Goal: Information Seeking & Learning: Learn about a topic

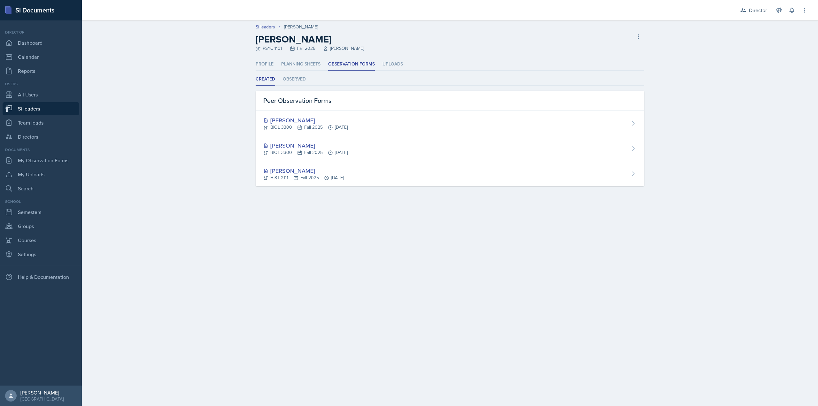
click at [301, 215] on main "Si leaders Sam Alderton Sam Alderton PSYC 1101 Fall 2025 Kalisha Smith Delete S…" at bounding box center [450, 213] width 736 height 386
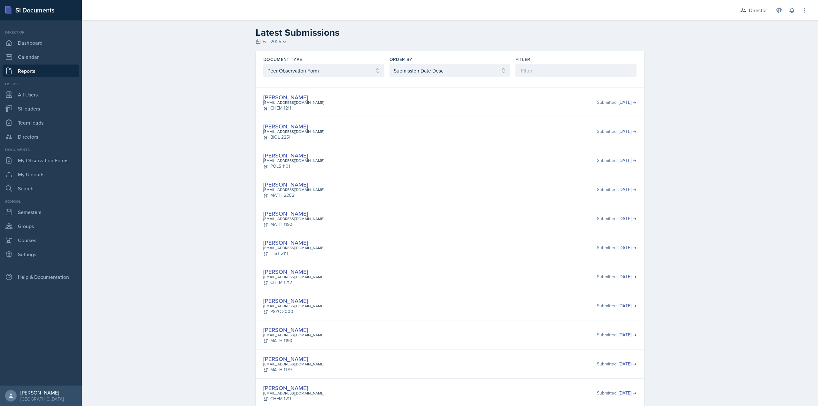
select select "2"
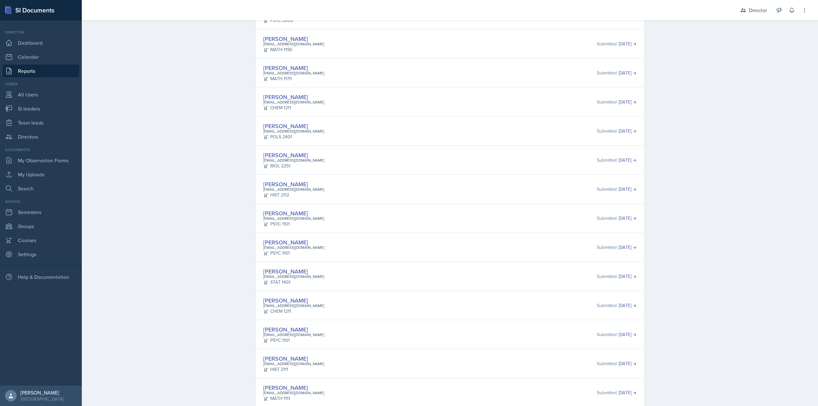
click at [368, 205] on div "Sam Alderton maldert2@students.kennesaw.edu PSYC 1101 Submitted Sep 25th, 2025" at bounding box center [450, 217] width 388 height 29
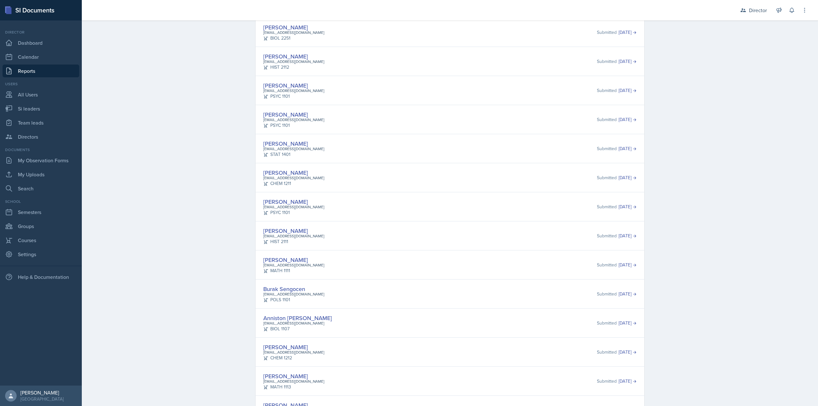
drag, startPoint x: 287, startPoint y: 231, endPoint x: 378, endPoint y: 227, distance: 90.5
click at [378, 227] on div "Amelia Dodson adodso21@students.kennesaw.edu HIST 2111 Submitted Sep 23rd, 2025" at bounding box center [449, 235] width 373 height 19
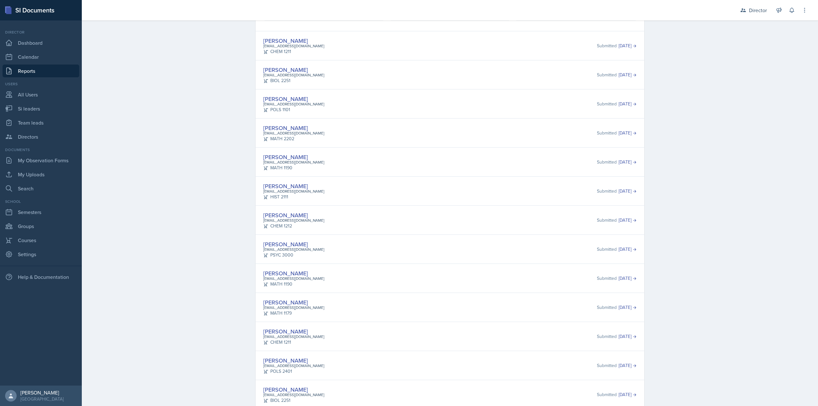
scroll to position [44, 0]
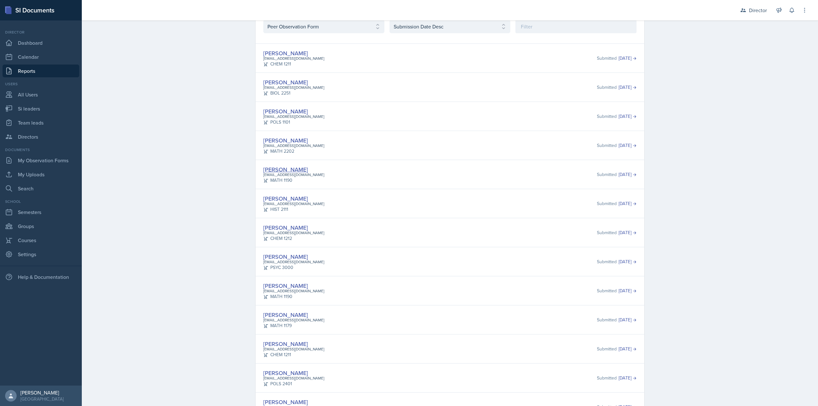
drag, startPoint x: 285, startPoint y: 172, endPoint x: 288, endPoint y: 169, distance: 4.3
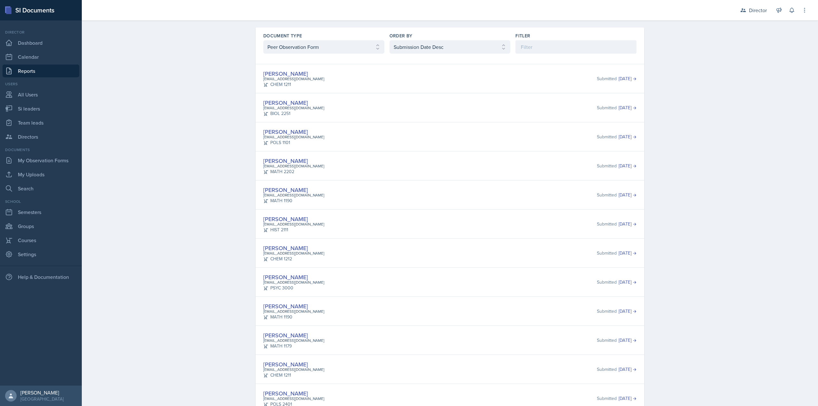
scroll to position [12, 0]
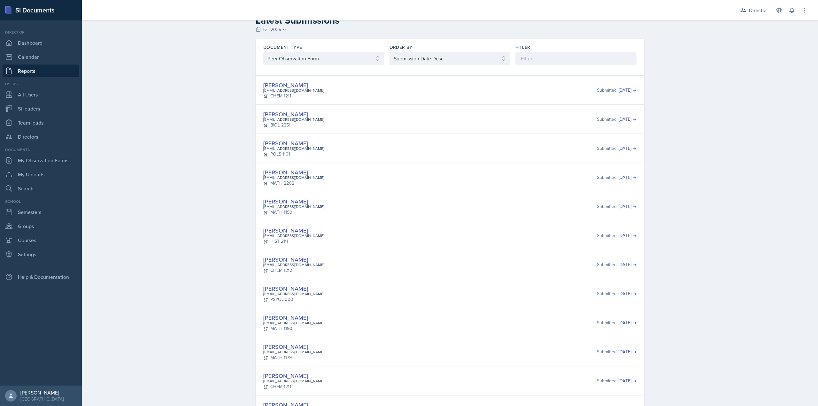
drag, startPoint x: 277, startPoint y: 146, endPoint x: 278, endPoint y: 143, distance: 3.3
click at [306, 113] on div "Elijah Till etill1@students.kennesaw.edu BIOL 2251" at bounding box center [293, 119] width 61 height 19
click at [306, 95] on div "CHEM 1211" at bounding box center [293, 96] width 61 height 7
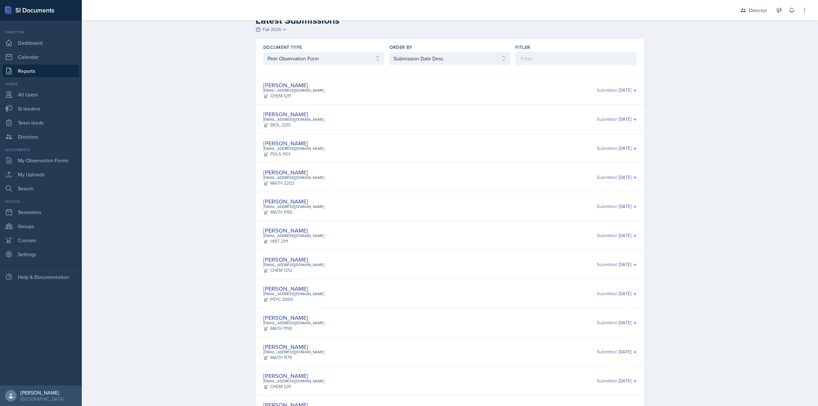
click at [297, 97] on div "CHEM 1211" at bounding box center [293, 96] width 61 height 7
drag, startPoint x: 303, startPoint y: 97, endPoint x: 259, endPoint y: 86, distance: 44.6
click at [259, 86] on div "Anais Gjergji agjergji@students.kennesaw.edu CHEM 1211 Submitted Sep 30th, 2025" at bounding box center [450, 89] width 388 height 29
click at [266, 91] on div "agjergji@students.kennesaw.edu" at bounding box center [293, 91] width 61 height 6
click at [268, 91] on div "agjergji@students.kennesaw.edu" at bounding box center [293, 91] width 61 height 6
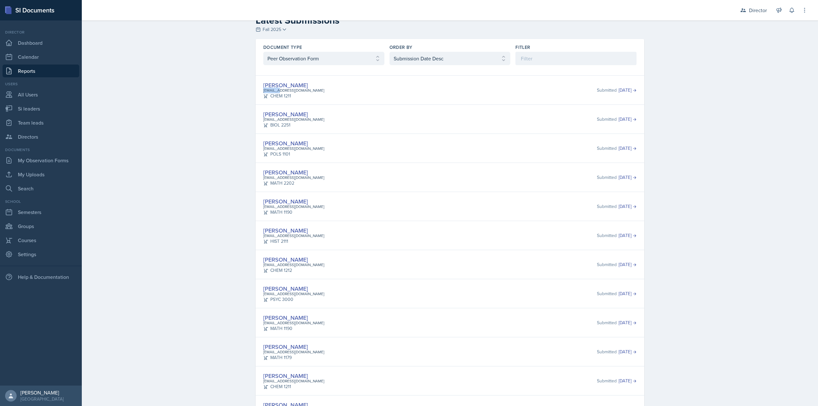
click at [268, 91] on div "agjergji@students.kennesaw.edu" at bounding box center [293, 91] width 61 height 6
click at [281, 100] on div "Anais Gjergji agjergji@students.kennesaw.edu CHEM 1211 Submitted Sep 30th, 2025" at bounding box center [450, 89] width 388 height 29
click at [314, 60] on select "Select document type Planning Sheet Peer Observation Form Team lead Observation…" at bounding box center [323, 58] width 121 height 13
select select "3"
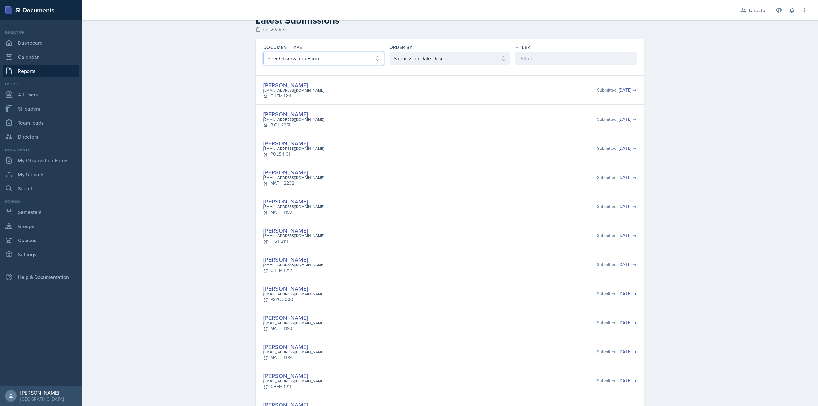
click at [263, 64] on select "Select document type Planning Sheet Peer Observation Form Team lead Observation…" at bounding box center [323, 58] width 121 height 13
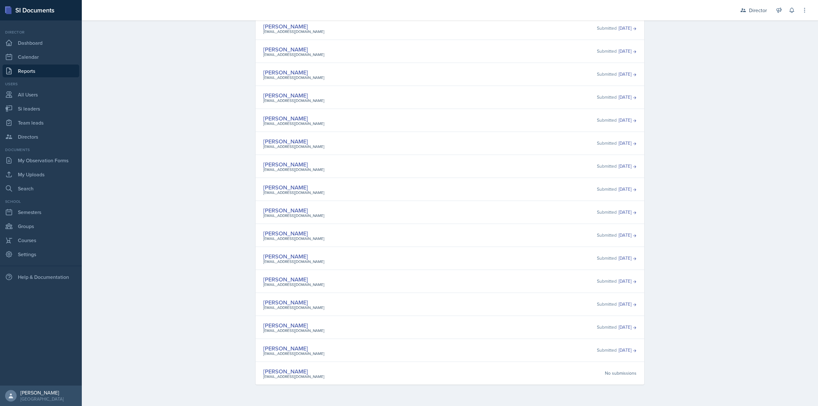
scroll to position [94, 0]
click at [522, 207] on div "Mariely Rodriguez mrodr168@students.kennesaw.edu Submitted Sep 25th, 2025" at bounding box center [449, 212] width 373 height 12
drag, startPoint x: 610, startPoint y: 279, endPoint x: 544, endPoint y: 259, distance: 69.2
click at [544, 259] on div "Dandre Williamson dwill792@students.kennesaw.edu Submitted Sep 24th, 2025" at bounding box center [449, 258] width 373 height 12
drag, startPoint x: 289, startPoint y: 236, endPoint x: 289, endPoint y: 232, distance: 4.5
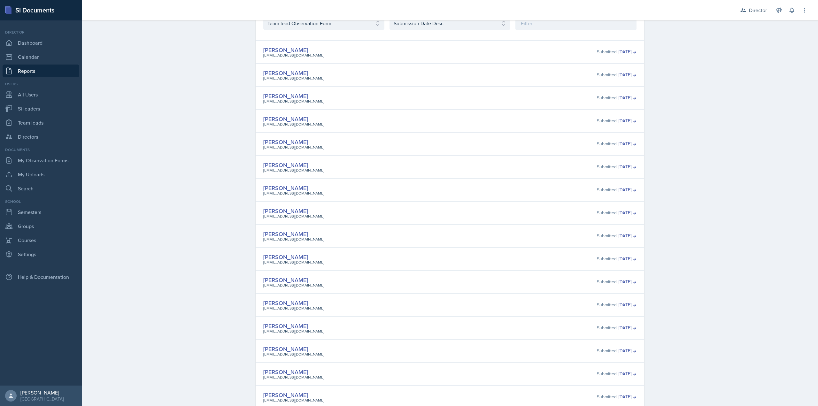
scroll to position [30, 0]
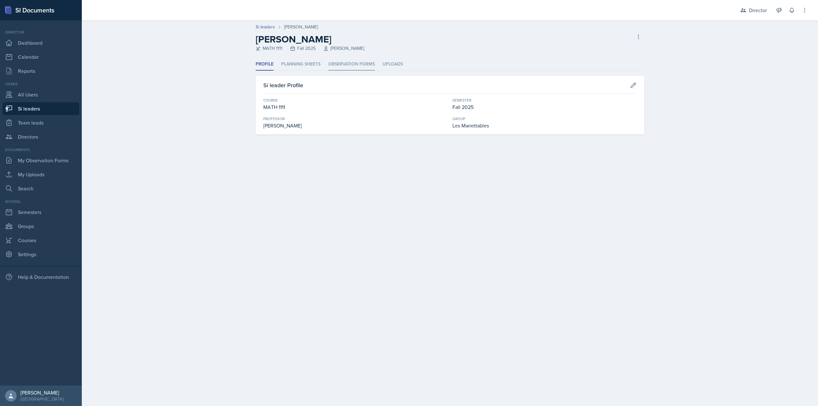
click at [350, 66] on li "Observation Forms" at bounding box center [351, 64] width 47 height 12
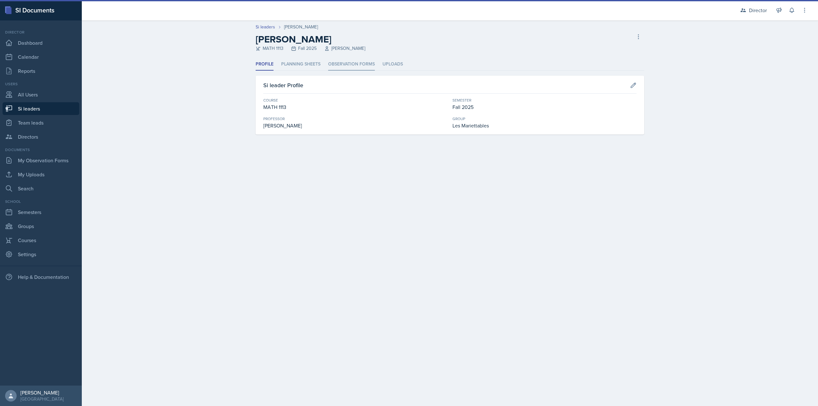
click at [363, 69] on li "Observation Forms" at bounding box center [351, 64] width 47 height 12
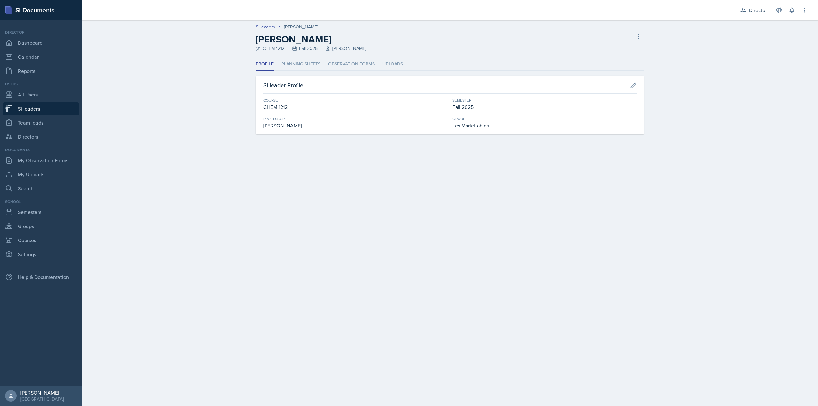
click at [356, 71] on div "Profile Planning Sheets Observation Forms Uploads Profile Planning Sheets Obser…" at bounding box center [450, 96] width 388 height 76
click at [355, 68] on li "Observation Forms" at bounding box center [351, 64] width 47 height 12
click at [348, 68] on li "Observation Forms" at bounding box center [351, 64] width 47 height 12
click at [366, 63] on li "Observation Forms" at bounding box center [351, 64] width 47 height 12
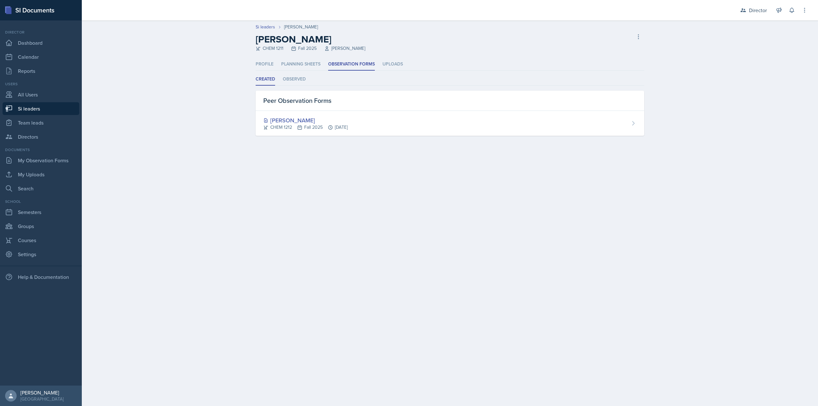
click at [427, 207] on main "Si leaders Ava Leeth Ava Leeth CHEM 1211 Fall 2025 Elizabeth Shugart Delete Si …" at bounding box center [450, 213] width 736 height 386
click at [482, 194] on main "Si leaders Ava Leeth Ava Leeth CHEM 1211 Fall 2025 Elizabeth Shugart Delete Si …" at bounding box center [450, 213] width 736 height 386
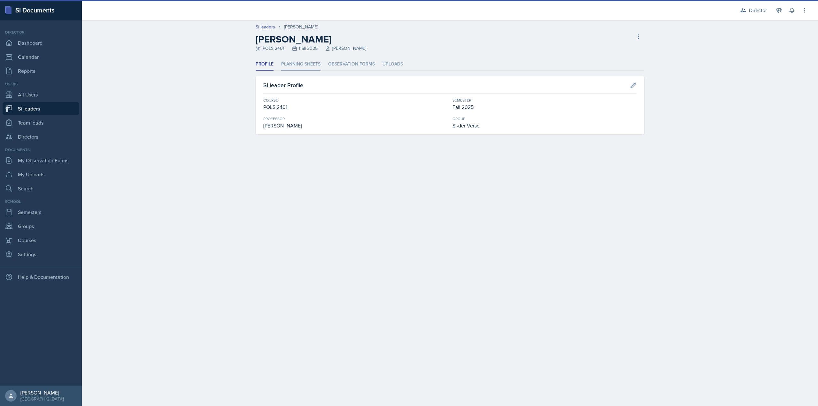
click at [297, 65] on li "Planning Sheets" at bounding box center [300, 64] width 39 height 12
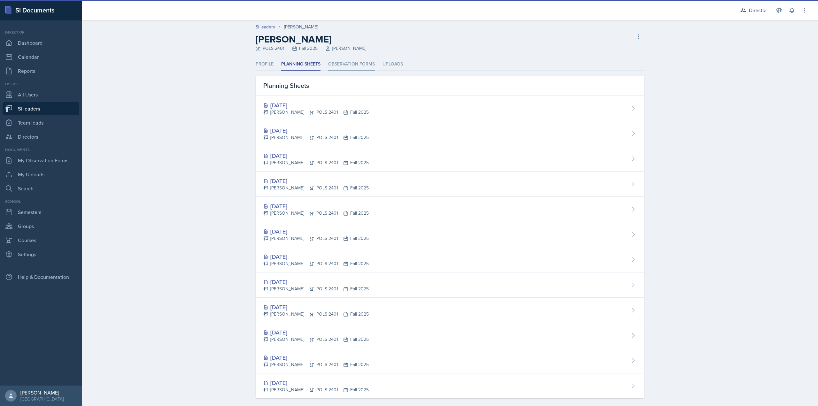
click at [367, 67] on li "Observation Forms" at bounding box center [351, 64] width 47 height 12
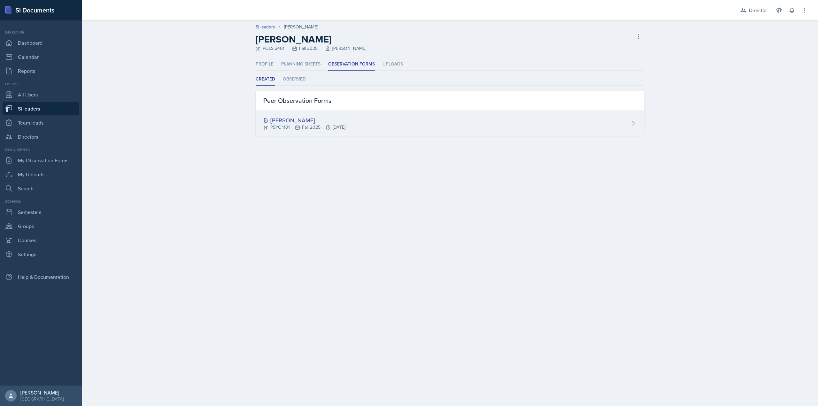
click at [300, 132] on div "[PERSON_NAME] PSYC 1101 Fall 2025 [DATE]" at bounding box center [450, 123] width 388 height 25
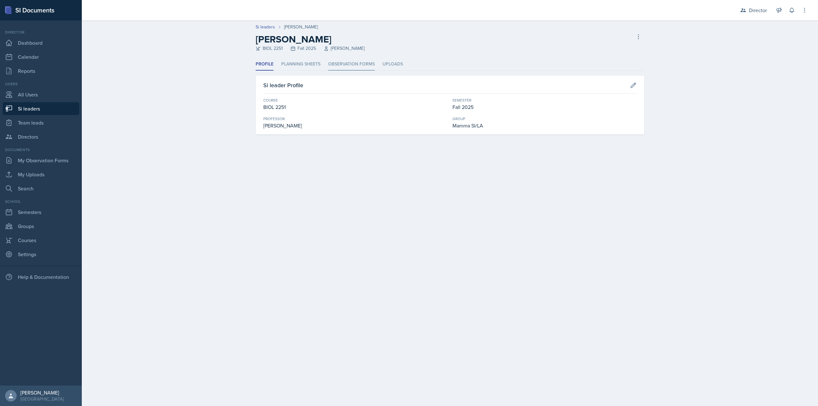
click at [354, 68] on li "Observation Forms" at bounding box center [351, 64] width 47 height 12
click at [359, 69] on li "Observation Forms" at bounding box center [351, 64] width 47 height 12
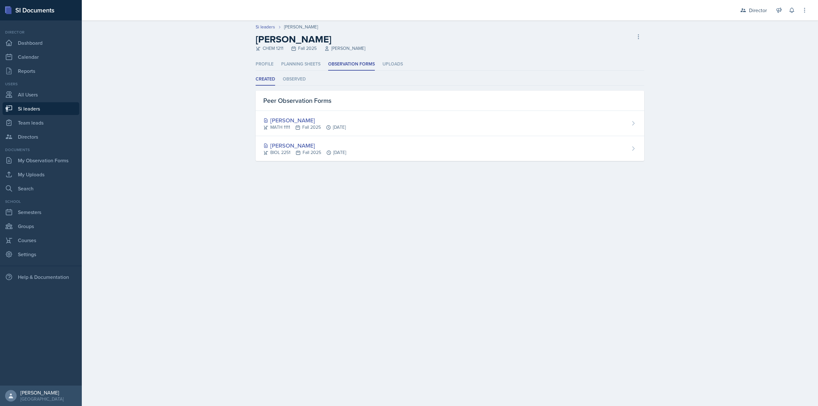
drag, startPoint x: 325, startPoint y: 39, endPoint x: 250, endPoint y: 40, distance: 74.4
click at [250, 40] on div "Si leaders Jaqueline Martinez Jaqueline Martinez CHEM 1211 Fall 2025 Antoinette…" at bounding box center [449, 38] width 409 height 28
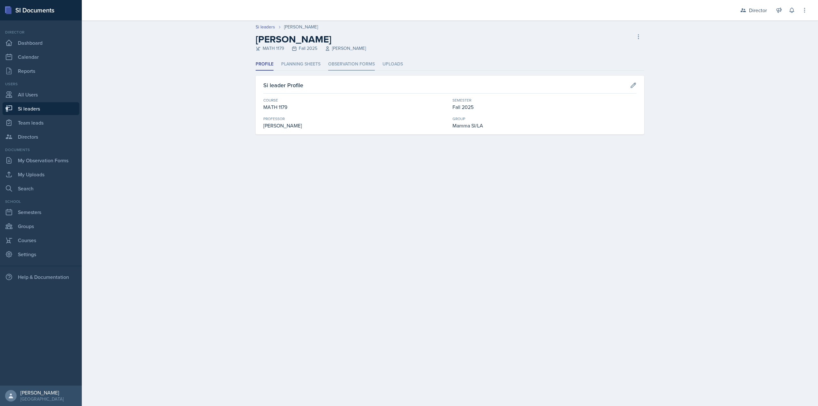
click at [332, 59] on li "Observation Forms" at bounding box center [351, 64] width 47 height 12
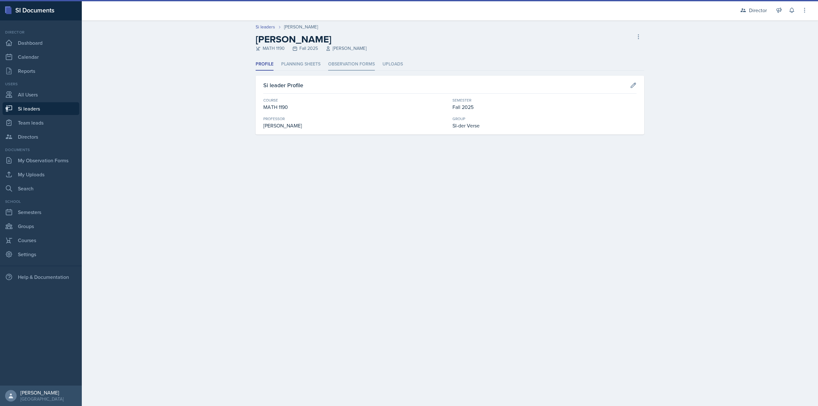
click at [341, 65] on li "Observation Forms" at bounding box center [351, 64] width 47 height 12
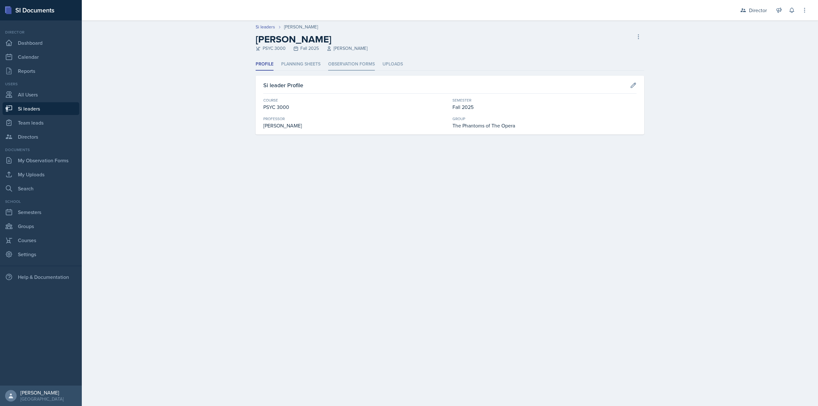
click at [329, 60] on li "Observation Forms" at bounding box center [351, 64] width 47 height 12
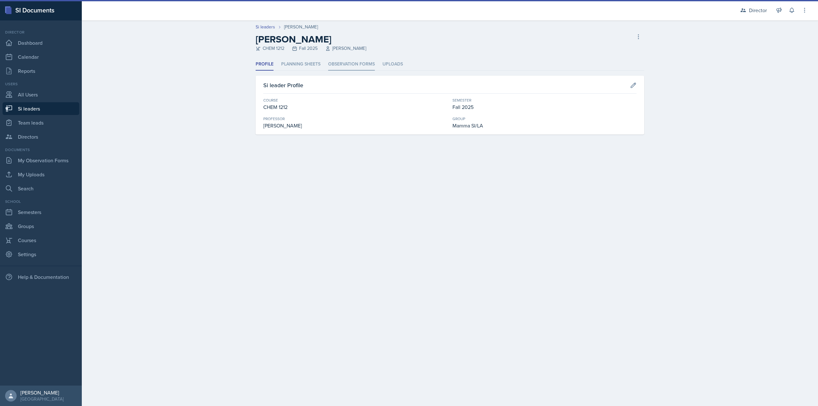
click at [359, 60] on li "Observation Forms" at bounding box center [351, 64] width 47 height 12
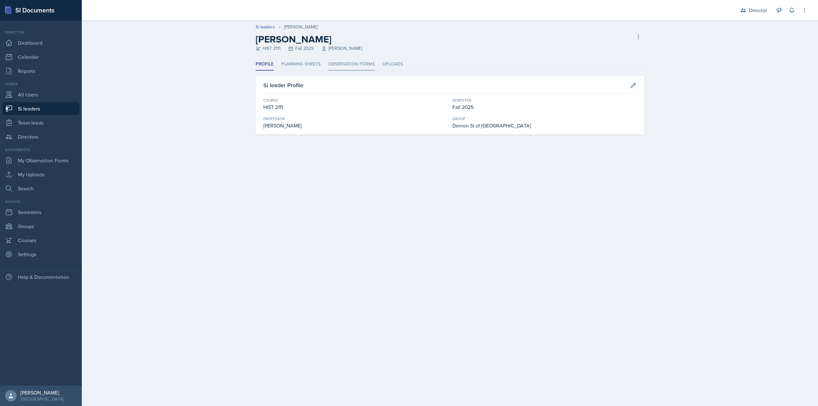
click at [346, 67] on li "Observation Forms" at bounding box center [351, 64] width 47 height 12
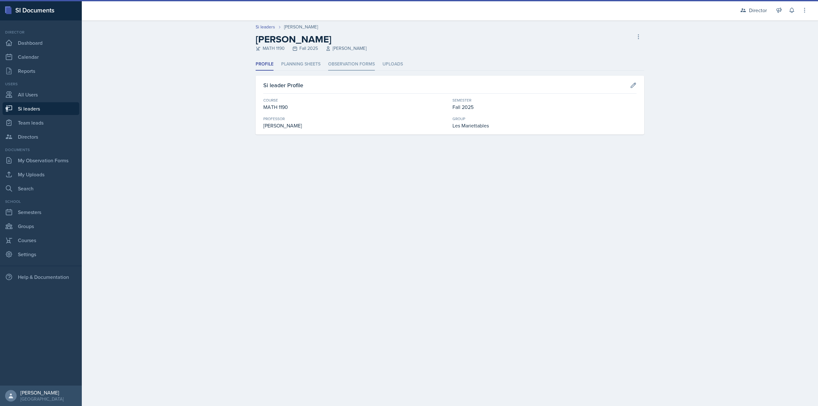
click at [349, 59] on li "Observation Forms" at bounding box center [351, 64] width 47 height 12
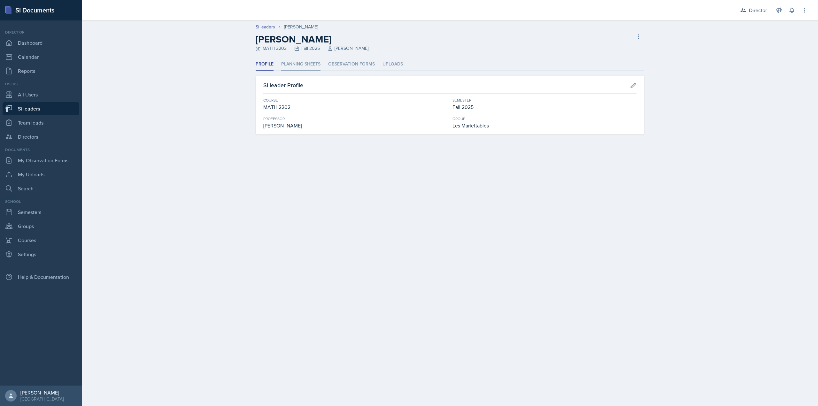
click at [313, 65] on li "Planning Sheets" at bounding box center [300, 64] width 39 height 12
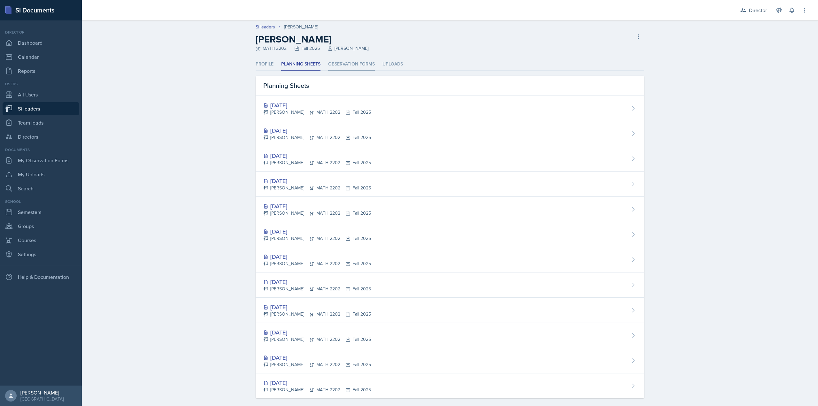
click at [346, 65] on li "Observation Forms" at bounding box center [351, 64] width 47 height 12
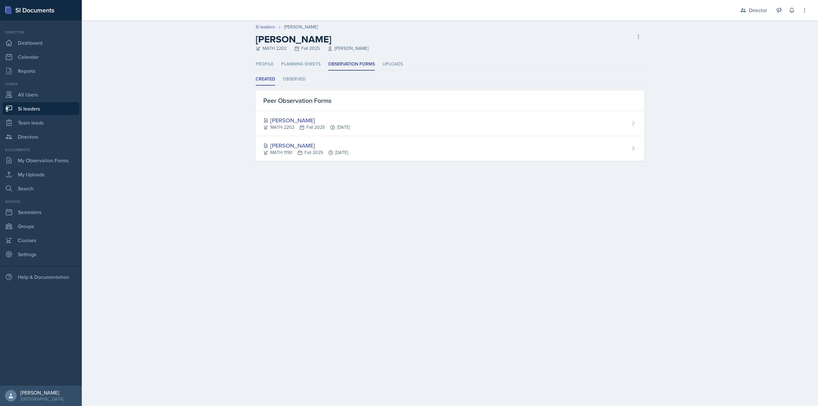
click at [446, 41] on div "Aubryn Thomas MATH 2202 Fall 2025 Pengcheng Xiao Delete Si leader" at bounding box center [450, 43] width 388 height 18
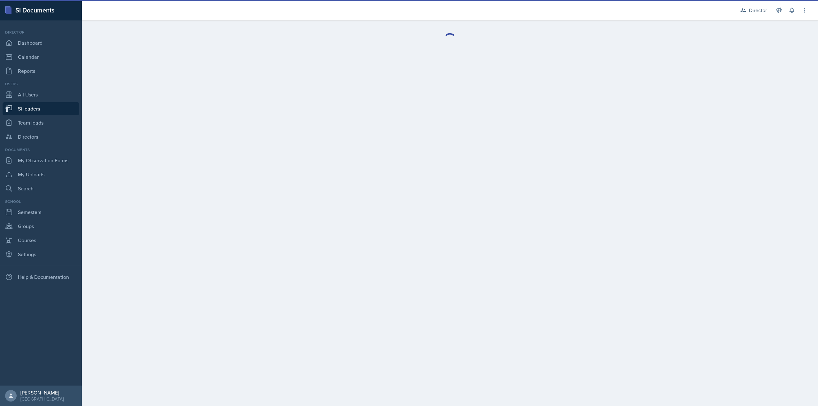
click at [343, 62] on main "Delete Si leader Are you sure you want to delete the si leader role for ? This …" at bounding box center [450, 213] width 736 height 386
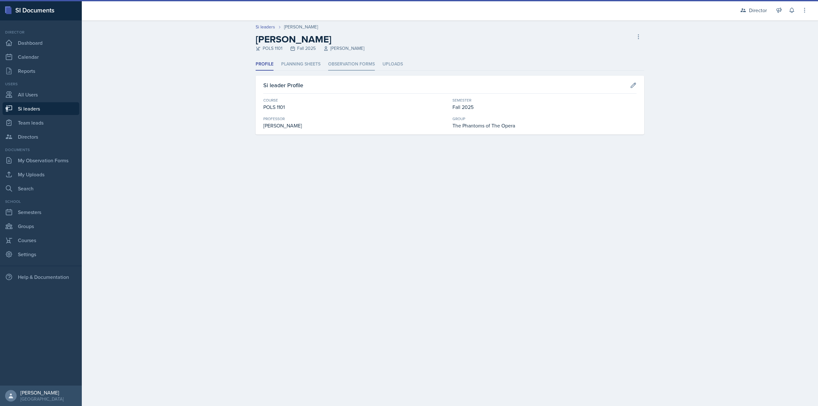
click at [344, 62] on li "Observation Forms" at bounding box center [351, 64] width 47 height 12
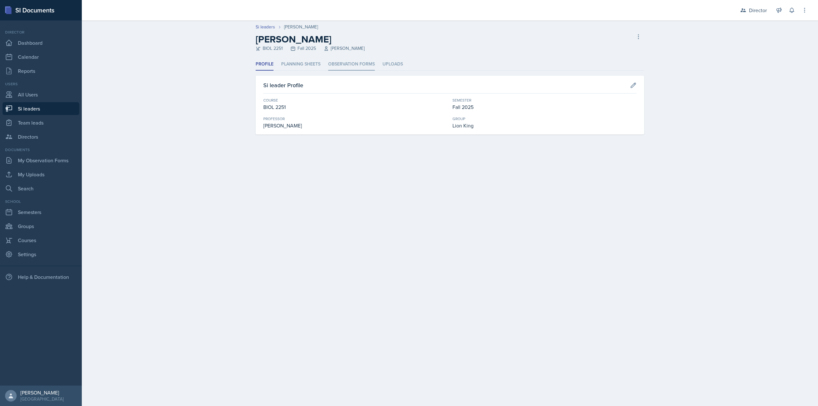
click at [344, 66] on li "Observation Forms" at bounding box center [351, 64] width 47 height 12
click at [332, 63] on li "Observation Forms" at bounding box center [351, 64] width 47 height 12
click at [353, 67] on li "Observation Forms" at bounding box center [351, 64] width 47 height 12
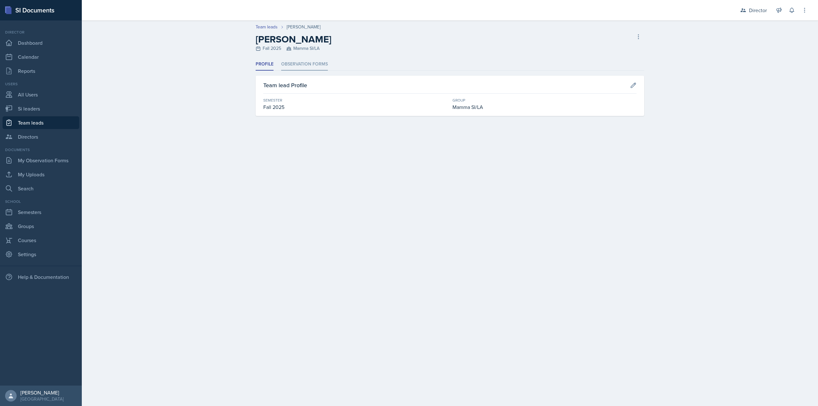
click at [326, 67] on li "Observation Forms" at bounding box center [304, 64] width 47 height 12
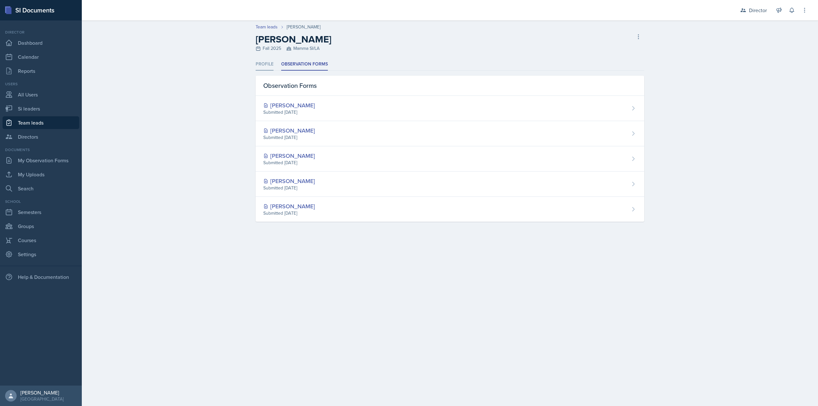
click at [267, 64] on li "Profile" at bounding box center [265, 64] width 18 height 12
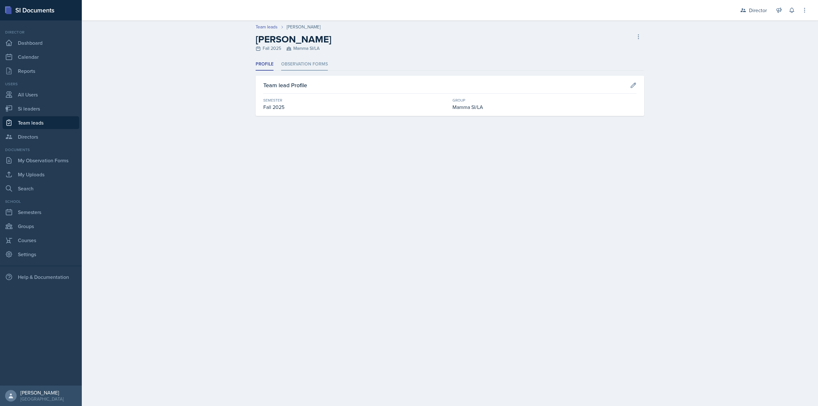
click at [282, 63] on li "Observation Forms" at bounding box center [304, 64] width 47 height 12
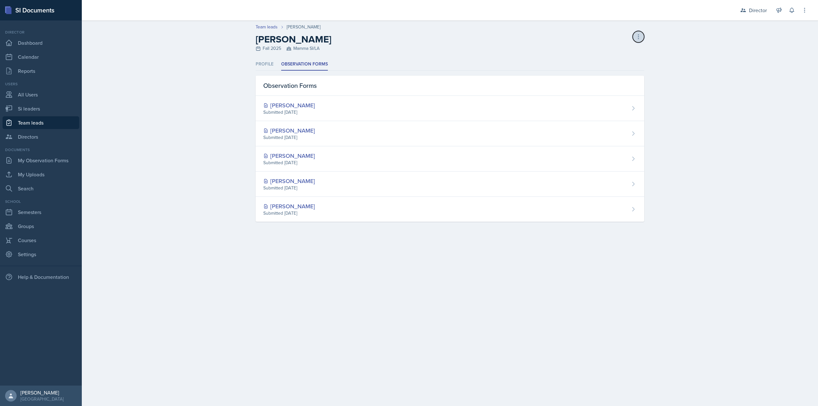
click at [635, 34] on icon at bounding box center [638, 37] width 6 height 6
click at [489, 37] on div "Dandre Williamson Fall 2025 Mamma SI/LA Delete Team lead" at bounding box center [450, 43] width 388 height 18
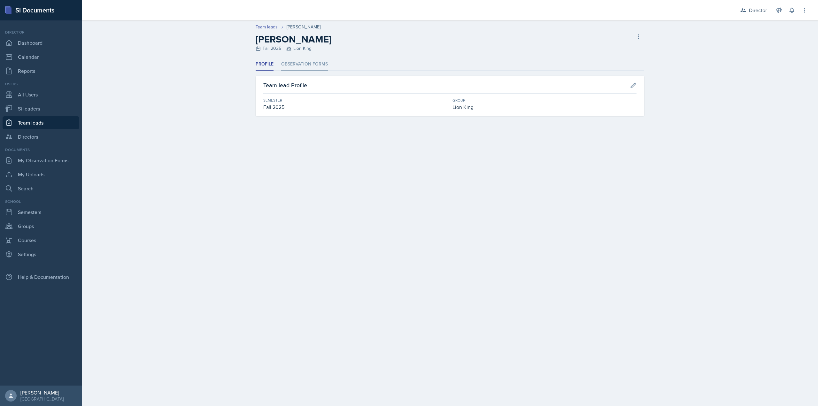
click at [309, 68] on li "Observation Forms" at bounding box center [304, 64] width 47 height 12
click at [311, 61] on li "Observation Forms" at bounding box center [304, 64] width 47 height 12
click at [306, 65] on li "Observation Forms" at bounding box center [304, 64] width 47 height 12
click at [315, 69] on li "Observation Forms" at bounding box center [304, 64] width 47 height 12
click at [298, 65] on li "Observation Forms" at bounding box center [304, 64] width 47 height 12
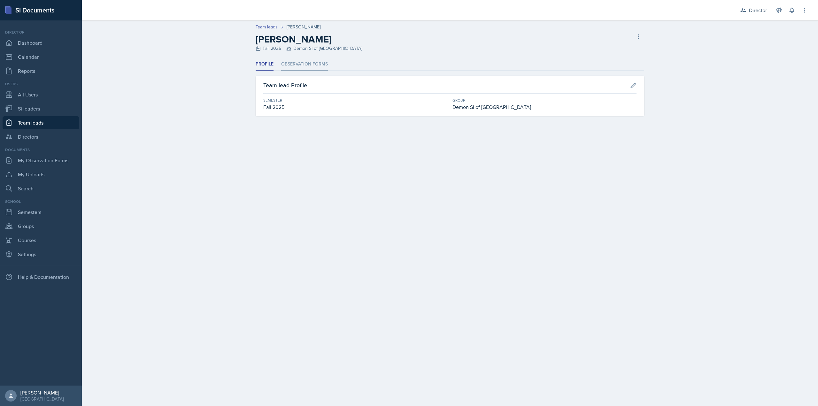
click at [310, 67] on li "Observation Forms" at bounding box center [304, 64] width 47 height 12
click at [310, 65] on li "Observation Forms" at bounding box center [304, 64] width 47 height 12
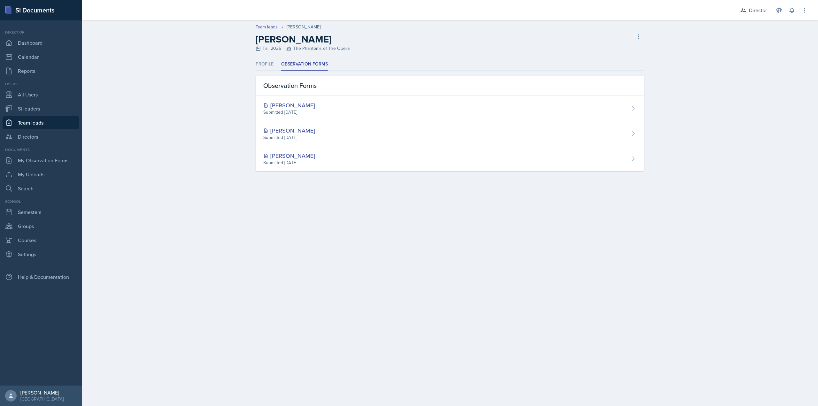
click at [696, 172] on div "Team leads Isabela Barkes Isabela Barkes Fall 2025 The Phantoms of The Opera De…" at bounding box center [450, 103] width 736 height 166
click at [263, 23] on header "Team leads Isabela Barkes Isabela Barkes Fall 2025 The Phantoms of The Opera De…" at bounding box center [450, 39] width 736 height 38
click at [264, 24] on link "Team leads" at bounding box center [267, 27] width 22 height 7
select select "2bed604d-1099-4043-b1bc-2365e8740244"
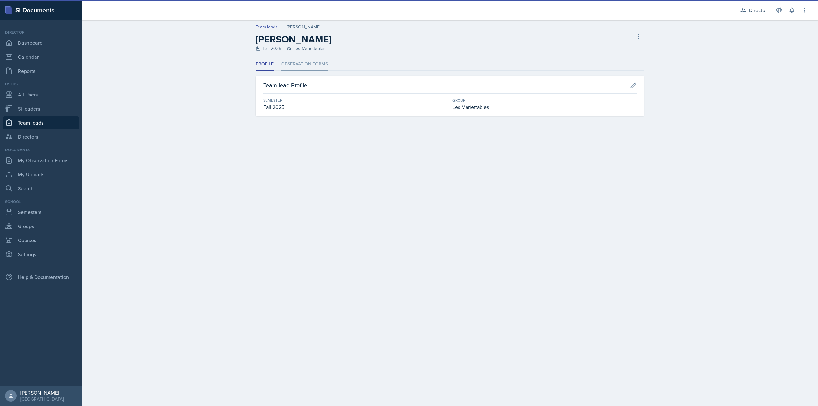
click at [322, 70] on div "Profile Observation Forms Profile Observation Forms Team lead Profile Semester …" at bounding box center [450, 87] width 388 height 58
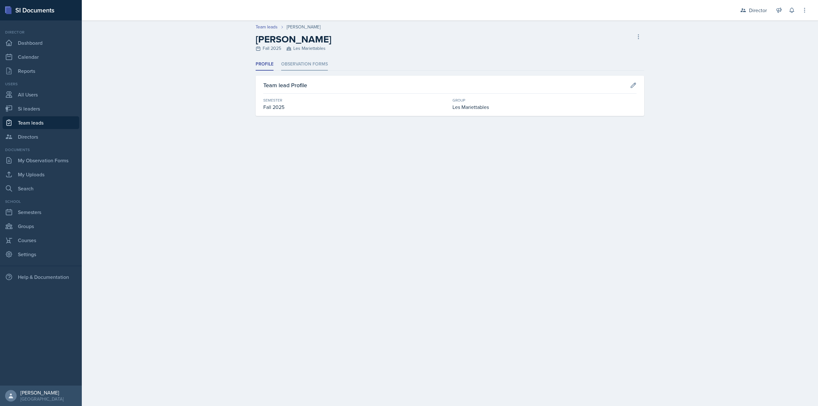
click at [317, 67] on li "Observation Forms" at bounding box center [304, 64] width 47 height 12
click at [300, 62] on li "Observation Forms" at bounding box center [304, 64] width 47 height 12
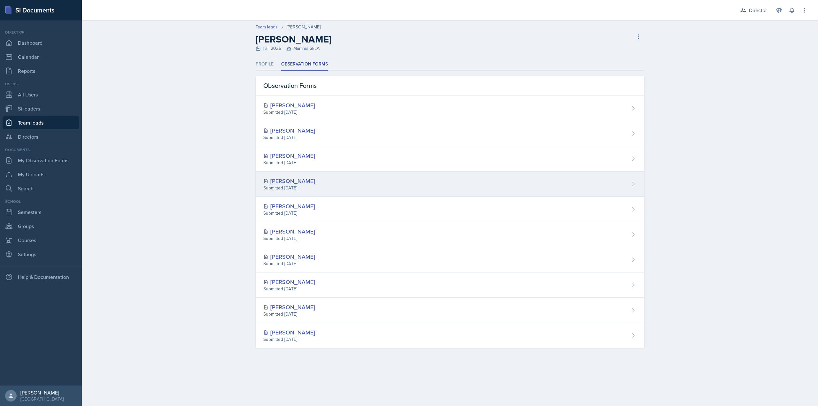
drag, startPoint x: 302, startPoint y: 188, endPoint x: 299, endPoint y: 183, distance: 6.3
click at [302, 188] on div "Submitted [DATE]" at bounding box center [289, 188] width 52 height 7
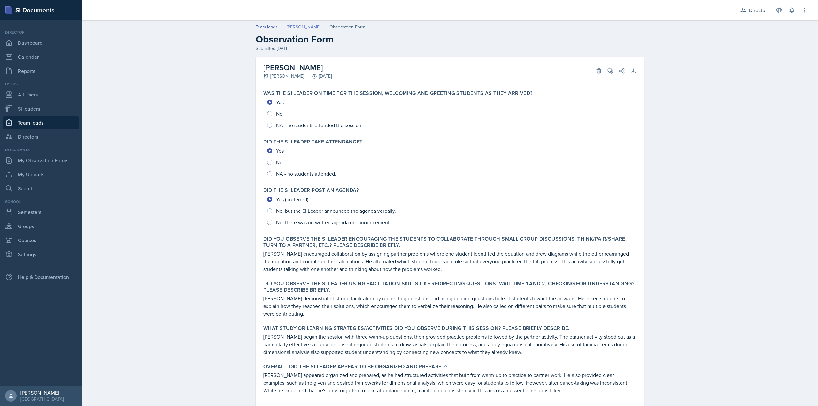
click at [295, 24] on link "[PERSON_NAME]" at bounding box center [304, 27] width 34 height 7
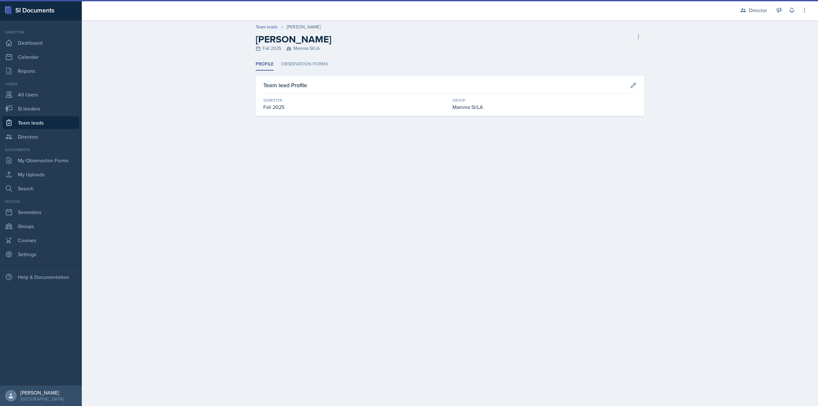
click at [321, 72] on div "Profile Observation Forms Profile Observation Forms Team lead Profile Semester …" at bounding box center [450, 87] width 388 height 58
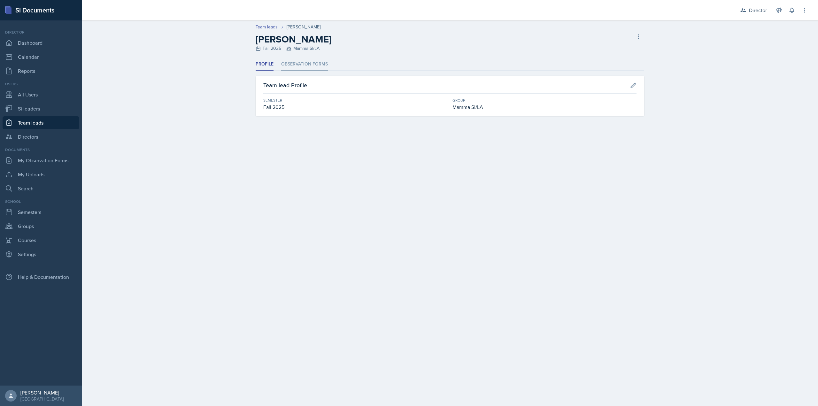
click at [316, 63] on li "Observation Forms" at bounding box center [304, 64] width 47 height 12
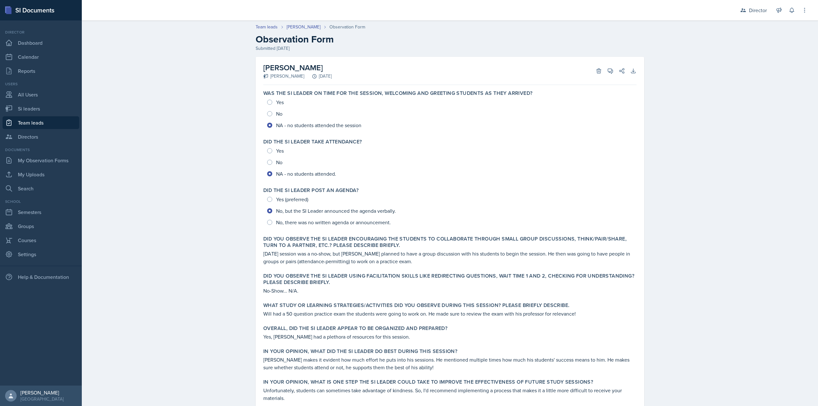
click at [300, 41] on h2 "Observation Form" at bounding box center [450, 40] width 388 height 12
click at [302, 49] on div "Submitted Sep 25th, 2025" at bounding box center [450, 48] width 388 height 7
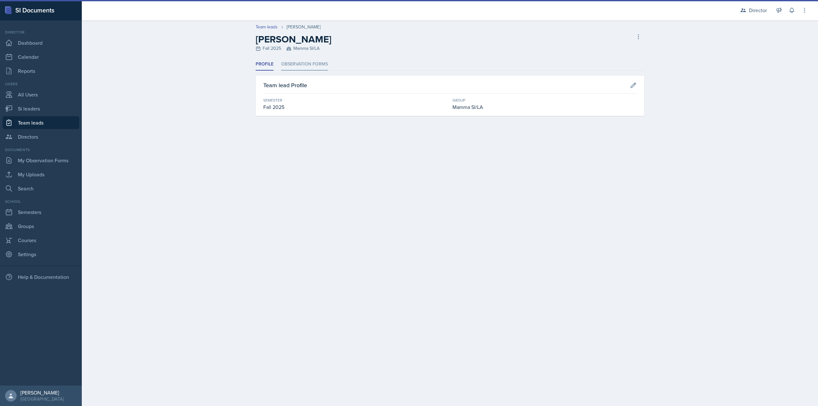
click at [312, 65] on li "Observation Forms" at bounding box center [304, 64] width 47 height 12
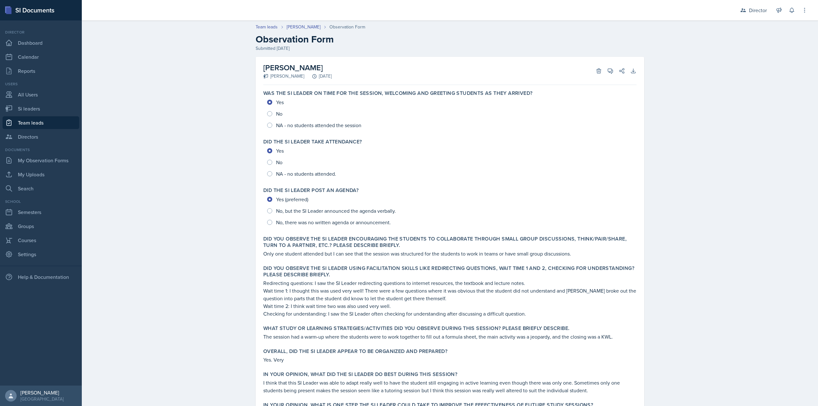
click at [532, 249] on div "Did you observe the SI Leader encouraging the students to collaborate through s…" at bounding box center [450, 246] width 378 height 27
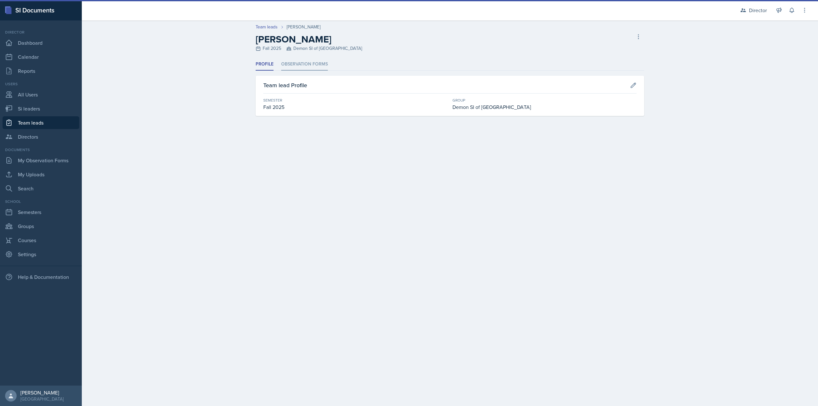
click at [318, 64] on li "Observation Forms" at bounding box center [304, 64] width 47 height 12
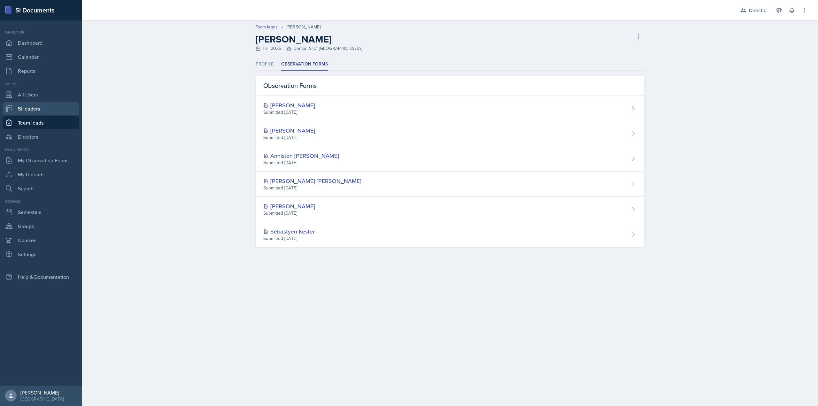
click at [67, 106] on link "Si leaders" at bounding box center [41, 108] width 77 height 13
select select "2bed604d-1099-4043-b1bc-2365e8740244"
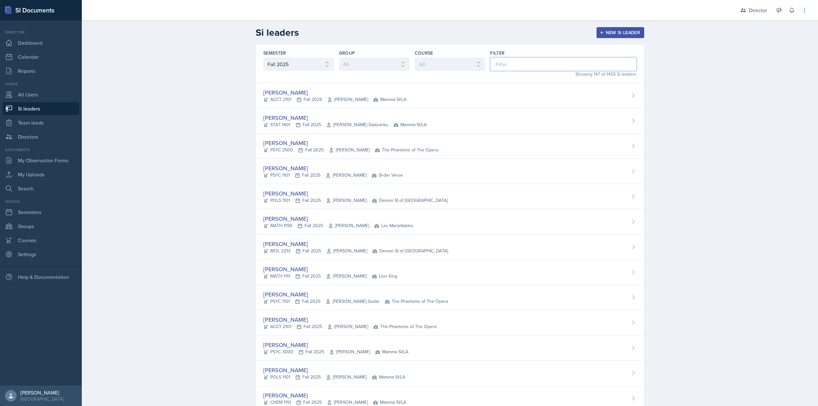
click at [494, 66] on input at bounding box center [563, 64] width 146 height 13
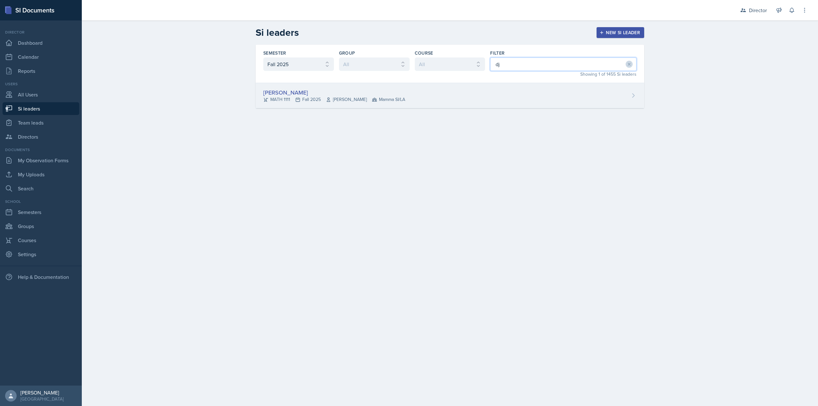
type input "dj"
click at [449, 97] on div "DJ Edwards MATH 1111 Fall 2025 Symon Kimitei Mamma SI/LA" at bounding box center [450, 95] width 388 height 25
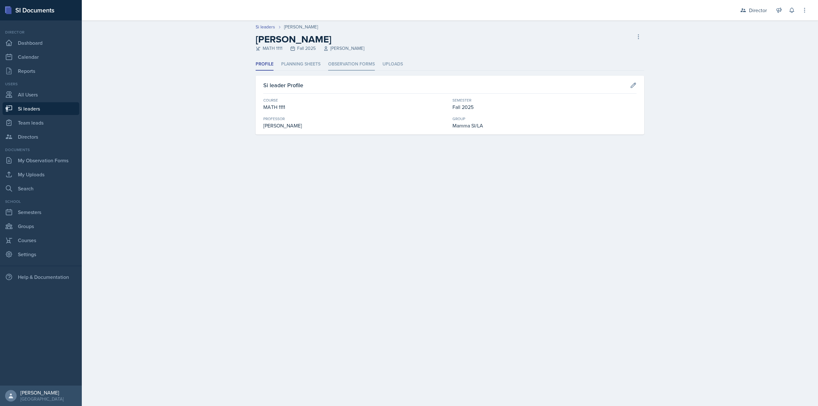
click at [360, 66] on li "Observation Forms" at bounding box center [351, 64] width 47 height 12
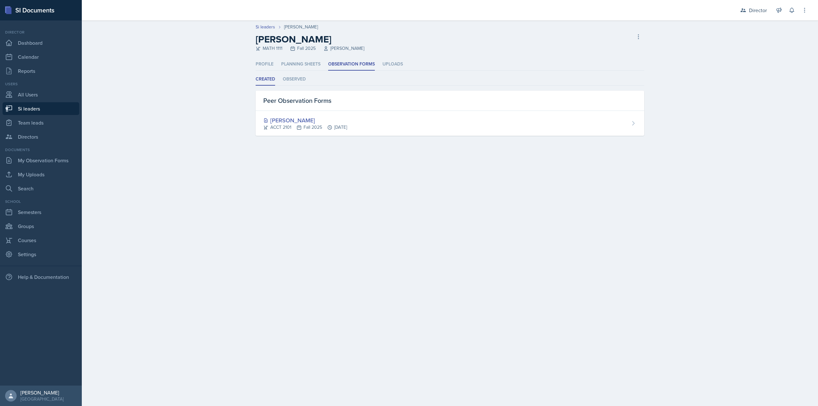
select select "2bed604d-1099-4043-b1bc-2365e8740244"
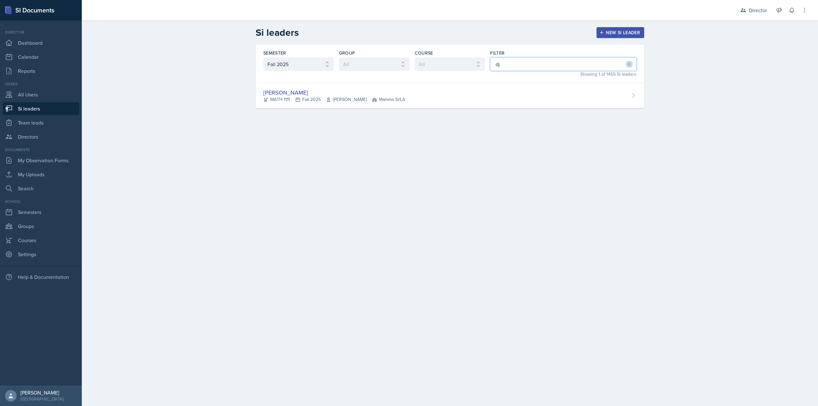
click at [518, 66] on input "dj" at bounding box center [563, 64] width 146 height 13
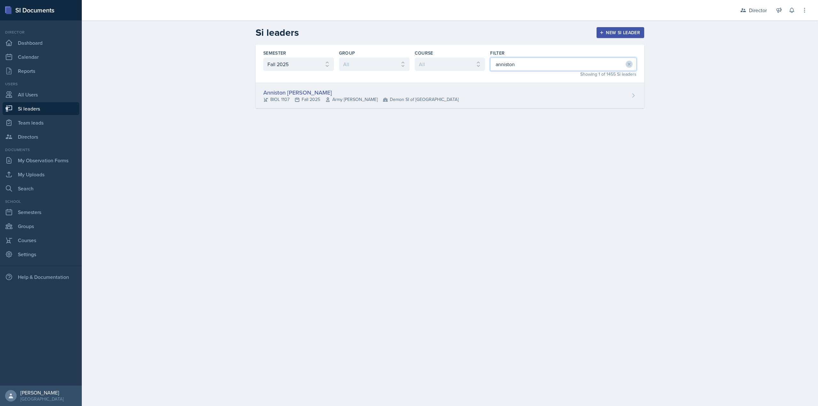
type input "anniston"
click at [480, 92] on div "Anniston Boyanton BIOL 1107 Fall 2025 Army Lester Demon SI of Fleet Street" at bounding box center [450, 95] width 388 height 25
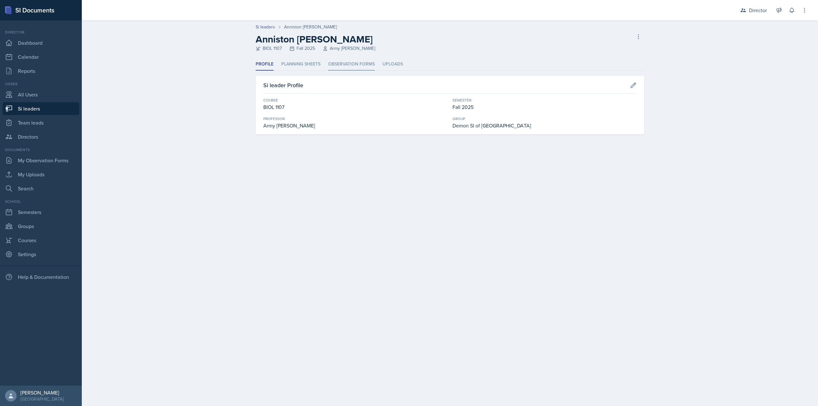
click at [367, 63] on li "Observation Forms" at bounding box center [351, 64] width 47 height 12
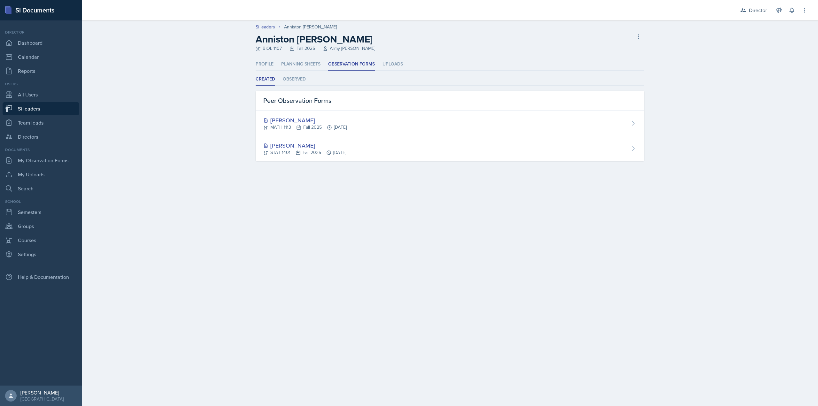
select select "2bed604d-1099-4043-b1bc-2365e8740244"
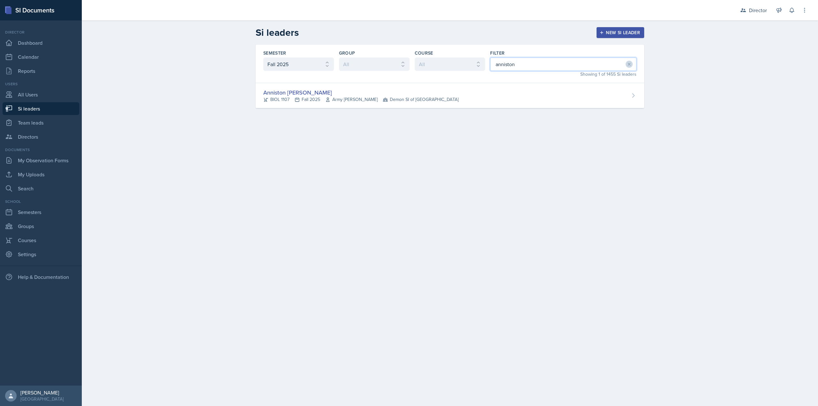
click at [513, 65] on input "anniston" at bounding box center [563, 64] width 146 height 13
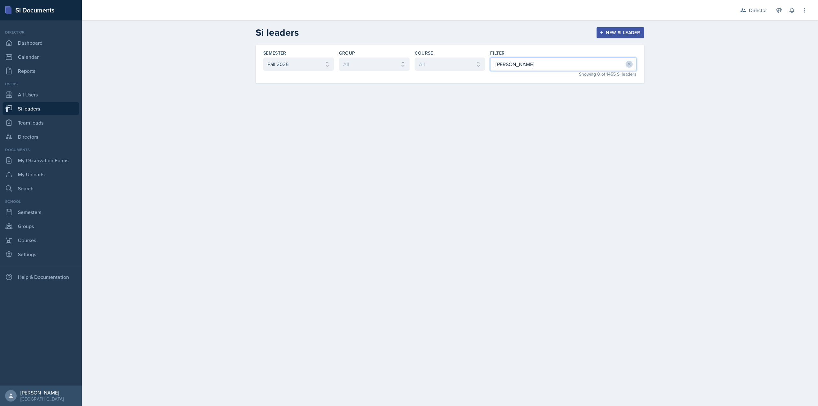
type input "gracie"
type input "grace"
click at [488, 87] on div "Grace Julian PSYC 4100 Fall 2025 Paul Story Mamma SI/LA" at bounding box center [450, 95] width 388 height 25
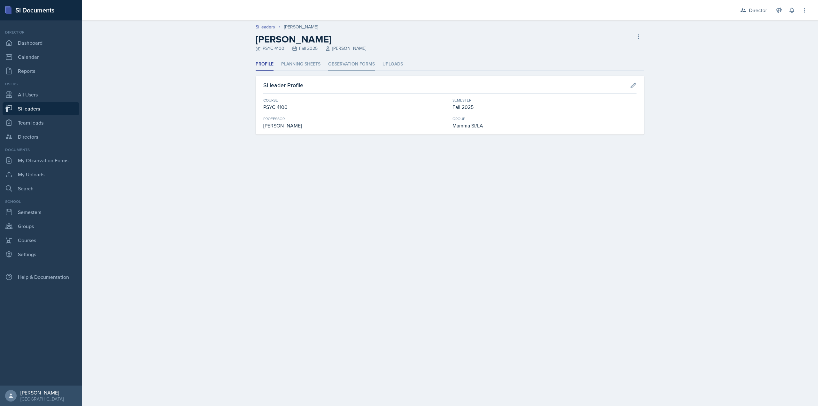
click at [343, 64] on li "Observation Forms" at bounding box center [351, 64] width 47 height 12
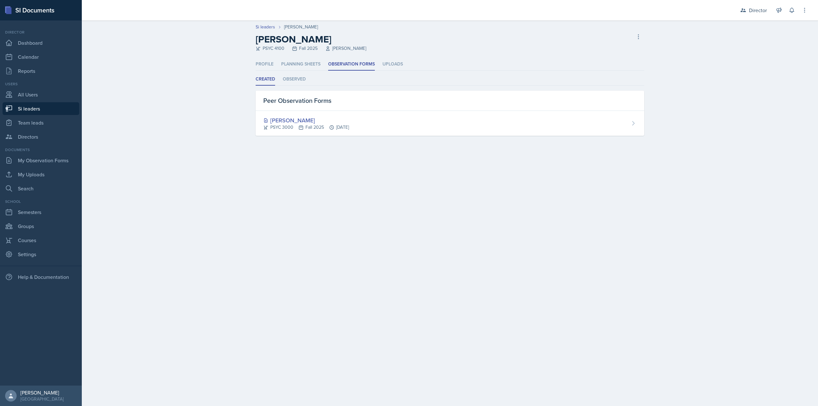
select select "2bed604d-1099-4043-b1bc-2365e8740244"
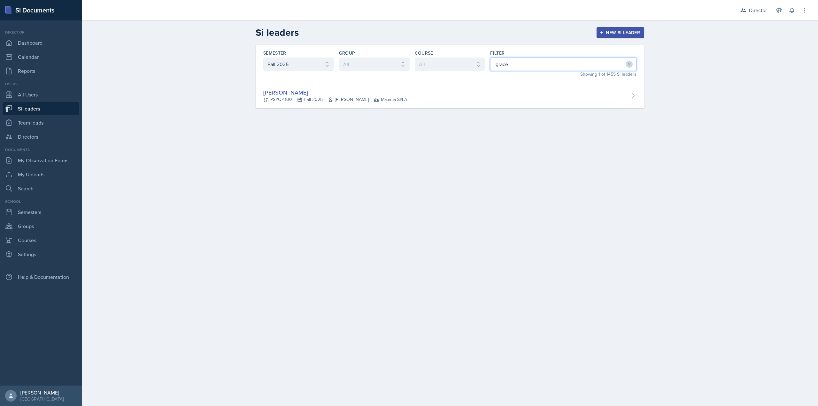
click at [520, 65] on input "grace" at bounding box center [563, 64] width 146 height 13
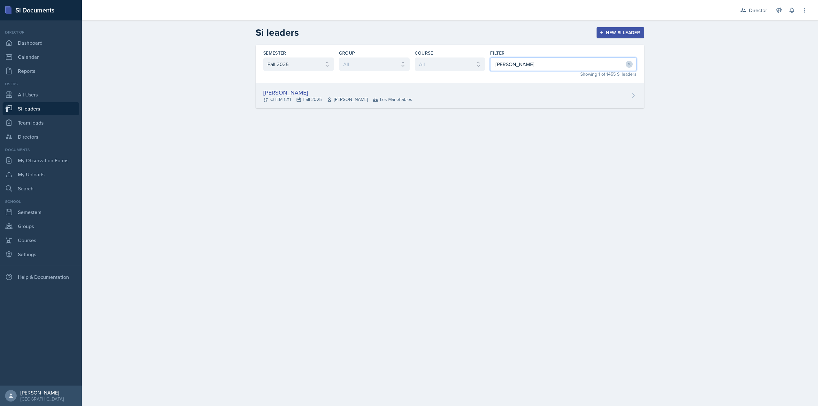
type input "james"
click at [483, 99] on div "James Coker CHEM 1211 Fall 2025 Lu Kang Les Mariettables" at bounding box center [450, 95] width 388 height 25
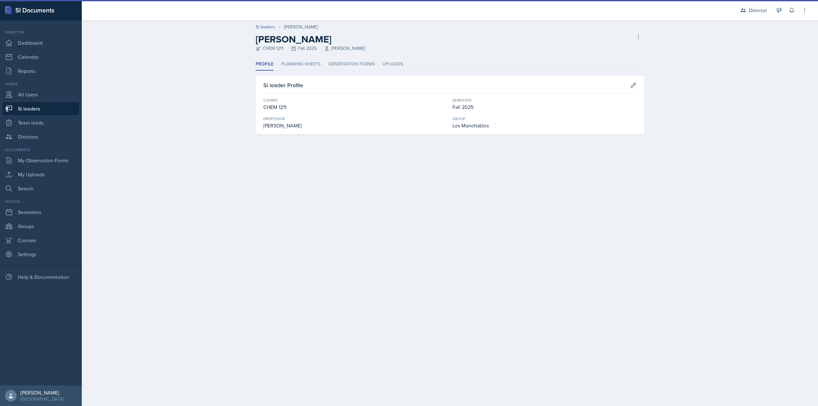
click at [351, 71] on div "Profile Planning Sheets Observation Forms Uploads Profile Planning Sheets Obser…" at bounding box center [450, 96] width 388 height 76
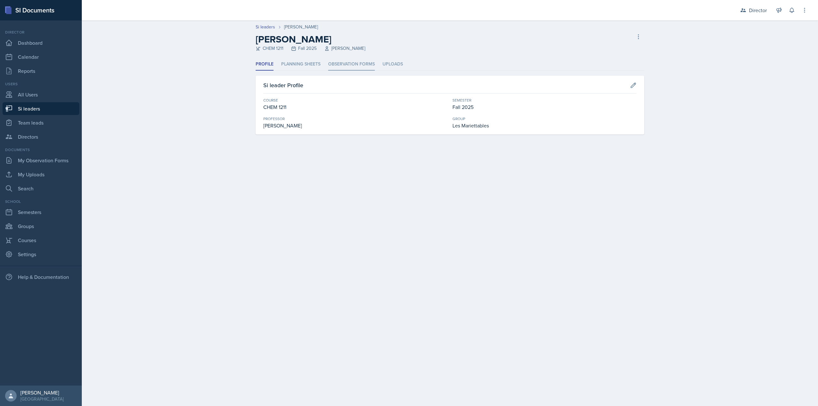
click at [351, 66] on li "Observation Forms" at bounding box center [351, 64] width 47 height 12
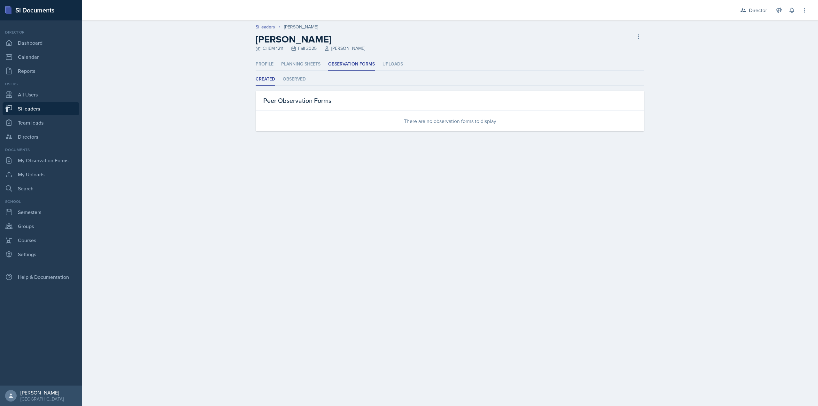
select select "2bed604d-1099-4043-b1bc-2365e8740244"
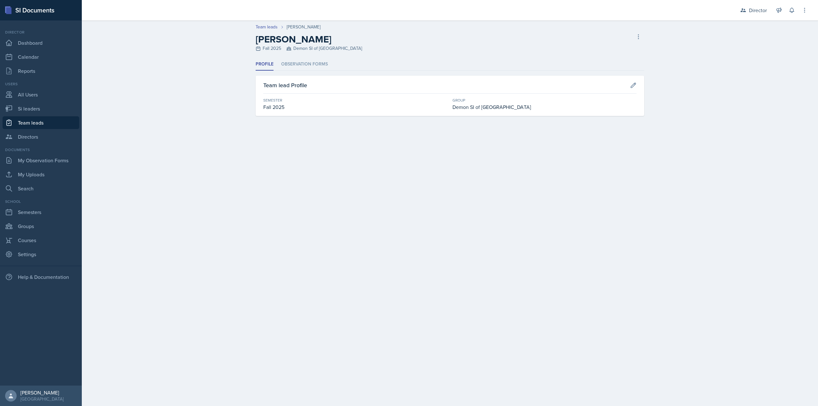
select select "2bed604d-1099-4043-b1bc-2365e8740244"
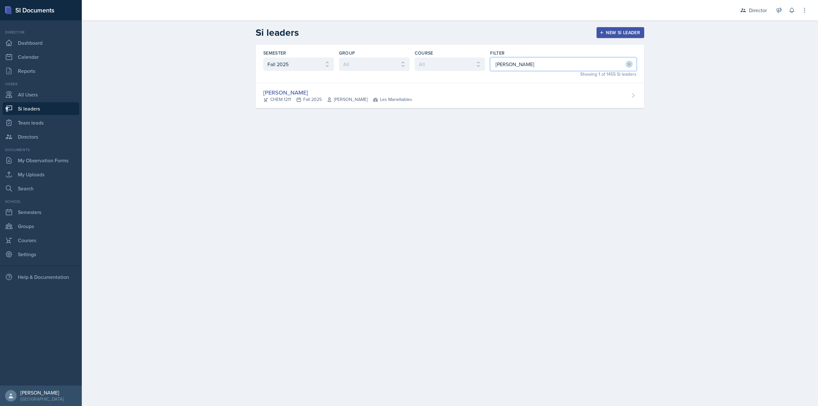
click at [542, 68] on input "james" at bounding box center [563, 64] width 146 height 13
click at [543, 68] on input "james" at bounding box center [563, 64] width 146 height 13
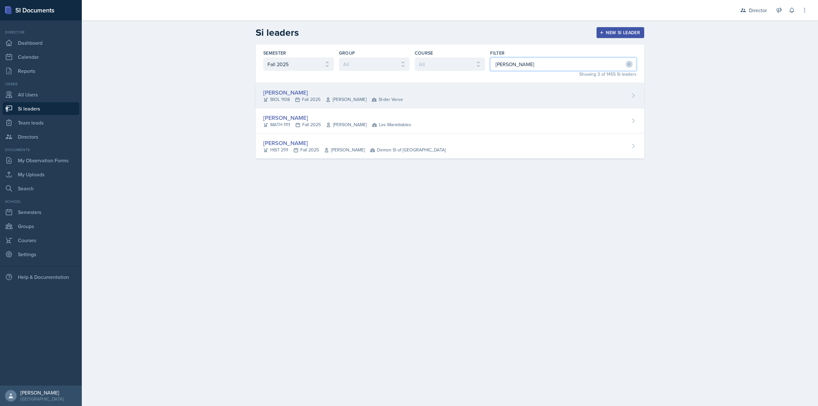
type input "nathan"
click at [513, 90] on div "Nathan Corrigan BIOL 1108 Fall 2025 Anisa Jahangri SI-der Verse" at bounding box center [450, 95] width 388 height 25
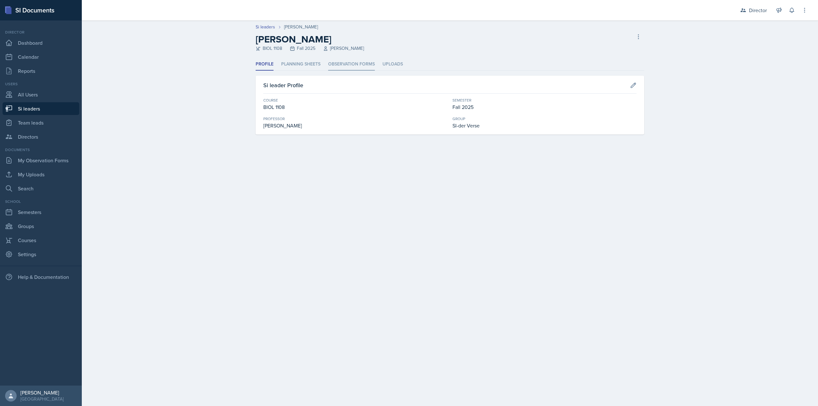
click at [371, 63] on li "Observation Forms" at bounding box center [351, 64] width 47 height 12
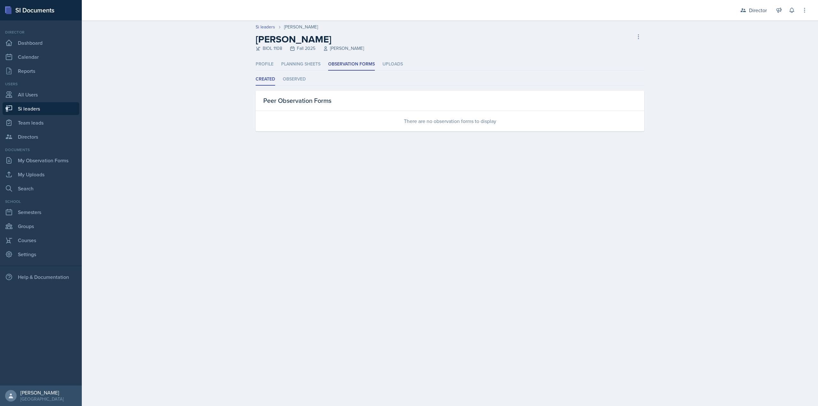
select select "2bed604d-1099-4043-b1bc-2365e8740244"
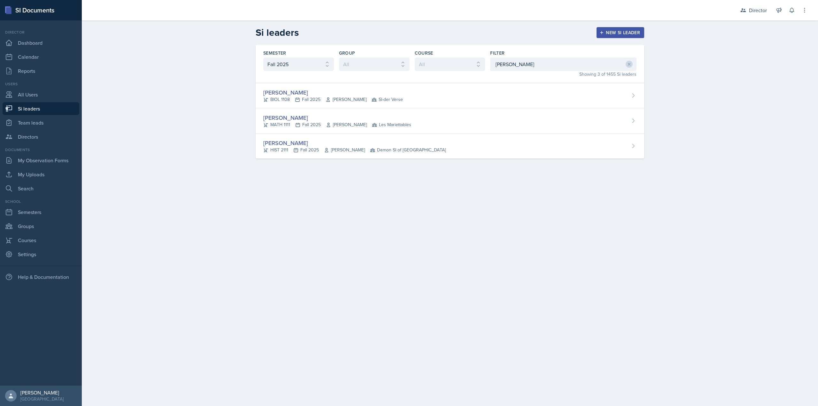
click at [533, 73] on div "Showing 3 of 1455 Si leaders" at bounding box center [563, 74] width 146 height 7
click at [537, 66] on input "nathan" at bounding box center [563, 64] width 146 height 13
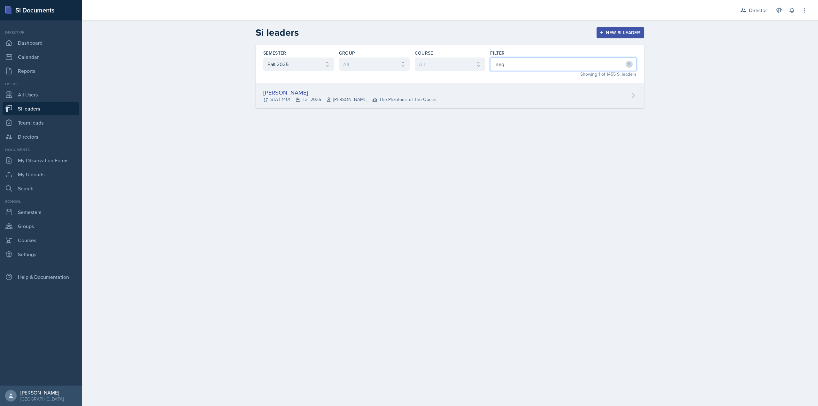
type input "neq"
click at [529, 87] on div "Nequai Powell STAT 1401 Fall 2025 Nicole Ferguson The Phantoms of The Opera" at bounding box center [450, 95] width 388 height 25
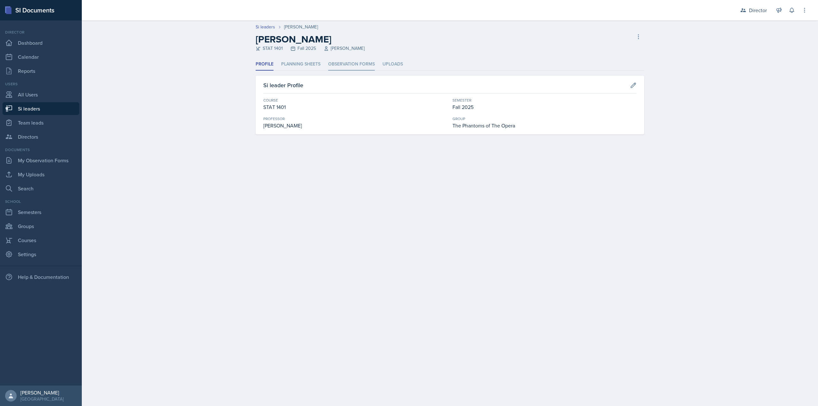
click at [350, 65] on li "Observation Forms" at bounding box center [351, 64] width 47 height 12
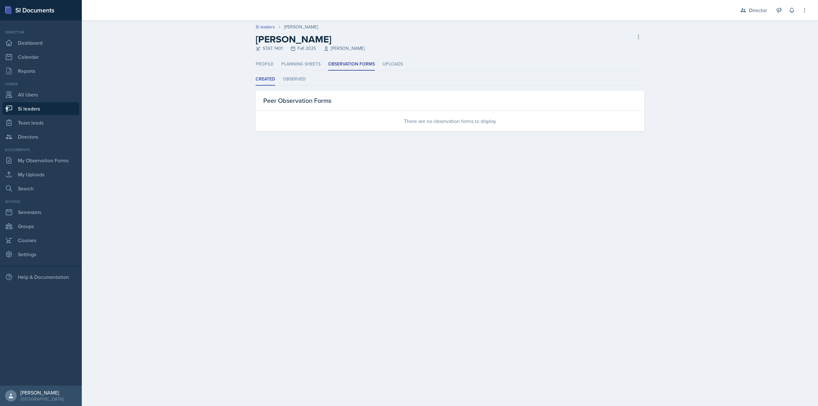
select select "2bed604d-1099-4043-b1bc-2365e8740244"
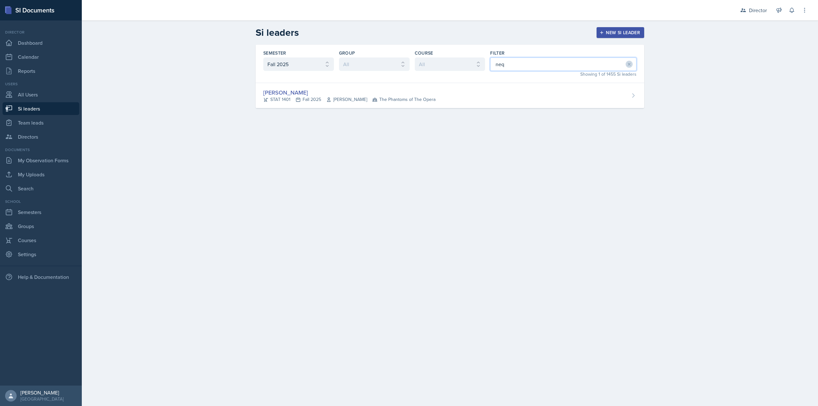
click at [524, 64] on input "neq" at bounding box center [563, 64] width 146 height 13
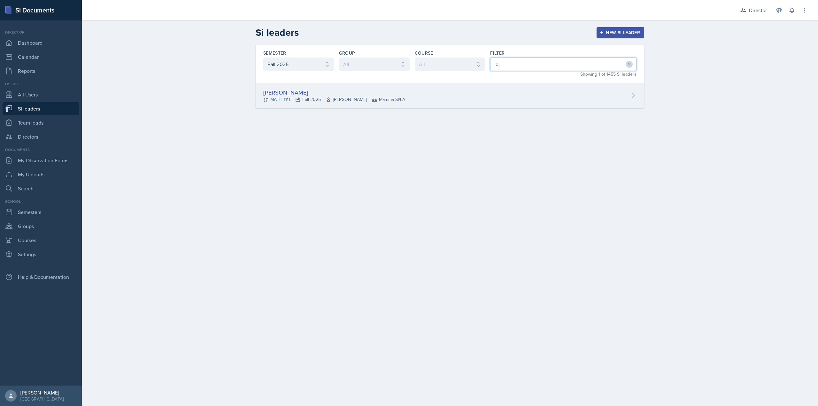
type input "dj"
click at [519, 98] on div "DJ Edwards MATH 1111 Fall 2025 Symon Kimitei Mamma SI/LA" at bounding box center [450, 95] width 388 height 25
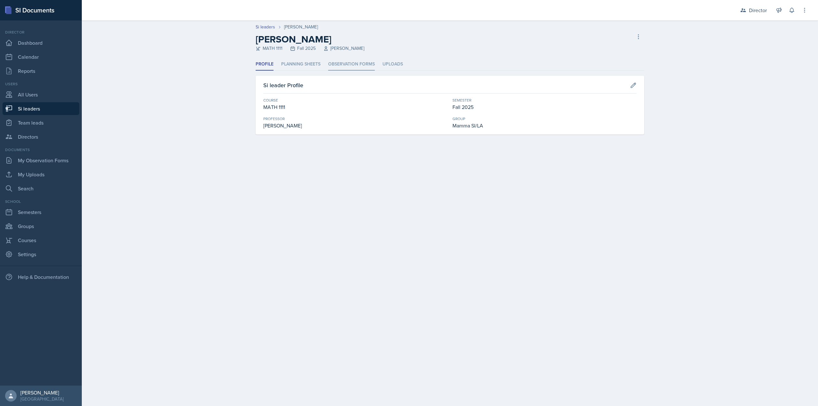
click at [353, 67] on li "Observation Forms" at bounding box center [351, 64] width 47 height 12
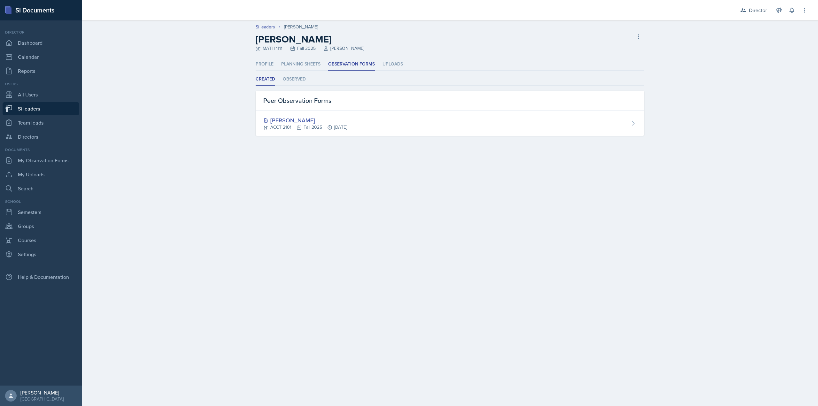
select select "2bed604d-1099-4043-b1bc-2365e8740244"
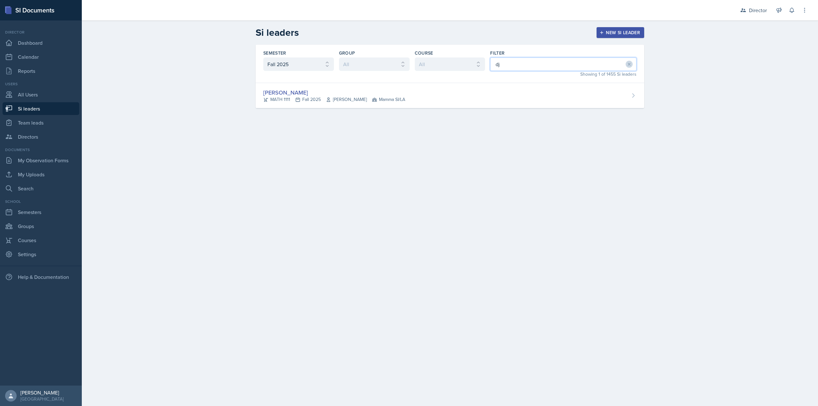
click at [512, 70] on input "dj" at bounding box center [563, 64] width 146 height 13
click at [512, 70] on input "lill" at bounding box center [563, 64] width 146 height 13
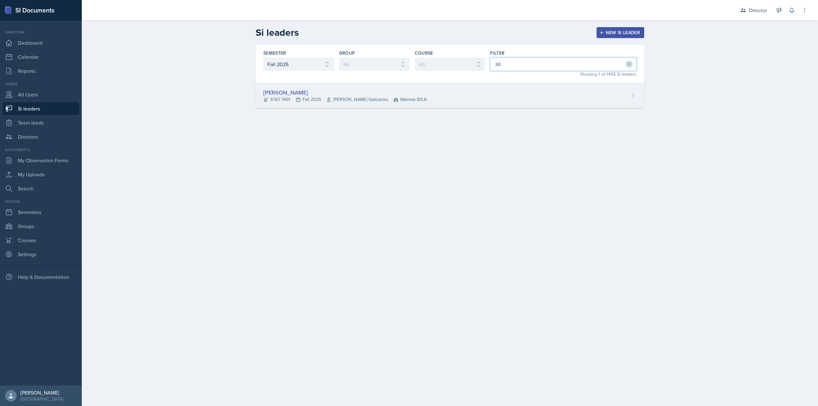
type input "lill"
click at [511, 84] on div "Lilly Adan STAT 1401 Fall 2025 Livingstone Gadzanku Mamma SI/LA" at bounding box center [450, 95] width 388 height 25
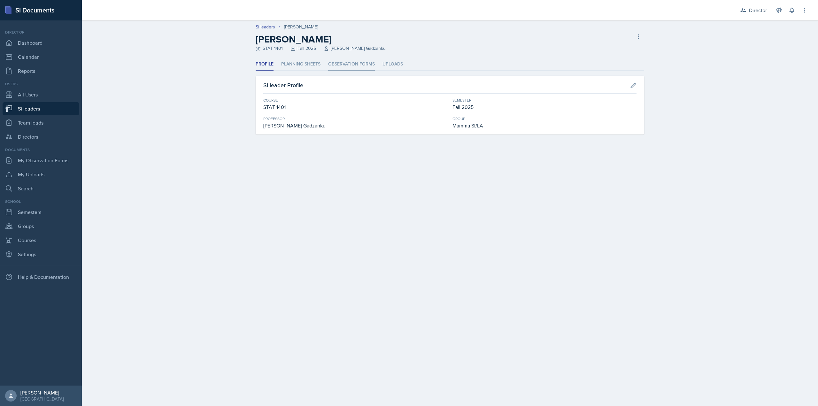
click at [372, 65] on li "Observation Forms" at bounding box center [351, 64] width 47 height 12
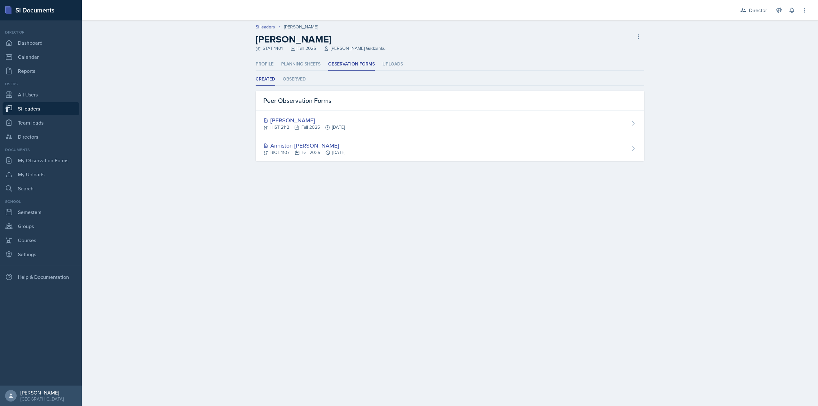
select select "2bed604d-1099-4043-b1bc-2365e8740244"
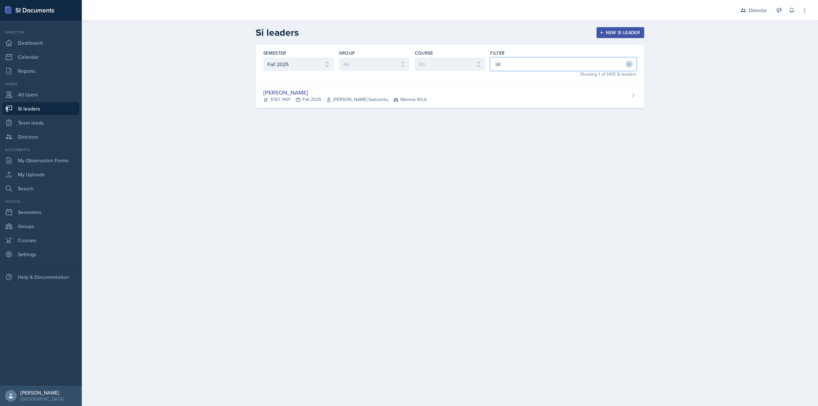
click at [535, 60] on input "lill" at bounding box center [563, 64] width 146 height 13
type input "michael"
click at [448, 127] on div "Michael Hargreaves MATH 1190 Fall 2025 Analise Rodenberg Les Mariettables" at bounding box center [450, 120] width 388 height 25
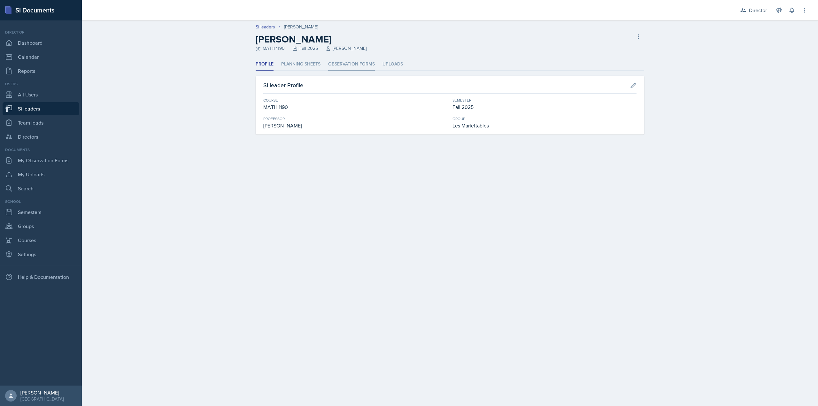
click at [340, 63] on li "Observation Forms" at bounding box center [351, 64] width 47 height 12
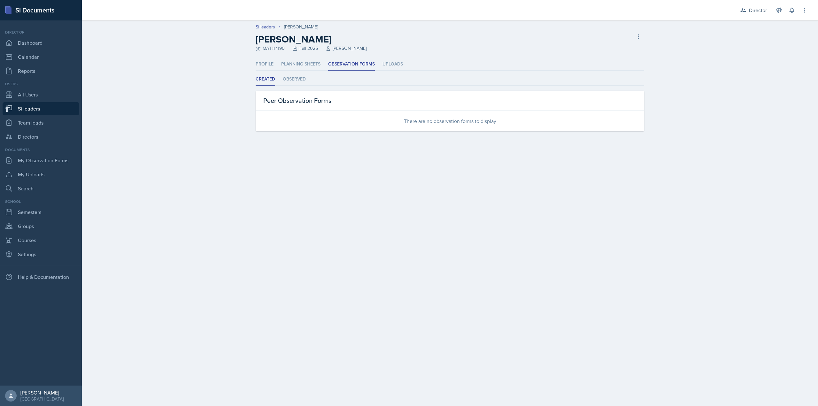
select select "2bed604d-1099-4043-b1bc-2365e8740244"
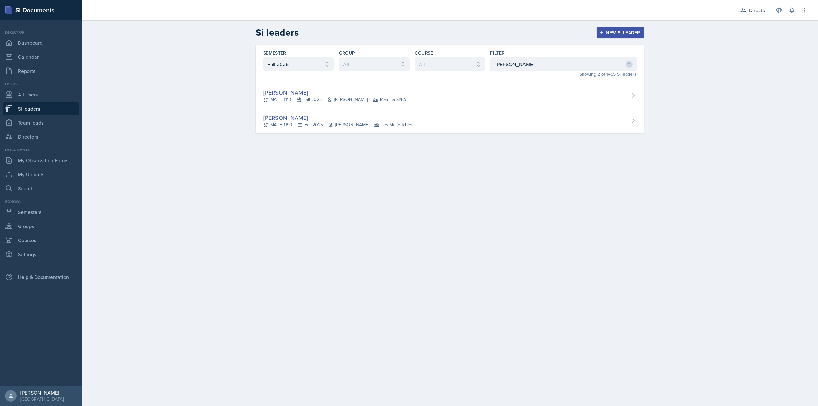
click at [487, 62] on div "Semester All Fall 2025 Summer 2025 Spring 2025 Fall 2024 Summer 2024 Spring 202…" at bounding box center [450, 64] width 388 height 38
click at [518, 67] on input "michael" at bounding box center [563, 64] width 146 height 13
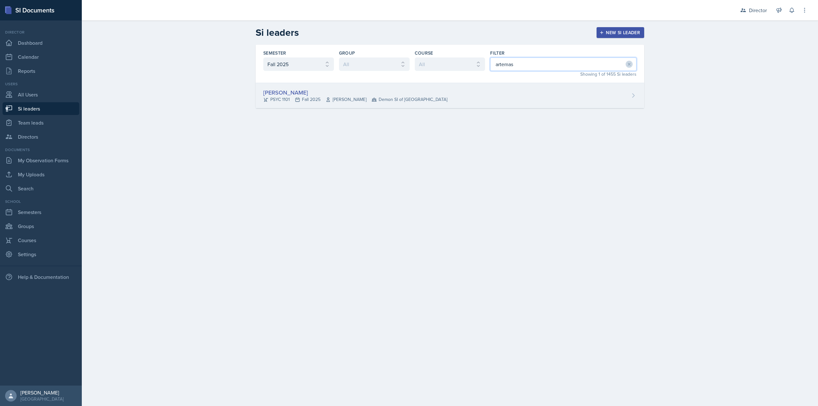
type input "artemas"
click at [502, 87] on div "Artemas Souder PSYC 1101 Fall 2025 Sandra Scheier Demon SI of Fleet Street" at bounding box center [450, 95] width 388 height 25
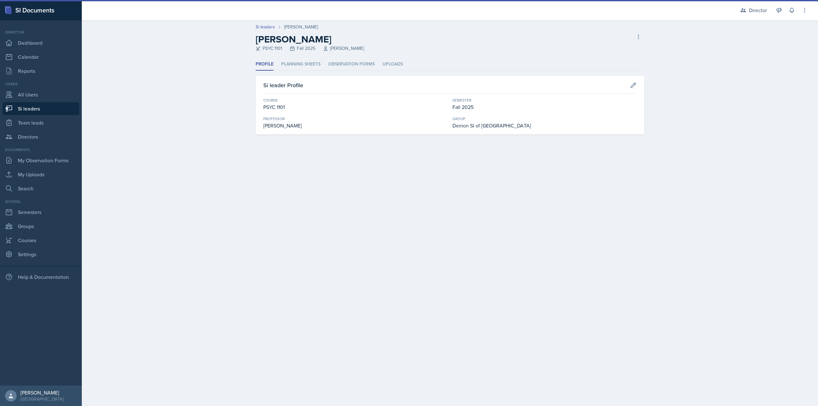
click at [377, 65] on ul "Profile Planning Sheets Observation Forms Uploads" at bounding box center [450, 64] width 388 height 12
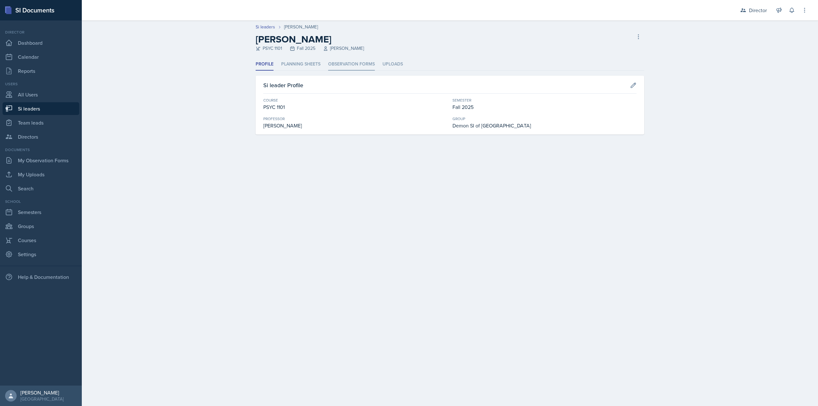
click at [368, 65] on li "Observation Forms" at bounding box center [351, 64] width 47 height 12
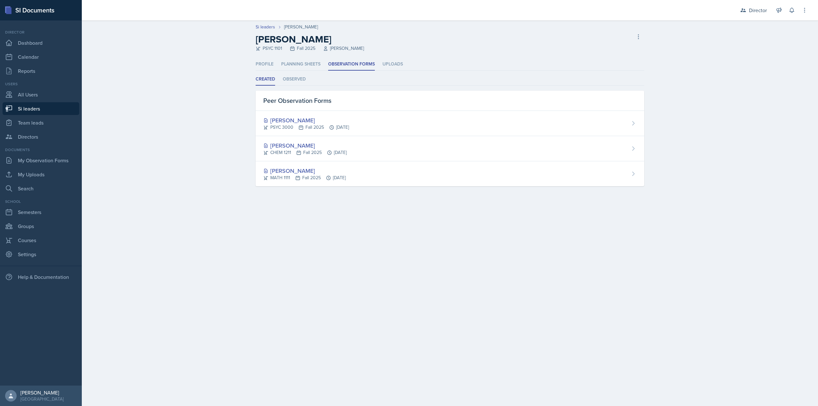
select select "2bed604d-1099-4043-b1bc-2365e8740244"
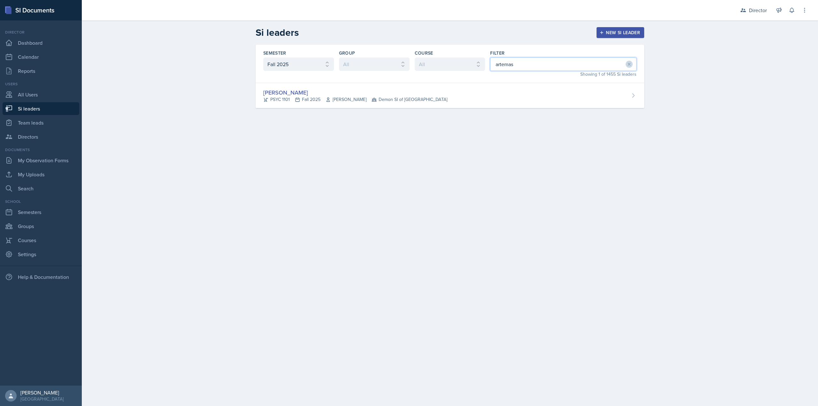
click at [525, 70] on input "artemas" at bounding box center [563, 64] width 146 height 13
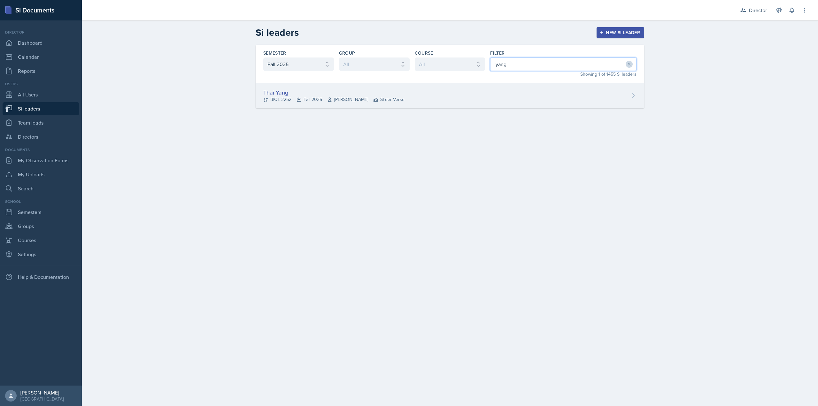
type input "yang"
click at [509, 87] on div "Thai Yang BIOL 2252 Fall 2025 Saeed Hamdan SI-der Verse" at bounding box center [450, 95] width 388 height 25
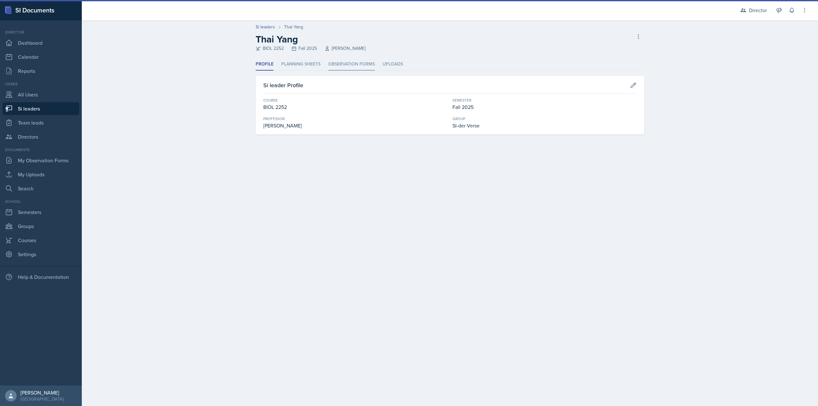
click at [350, 65] on li "Observation Forms" at bounding box center [351, 64] width 47 height 12
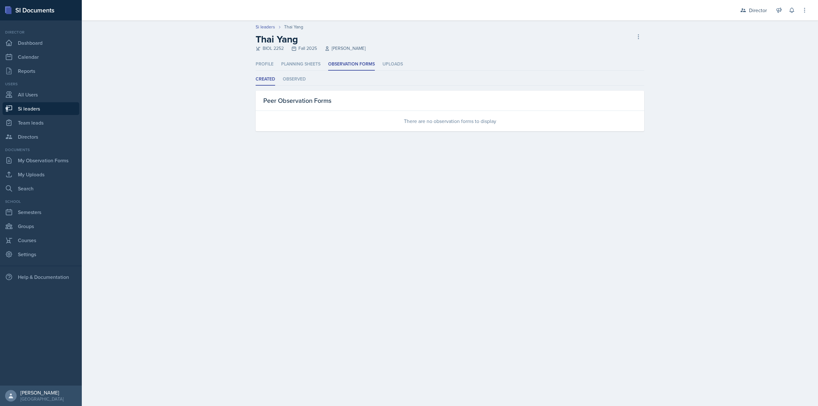
select select "2bed604d-1099-4043-b1bc-2365e8740244"
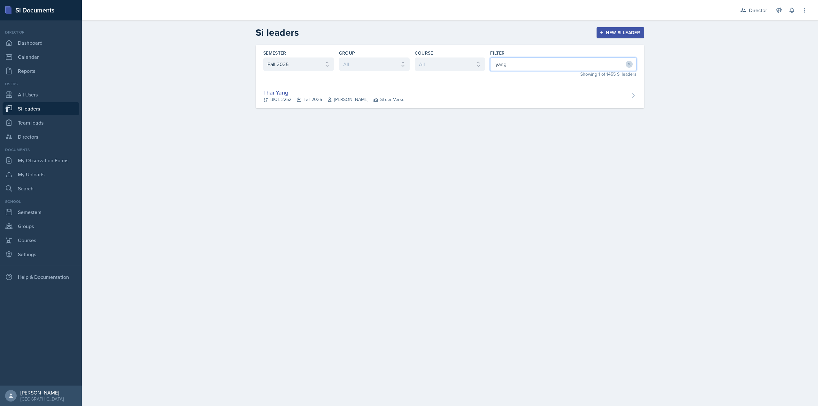
click at [553, 68] on input "yang" at bounding box center [563, 64] width 146 height 13
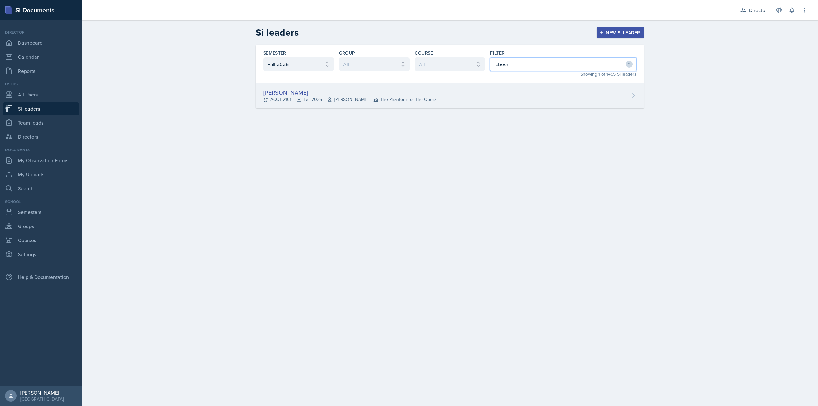
type input "abeer"
click at [486, 90] on div "Abeer Kayser ACCT 2101 Fall 2025 Michelle Shutty The Phantoms of The Opera" at bounding box center [450, 95] width 388 height 25
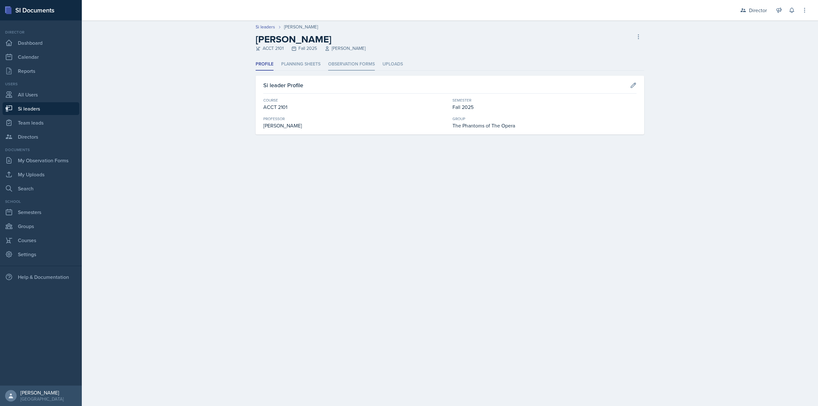
click at [345, 63] on li "Observation Forms" at bounding box center [351, 64] width 47 height 12
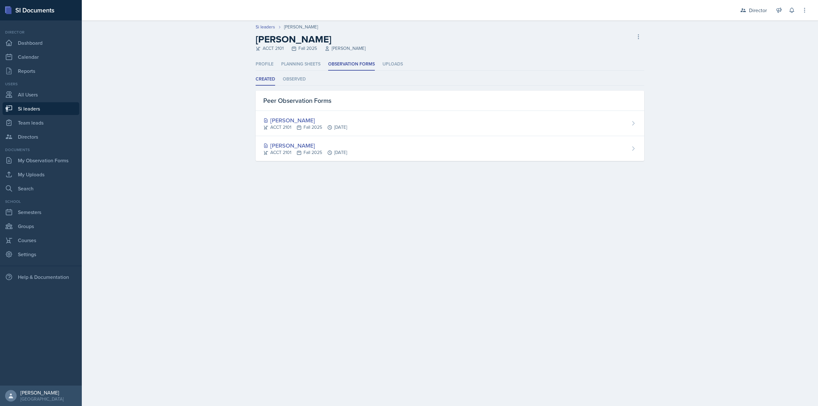
click at [299, 188] on main "Si leaders Abeer Kayser Abeer Kayser ACCT 2101 Fall 2025 Michelle Shutty Delete…" at bounding box center [450, 213] width 736 height 386
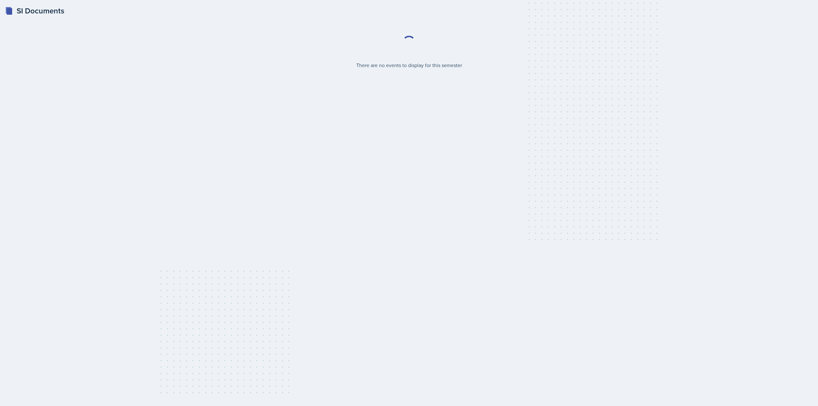
select select "2bed604d-1099-4043-b1bc-2365e8740244"
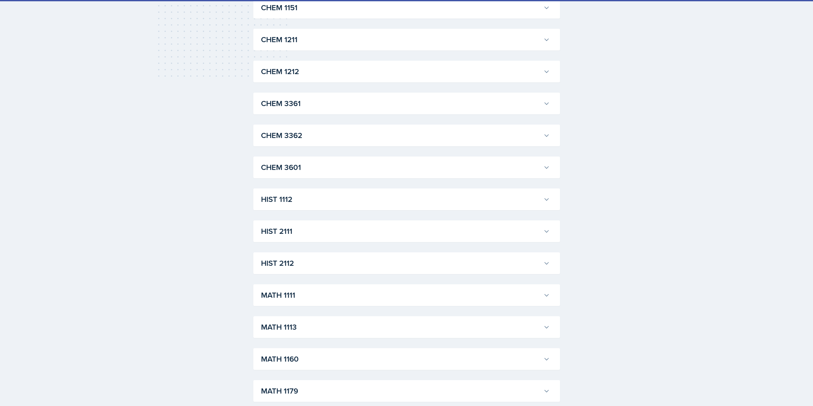
scroll to position [319, 0]
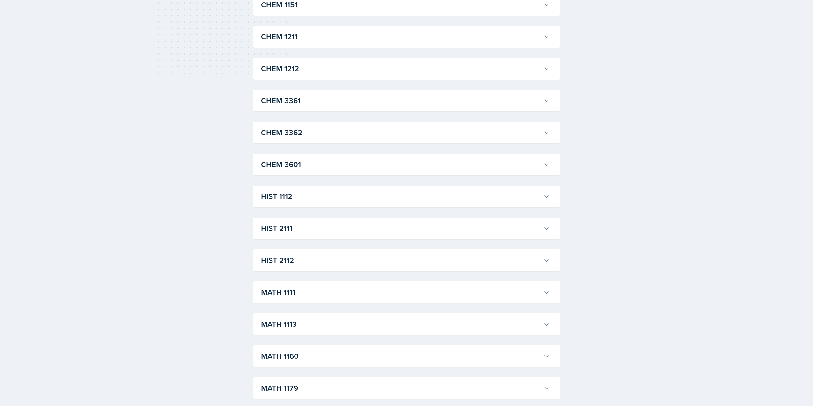
click at [312, 39] on h3 "CHEM 1211" at bounding box center [401, 37] width 280 height 12
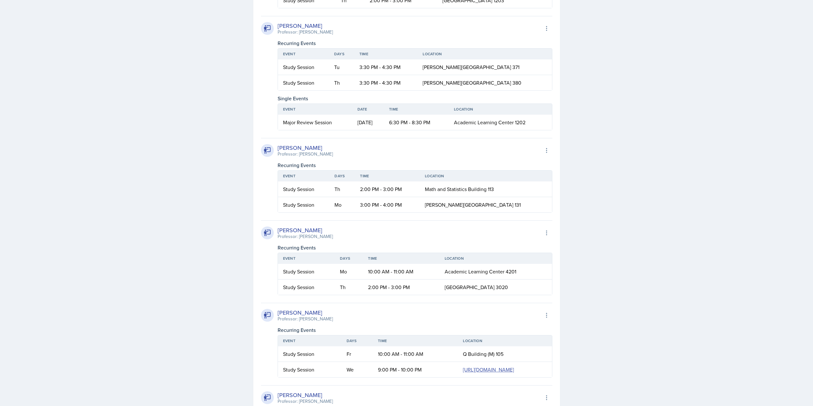
scroll to position [863, 0]
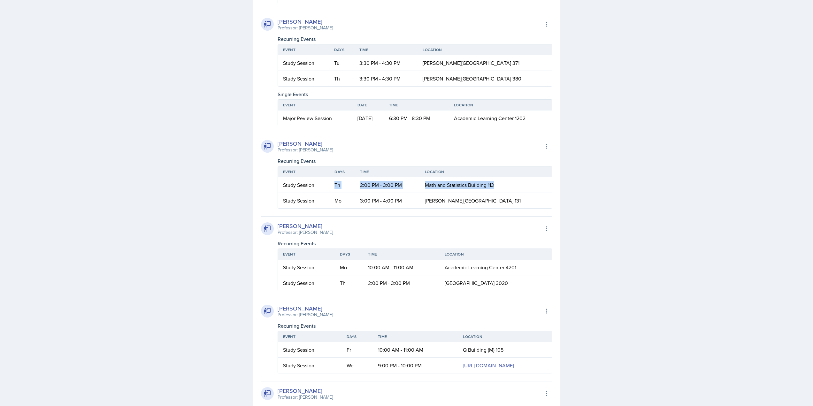
drag, startPoint x: 343, startPoint y: 236, endPoint x: 518, endPoint y: 240, distance: 174.8
click at [518, 193] on tr "Study Session Th 2:00 PM - 3:00 PM Math and Statistics Building 113" at bounding box center [415, 185] width 274 height 16
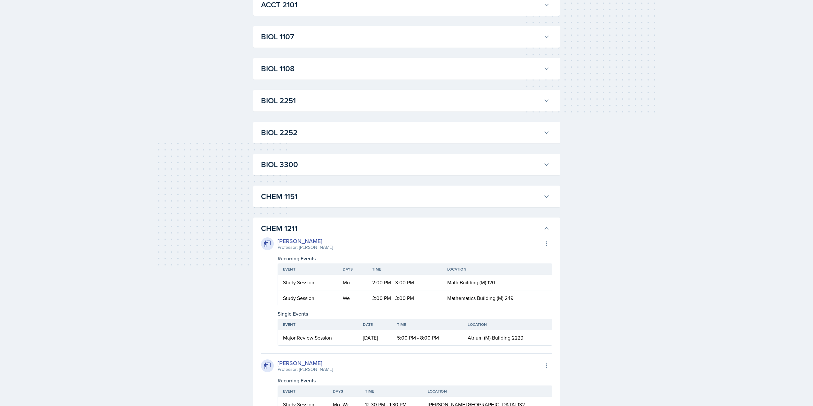
click at [320, 224] on h3 "CHEM 1211" at bounding box center [401, 229] width 280 height 12
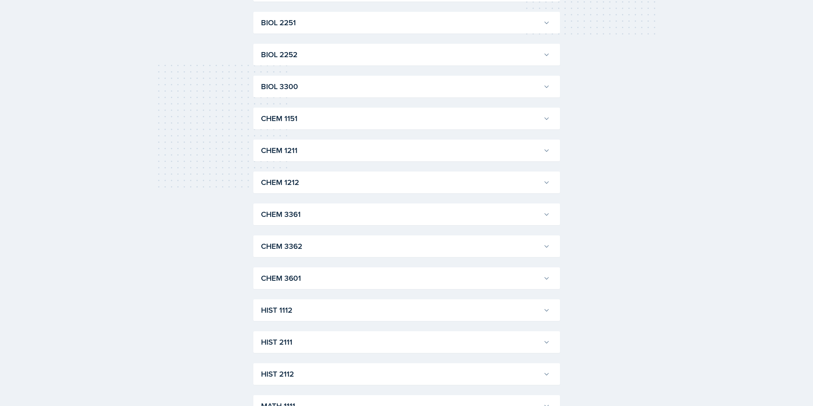
scroll to position [319, 0]
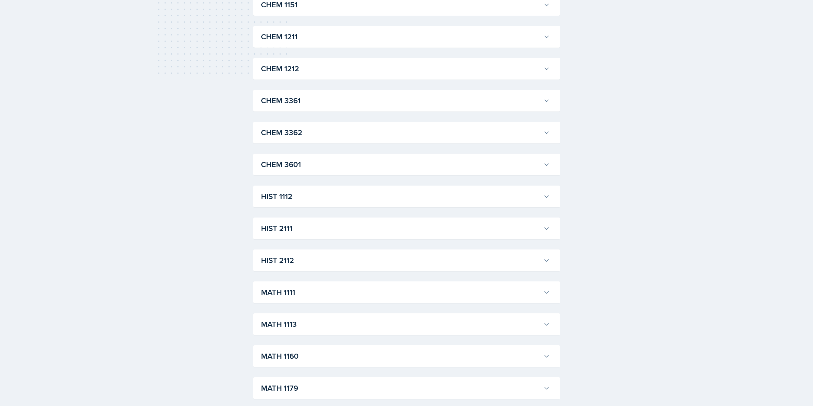
click at [319, 105] on h3 "CHEM 3361" at bounding box center [401, 101] width 280 height 12
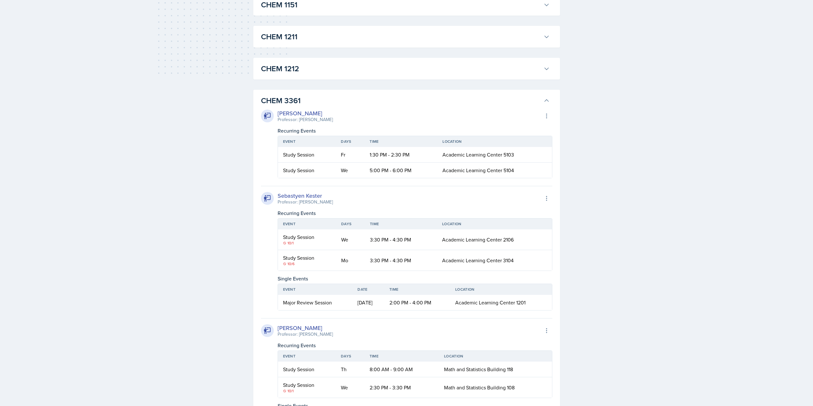
click at [419, 96] on h3 "CHEM 3361" at bounding box center [401, 101] width 280 height 12
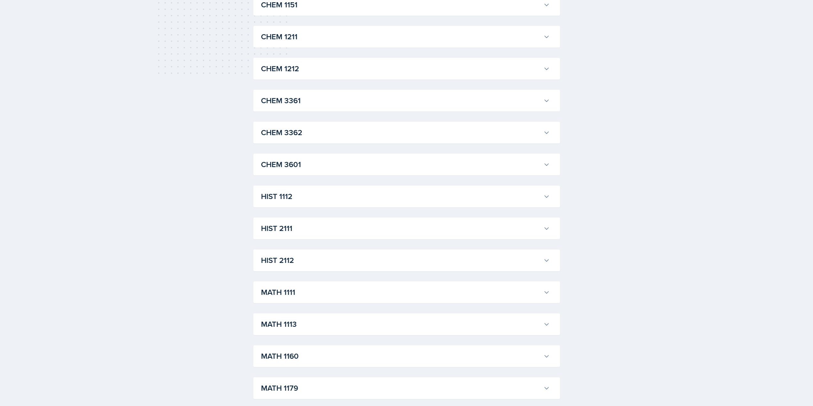
drag, startPoint x: 362, startPoint y: 42, endPoint x: 363, endPoint y: 38, distance: 3.8
click at [363, 41] on h3 "CHEM 1211" at bounding box center [401, 37] width 280 height 12
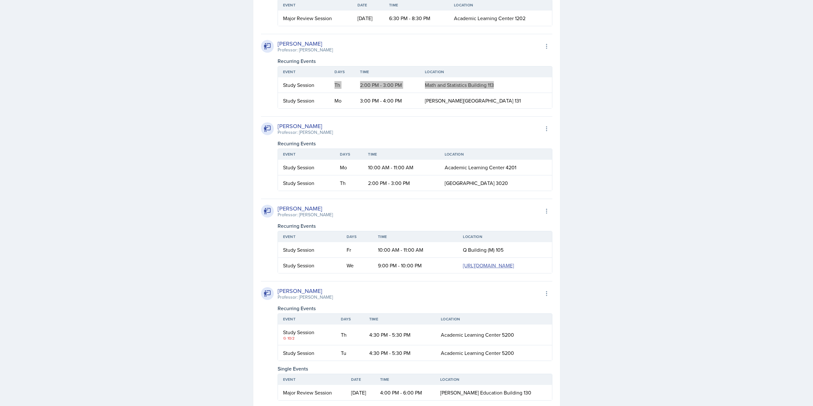
scroll to position [958, 0]
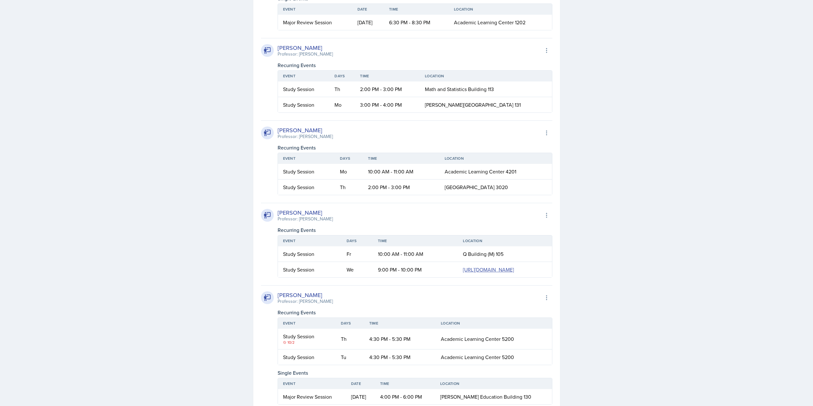
click at [430, 166] on div "James Coker Professor: Lu Kang Export to Google Calendar Recurring Events Event…" at bounding box center [406, 73] width 291 height 1338
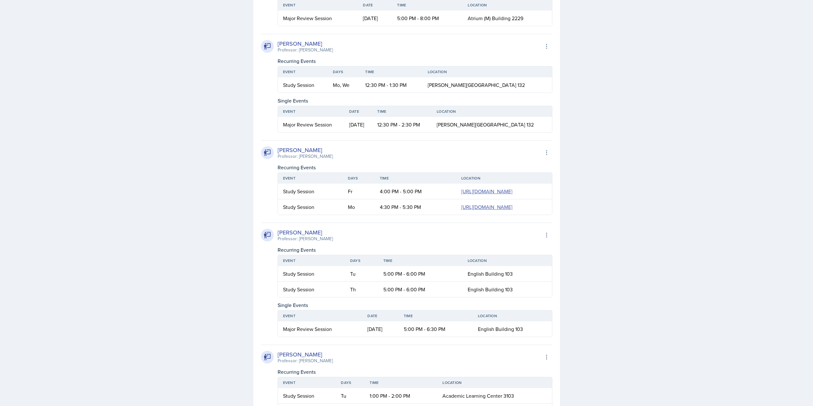
scroll to position [607, 0]
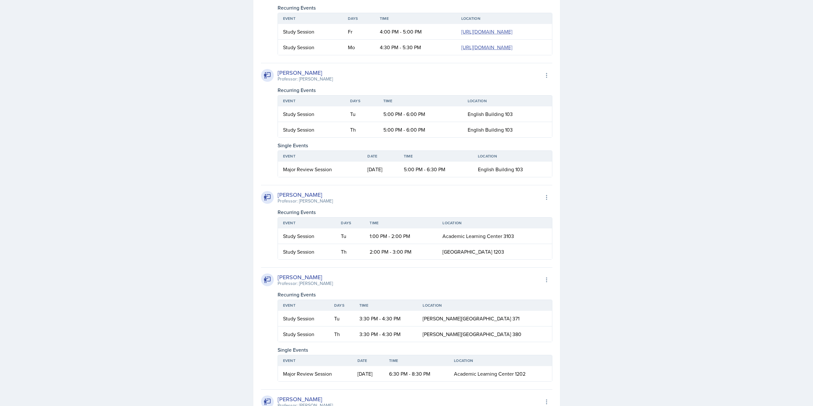
click at [488, 177] on td "English Building 103" at bounding box center [512, 169] width 79 height 15
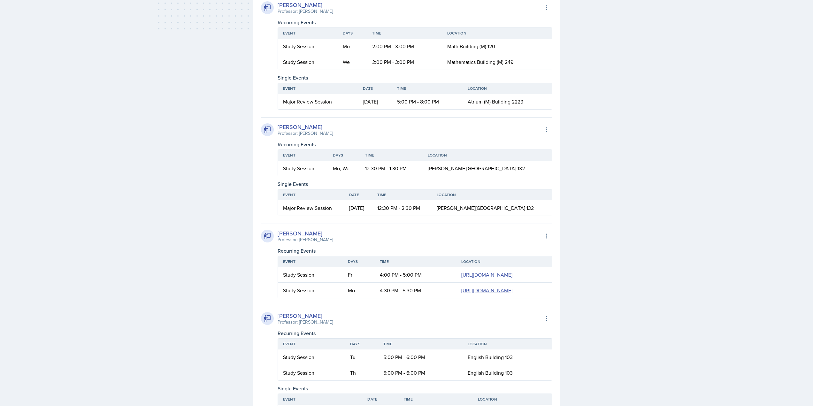
scroll to position [192, 0]
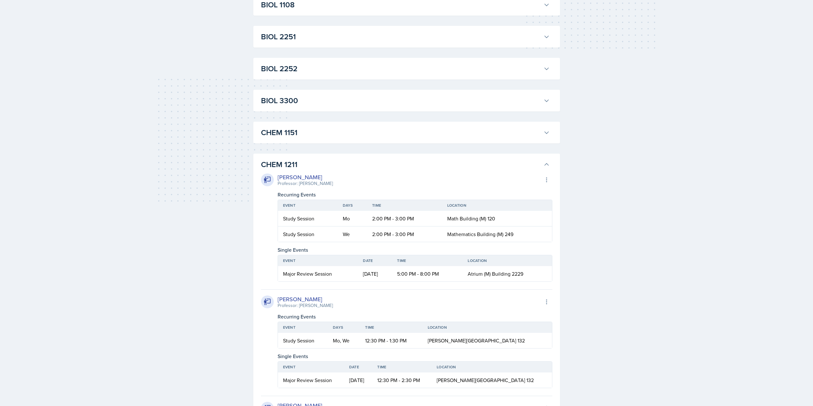
click at [322, 158] on button "CHEM 1211" at bounding box center [405, 164] width 291 height 14
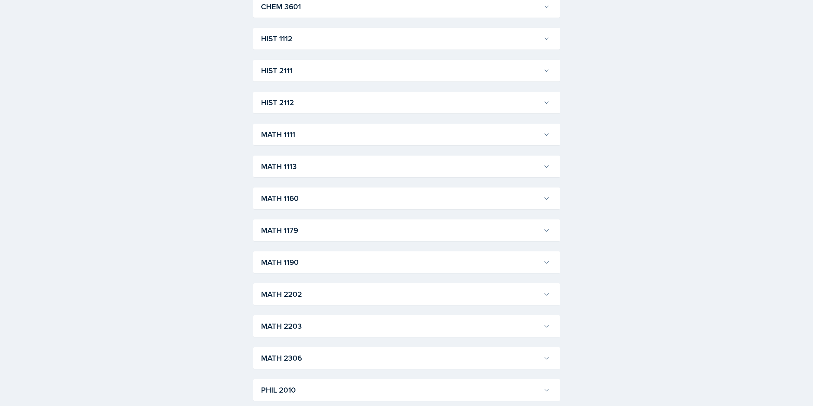
scroll to position [479, 0]
click at [314, 134] on h3 "MATH 1111" at bounding box center [401, 133] width 280 height 12
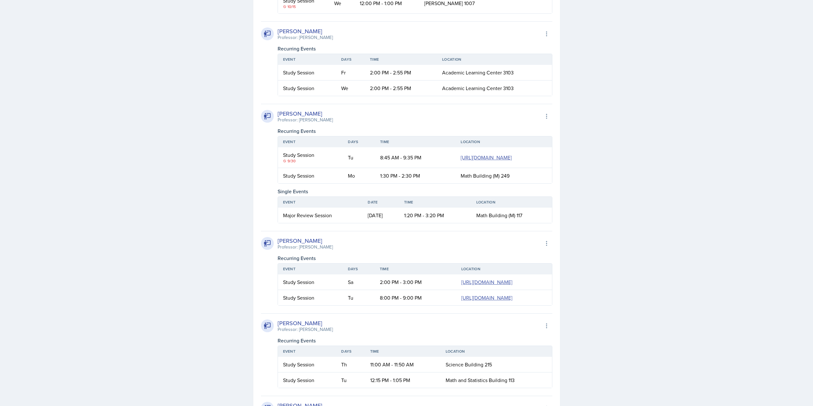
scroll to position [543, 0]
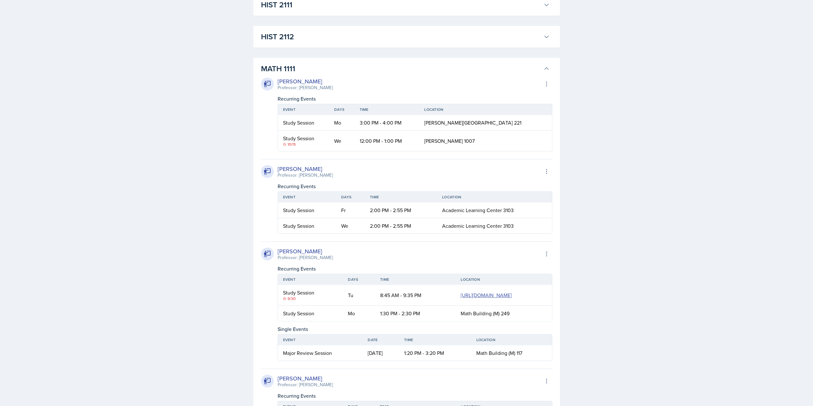
click at [324, 69] on h3 "MATH 1111" at bounding box center [401, 69] width 280 height 12
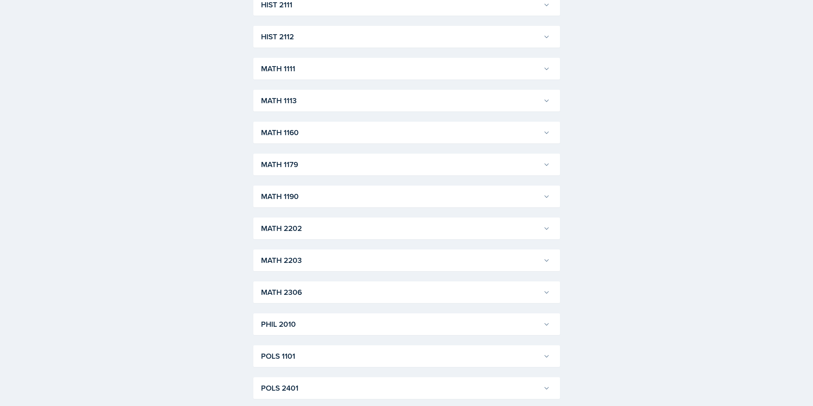
click at [307, 240] on div "ACCT 2101 Landrea Bishop Professor: Stephanie Miller Export to Google Calendar …" at bounding box center [406, 69] width 307 height 980
click at [308, 232] on h3 "MATH 2202" at bounding box center [401, 229] width 280 height 12
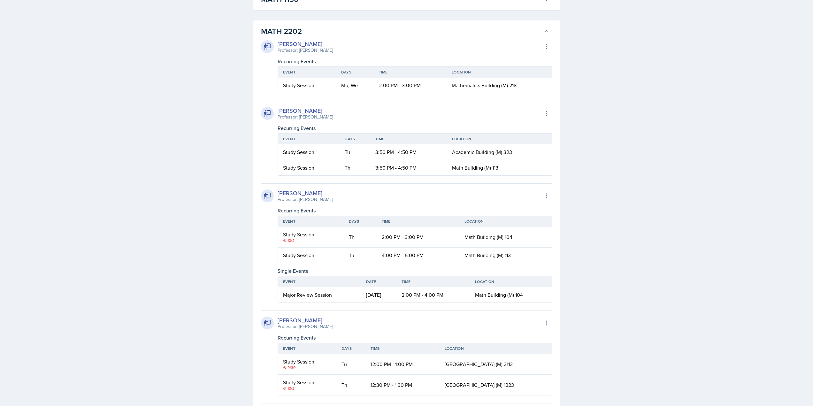
scroll to position [639, 0]
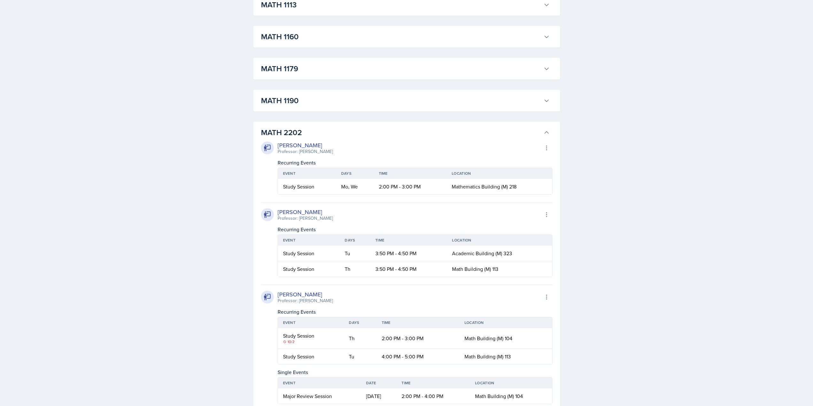
drag, startPoint x: 289, startPoint y: 132, endPoint x: 292, endPoint y: 124, distance: 8.4
click at [289, 132] on h3 "MATH 2202" at bounding box center [401, 133] width 280 height 12
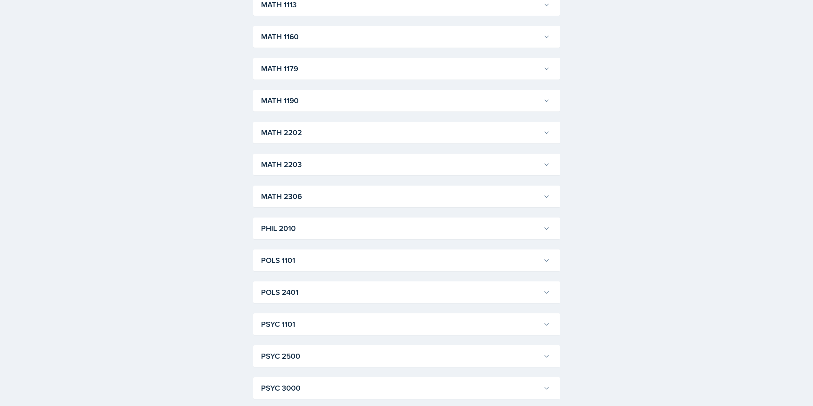
click at [302, 111] on div "MATH 1190 Kris Prasad Professor: Jon Noring Export to Google Calendar Recurring…" at bounding box center [406, 101] width 307 height 22
click at [304, 105] on h3 "MATH 1190" at bounding box center [401, 101] width 280 height 12
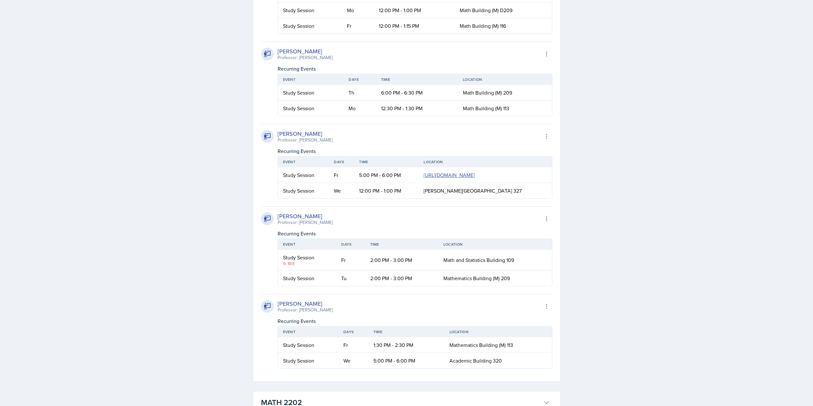
scroll to position [1565, 0]
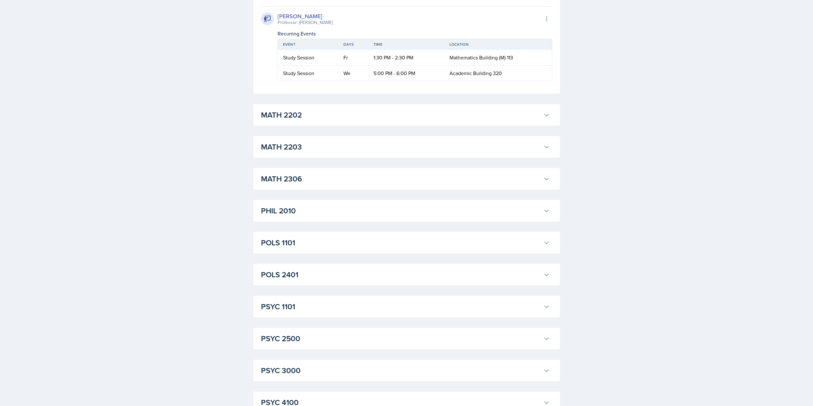
click at [332, 121] on h3 "MATH 2202" at bounding box center [401, 115] width 280 height 12
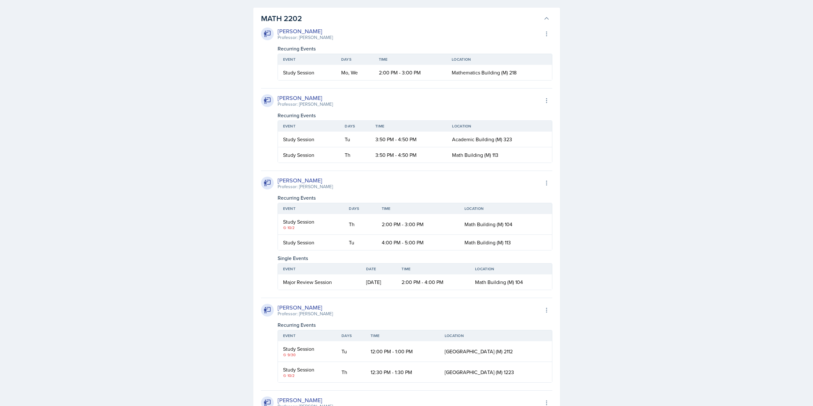
scroll to position [1661, 0]
click at [307, 36] on div "[PERSON_NAME]" at bounding box center [305, 31] width 55 height 9
click at [310, 25] on h3 "MATH 2202" at bounding box center [401, 19] width 280 height 12
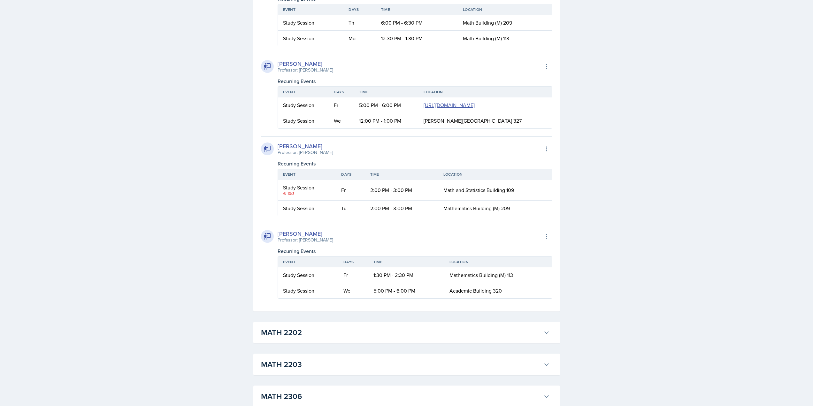
scroll to position [1438, 0]
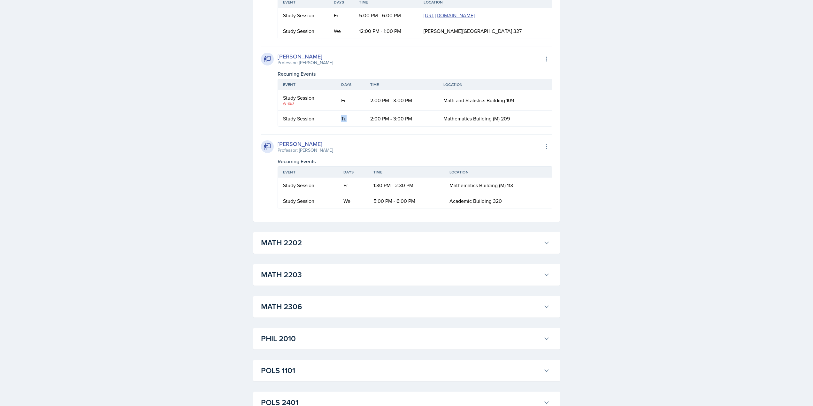
drag, startPoint x: 331, startPoint y: 216, endPoint x: 353, endPoint y: 218, distance: 21.8
click at [351, 126] on tr "Study Session Tu 2:00 PM - 3:00 PM Mathematics Building (M) 209" at bounding box center [415, 118] width 274 height 15
click at [353, 126] on td "Tu" at bounding box center [350, 118] width 29 height 15
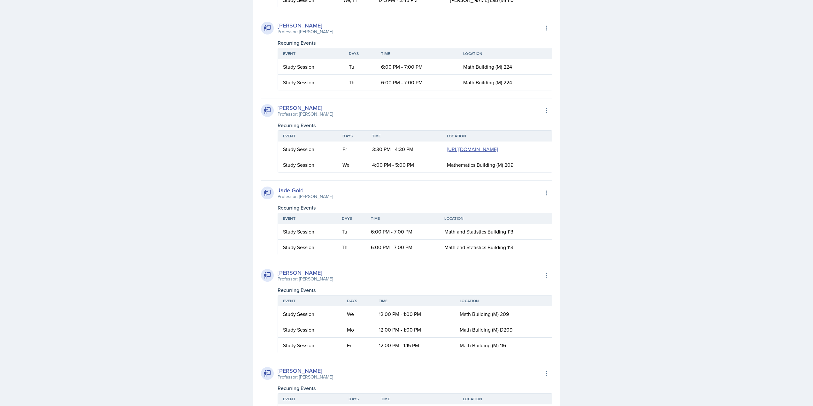
scroll to position [703, 0]
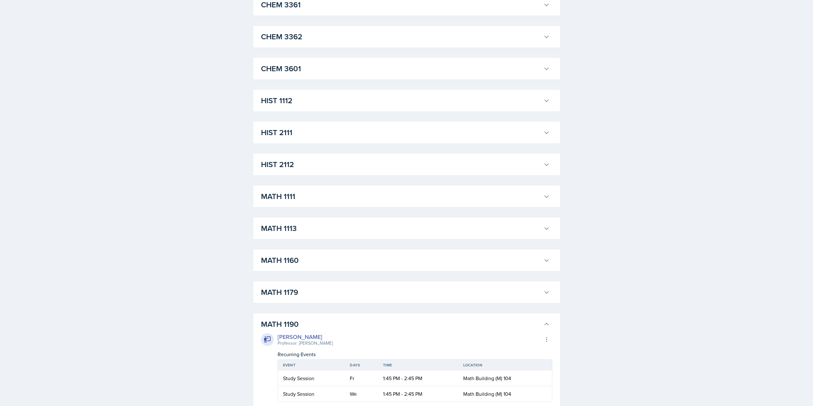
click at [284, 318] on button "MATH 1190" at bounding box center [405, 324] width 291 height 14
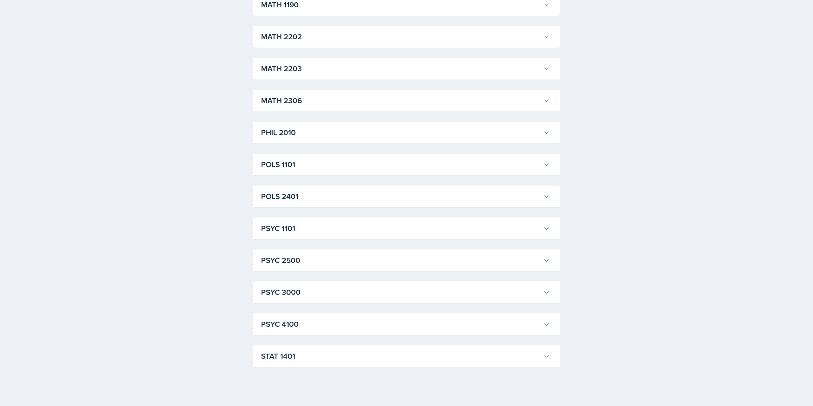
click at [308, 225] on h3 "PSYC 1101" at bounding box center [401, 229] width 280 height 12
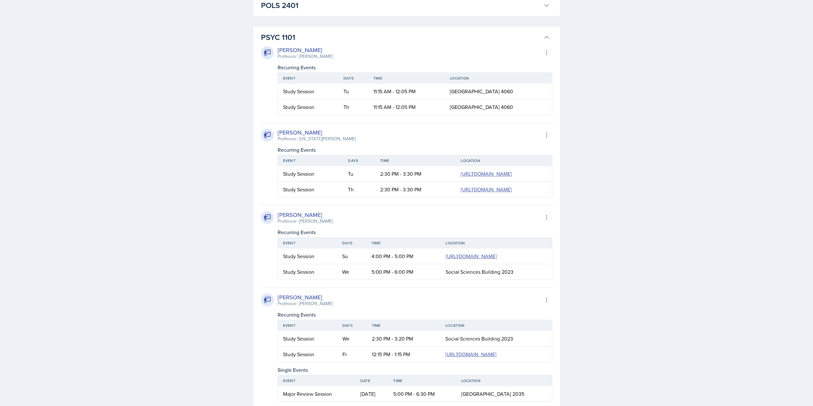
scroll to position [926, 0]
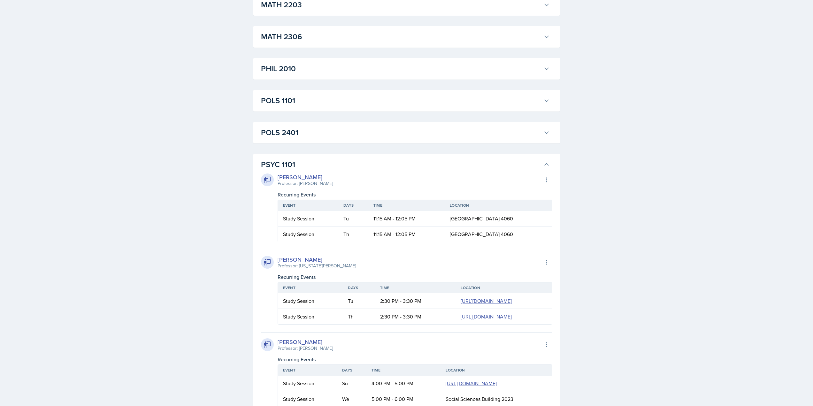
click at [325, 162] on h3 "PSYC 1101" at bounding box center [401, 165] width 280 height 12
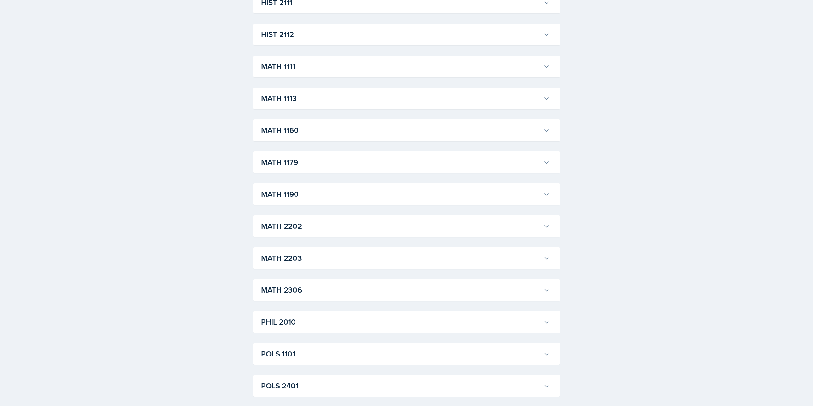
scroll to position [545, 0]
click at [321, 60] on button "MATH 1111" at bounding box center [405, 67] width 291 height 14
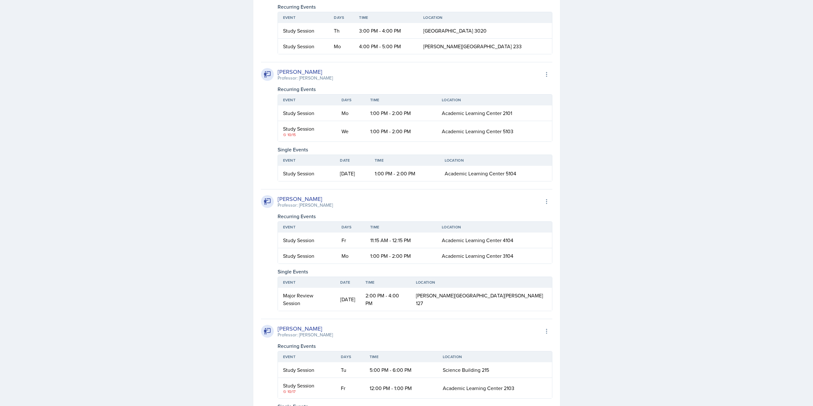
scroll to position [1663, 0]
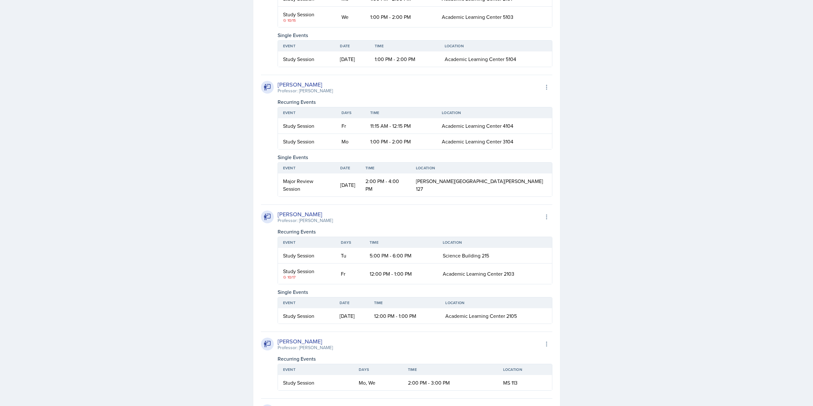
click at [385, 149] on td "1:00 PM - 2:00 PM" at bounding box center [401, 141] width 72 height 15
drag, startPoint x: 340, startPoint y: 231, endPoint x: 415, endPoint y: 229, distance: 75.7
click at [415, 134] on tr "Study Session Fr 11:15 AM - 12:15 PM Academic Learning Center 4104" at bounding box center [415, 126] width 274 height 16
click at [415, 134] on td "11:15 AM - 12:15 PM" at bounding box center [401, 126] width 72 height 16
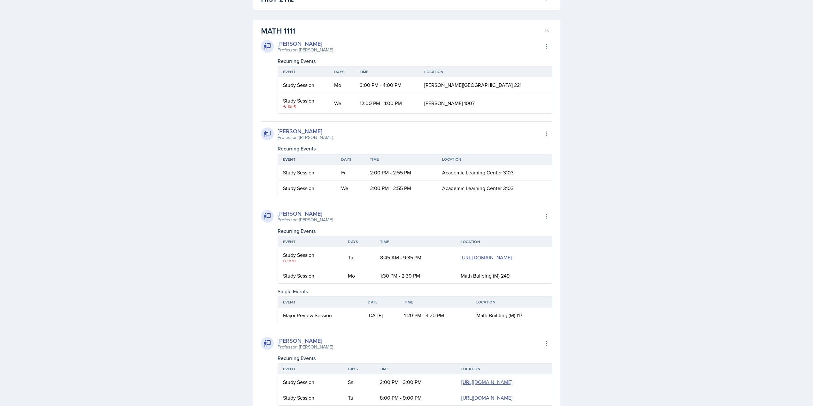
scroll to position [481, 0]
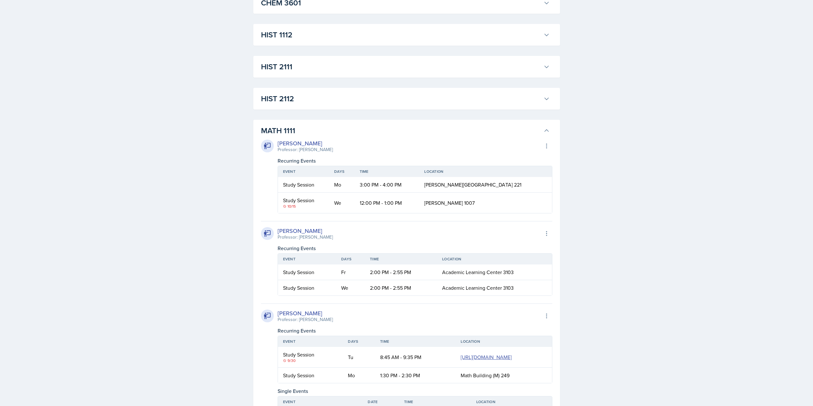
click at [365, 136] on h3 "MATH 1111" at bounding box center [401, 131] width 280 height 12
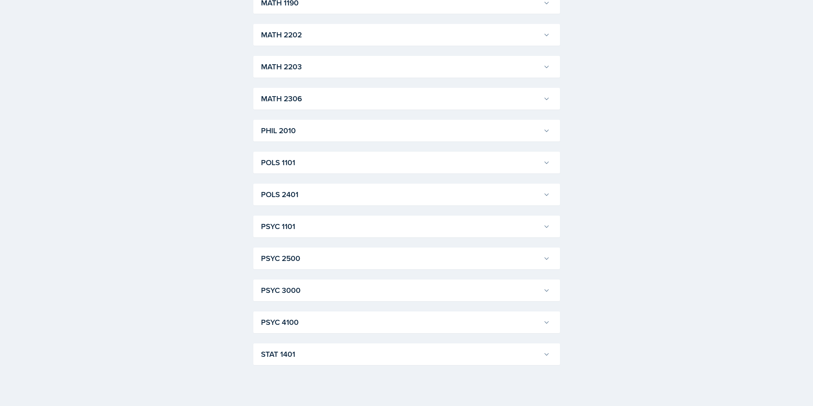
click at [302, 223] on h3 "PSYC 1101" at bounding box center [401, 227] width 280 height 12
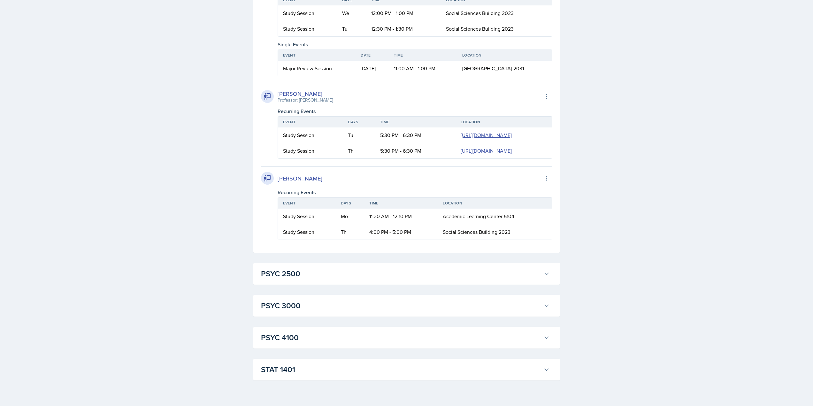
scroll to position [1439, 0]
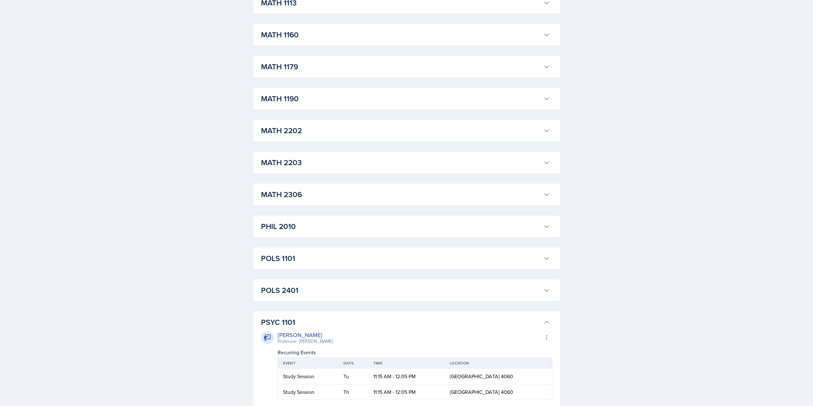
click at [284, 319] on h3 "PSYC 1101" at bounding box center [401, 323] width 280 height 12
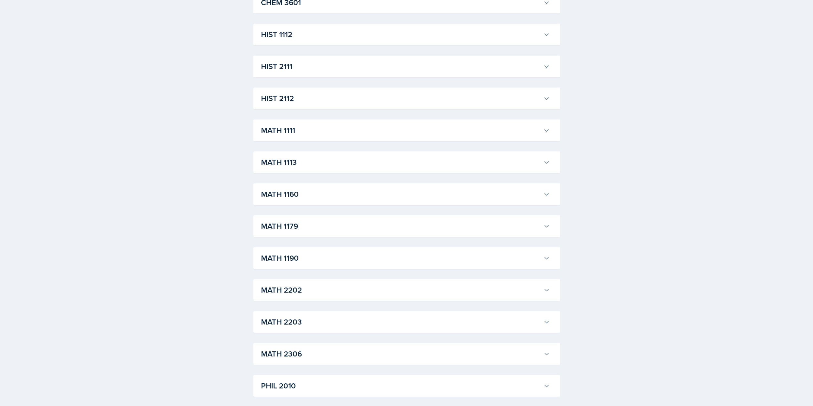
scroll to position [481, 0]
click at [305, 127] on h3 "MATH 1111" at bounding box center [401, 131] width 280 height 12
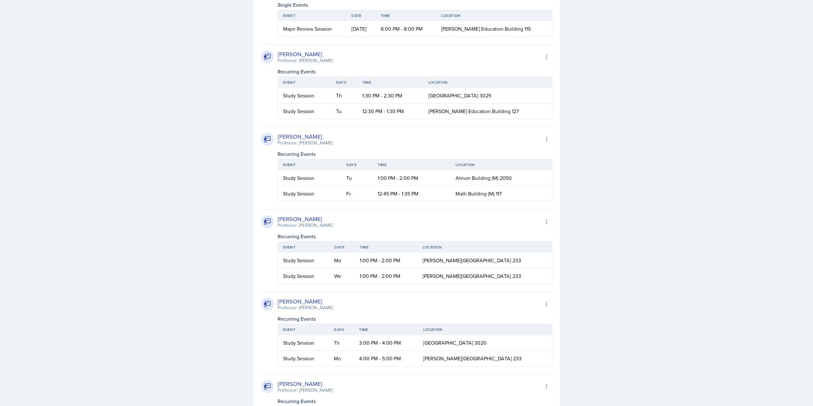
scroll to position [1248, 0]
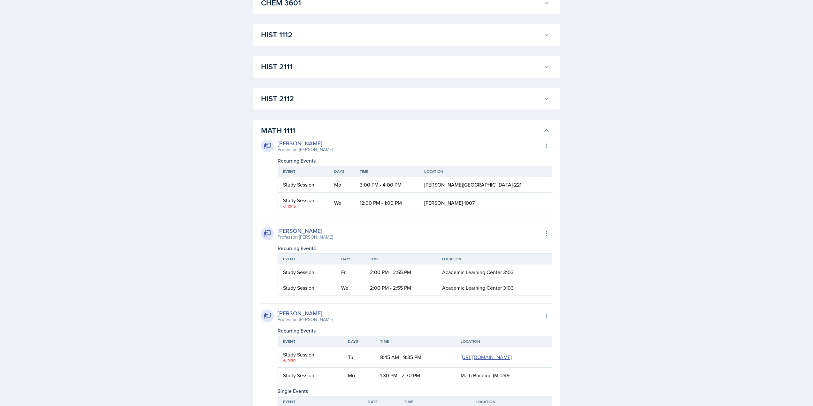
click at [348, 129] on h3 "MATH 1111" at bounding box center [401, 131] width 280 height 12
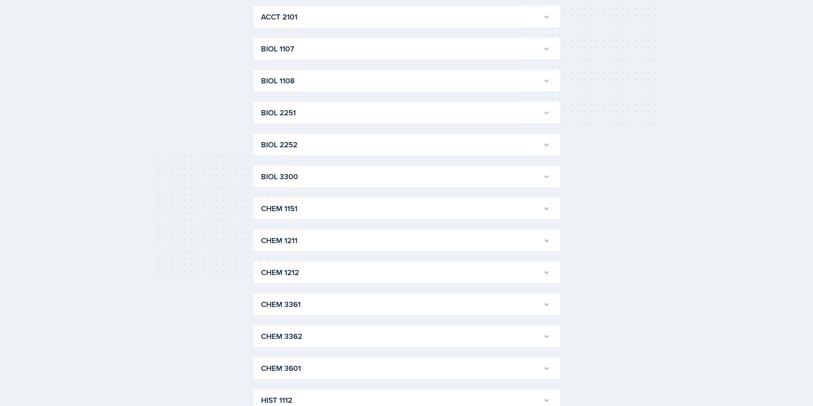
scroll to position [128, 0]
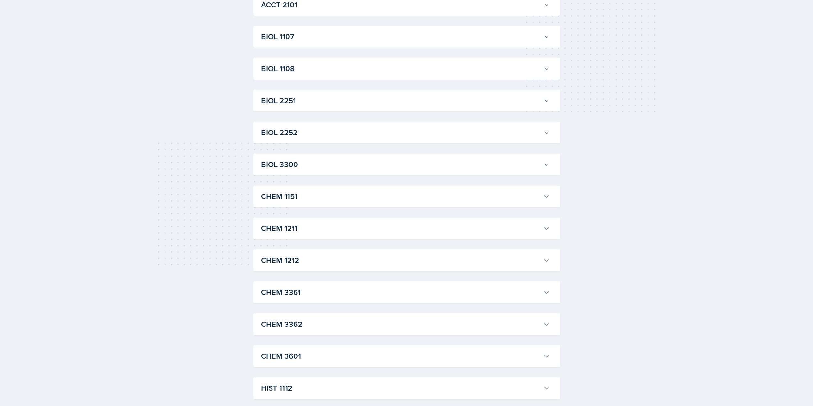
click at [309, 104] on h3 "BIOL 2251" at bounding box center [401, 101] width 280 height 12
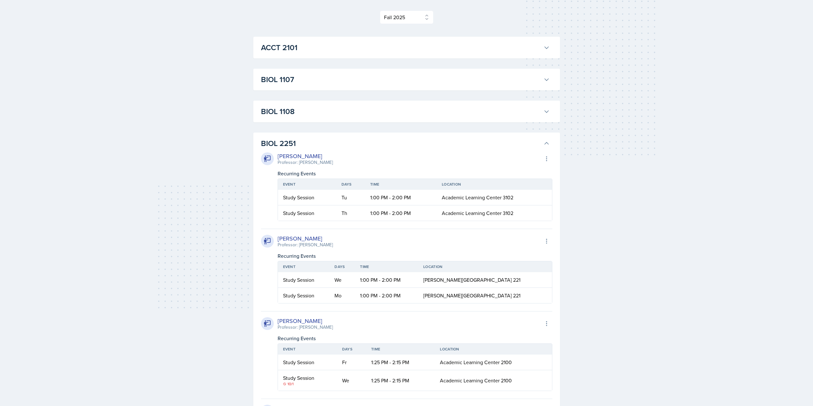
scroll to position [0, 0]
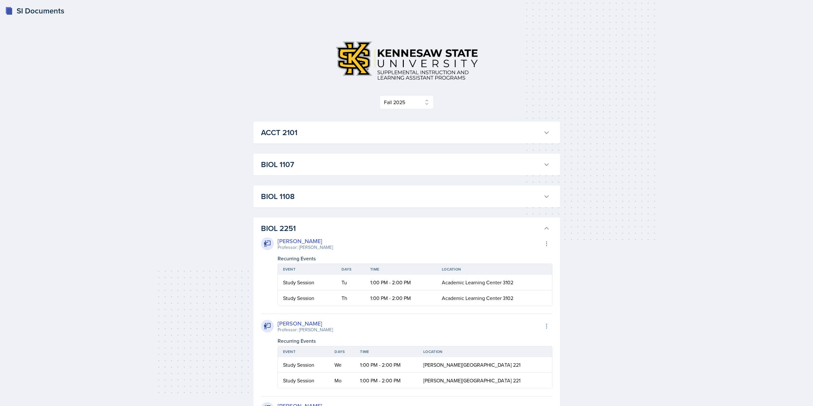
click at [466, 231] on h3 "BIOL 2251" at bounding box center [401, 229] width 280 height 12
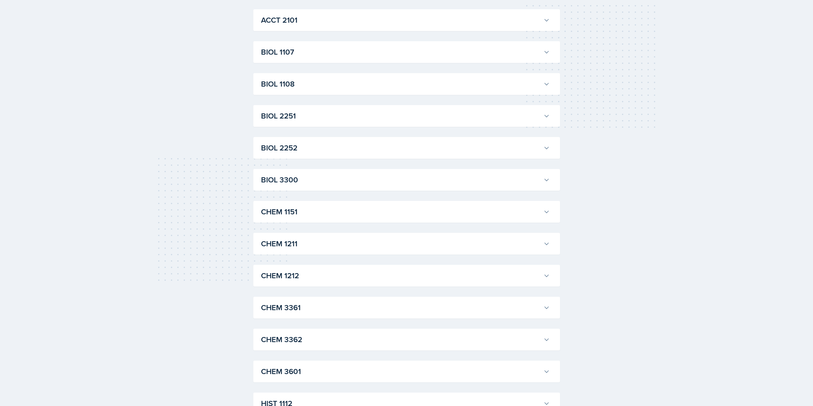
scroll to position [192, 0]
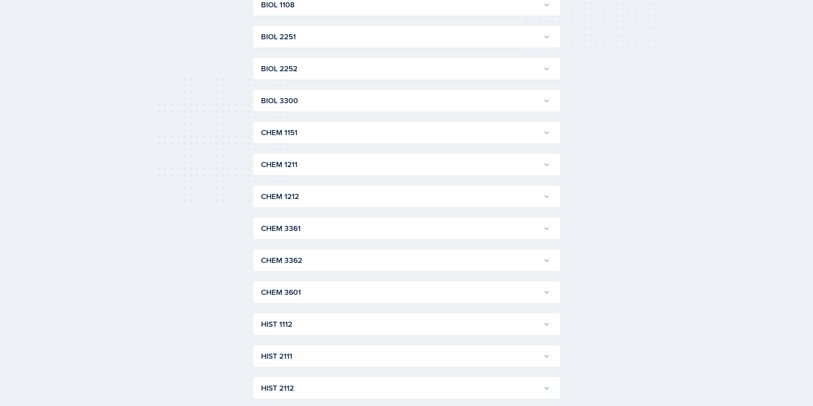
click at [338, 171] on button "CHEM 1211" at bounding box center [405, 164] width 291 height 14
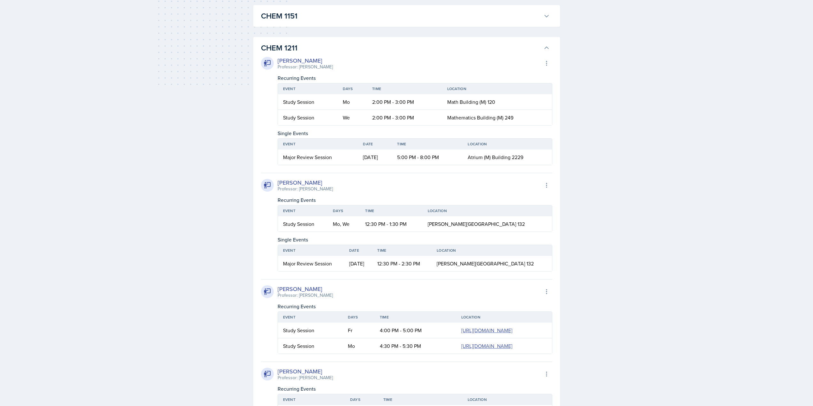
scroll to position [160, 0]
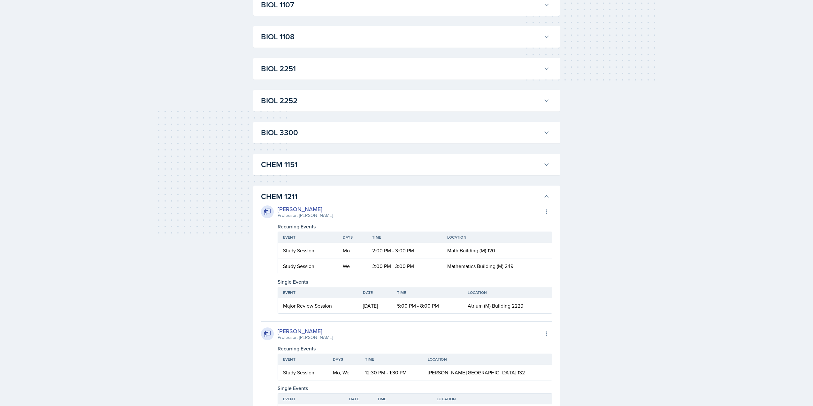
click at [311, 197] on h3 "CHEM 1211" at bounding box center [401, 197] width 280 height 12
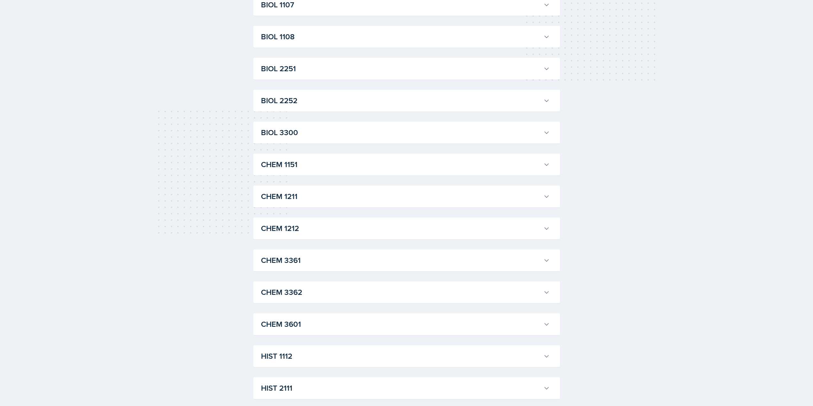
click at [333, 72] on h3 "BIOL 2251" at bounding box center [401, 69] width 280 height 12
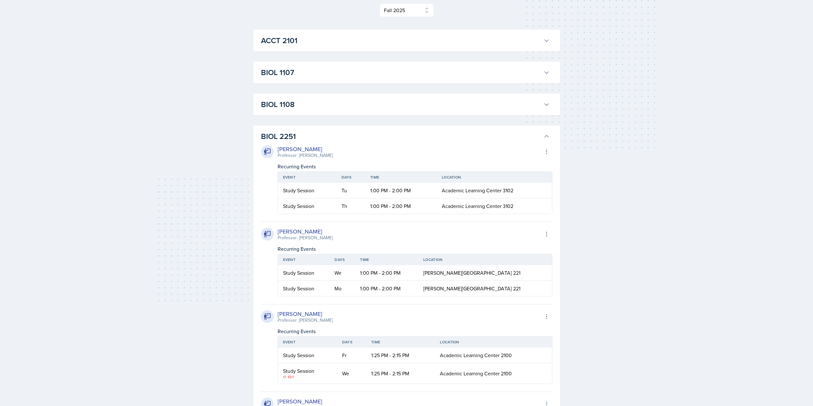
scroll to position [0, 0]
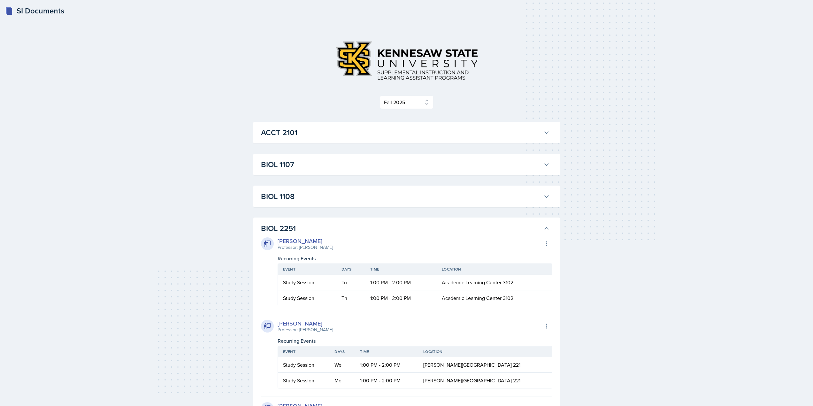
click at [311, 232] on h3 "BIOL 2251" at bounding box center [401, 229] width 280 height 12
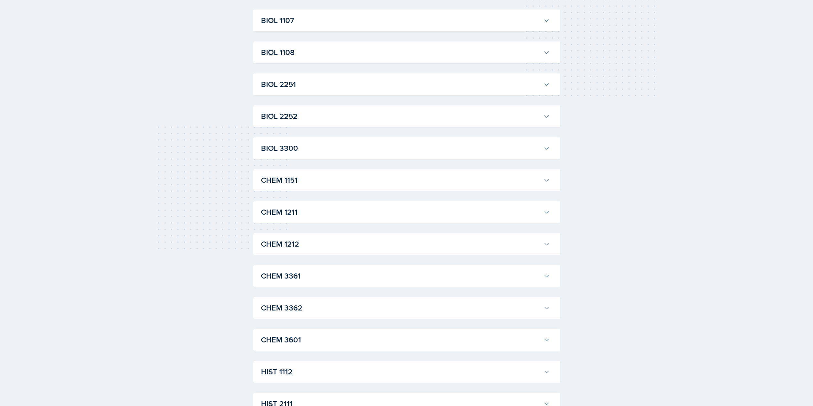
scroll to position [319, 0]
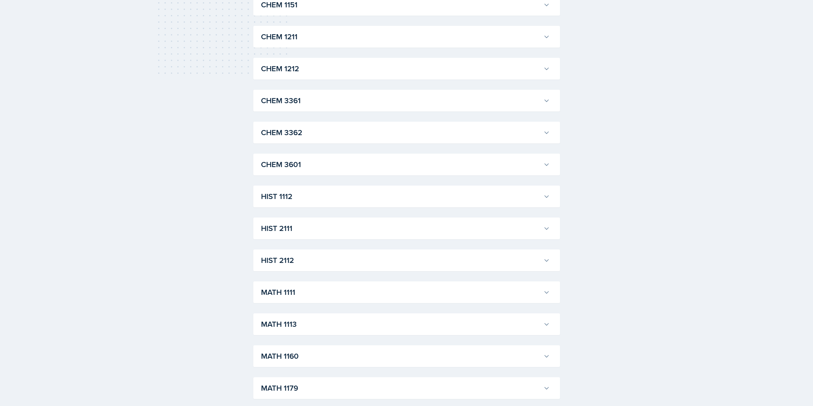
click at [298, 231] on h3 "HIST 2111" at bounding box center [401, 229] width 280 height 12
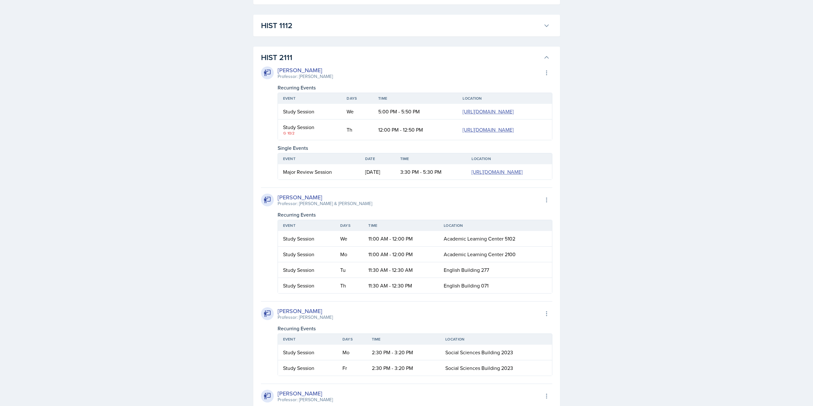
scroll to position [479, 0]
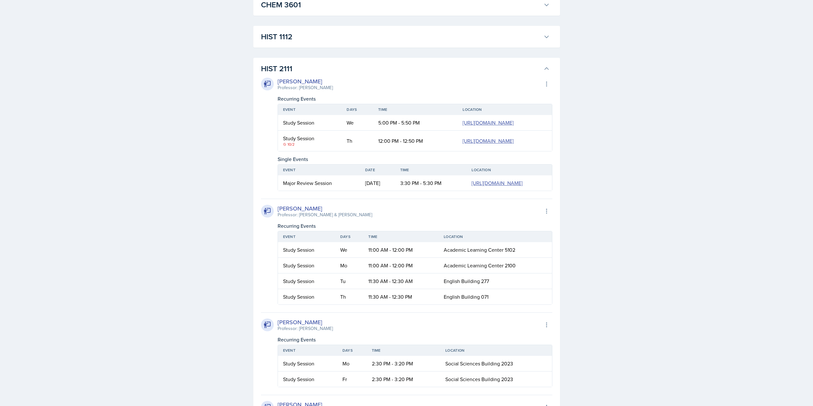
click at [324, 67] on h3 "HIST 2111" at bounding box center [401, 69] width 280 height 12
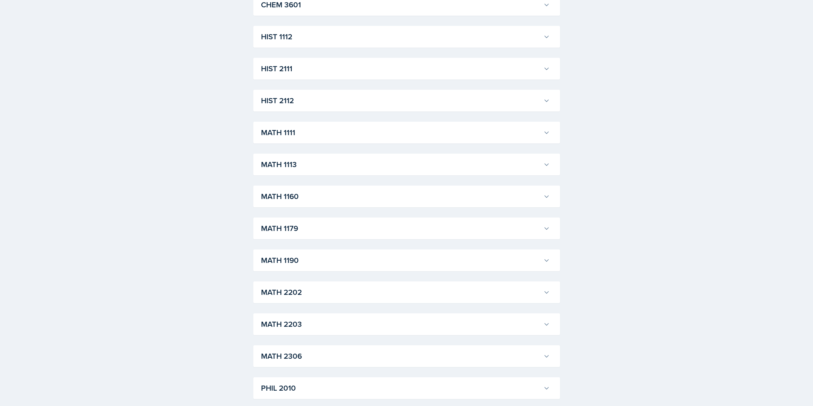
click at [312, 94] on button "HIST 2112" at bounding box center [405, 101] width 291 height 14
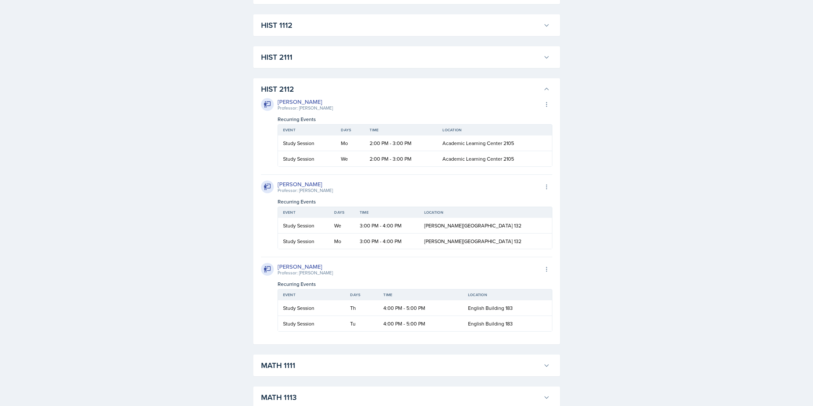
scroll to position [511, 0]
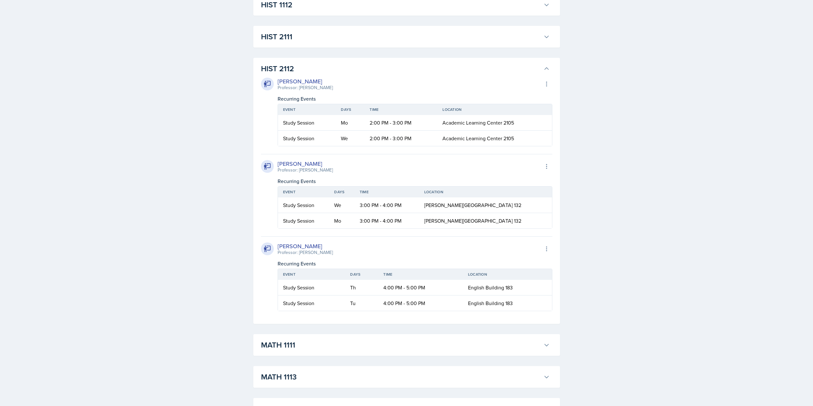
click at [402, 63] on button "HIST 2112" at bounding box center [405, 69] width 291 height 14
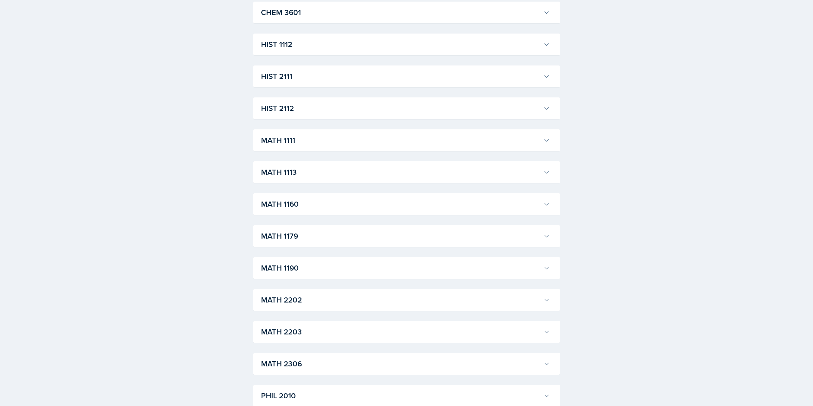
scroll to position [256, 0]
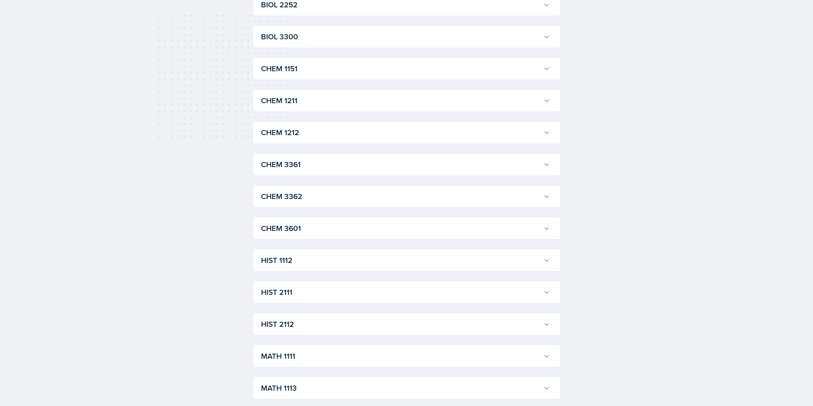
click at [347, 170] on h3 "CHEM 3361" at bounding box center [401, 165] width 280 height 12
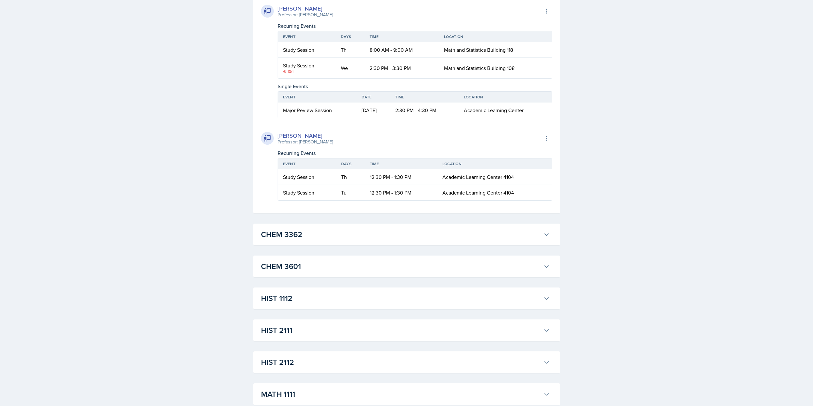
scroll to position [607, 0]
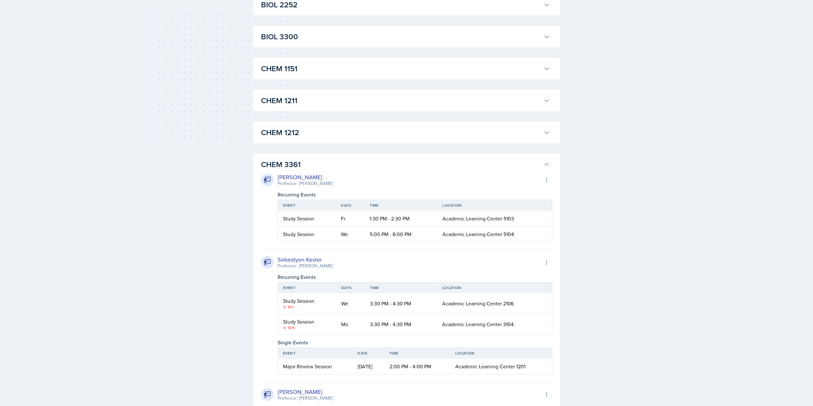
click at [308, 159] on h3 "CHEM 3361" at bounding box center [401, 165] width 280 height 12
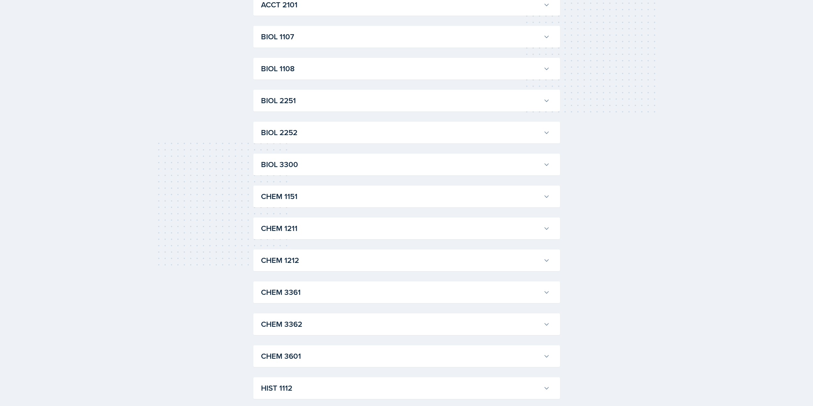
click at [312, 139] on button "BIOL 2252" at bounding box center [405, 133] width 291 height 14
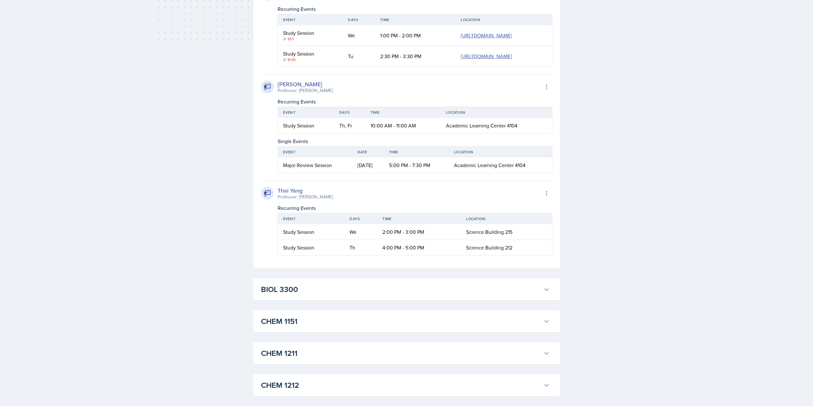
scroll to position [351, 0]
click at [482, 131] on span "Academic Learning Center 4104" at bounding box center [482, 127] width 72 height 7
click at [483, 131] on span "Academic Learning Center 4104" at bounding box center [482, 127] width 72 height 7
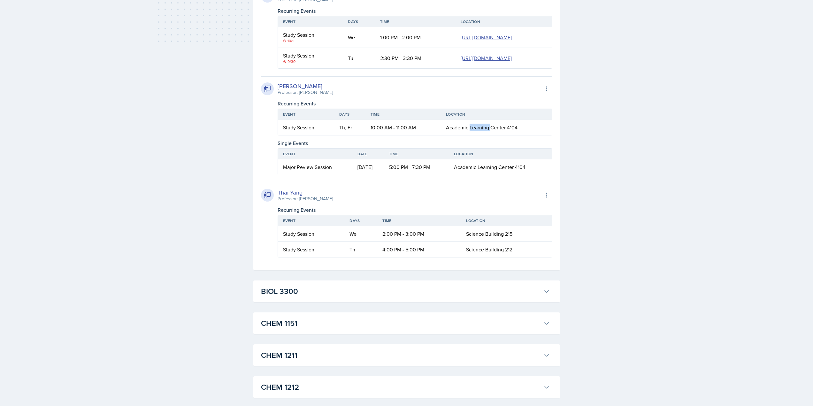
click at [483, 131] on span "Academic Learning Center 4104" at bounding box center [482, 127] width 72 height 7
click at [491, 246] on div "Thai Yang Professor: Saeed Hamdan Export to Google Calendar Recurring Events Ev…" at bounding box center [406, 220] width 291 height 75
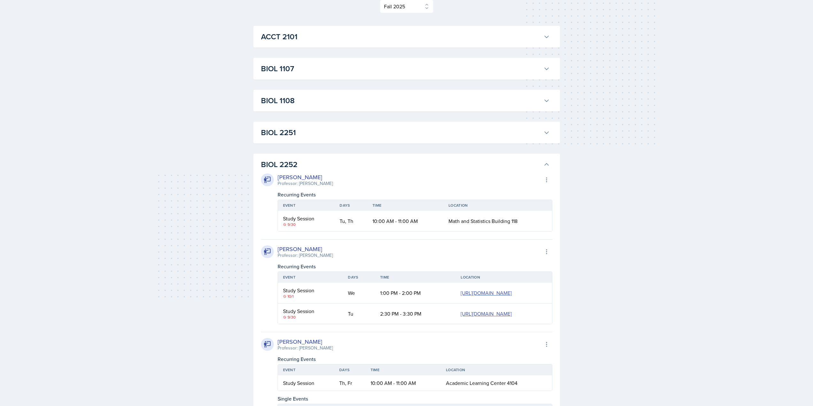
click at [426, 164] on h3 "BIOL 2252" at bounding box center [401, 165] width 280 height 12
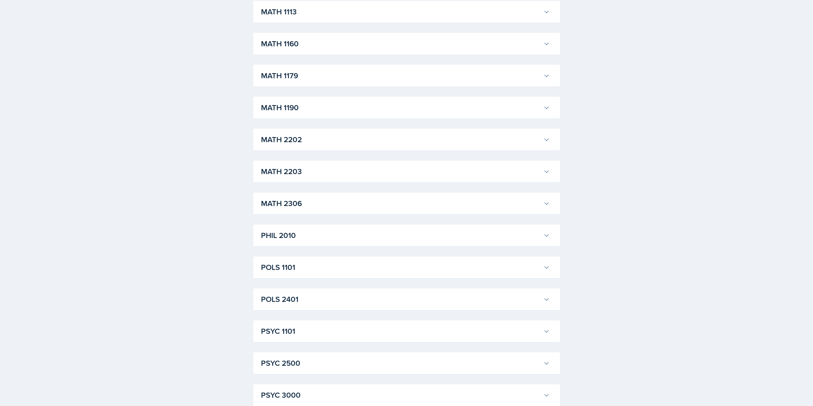
scroll to position [735, 0]
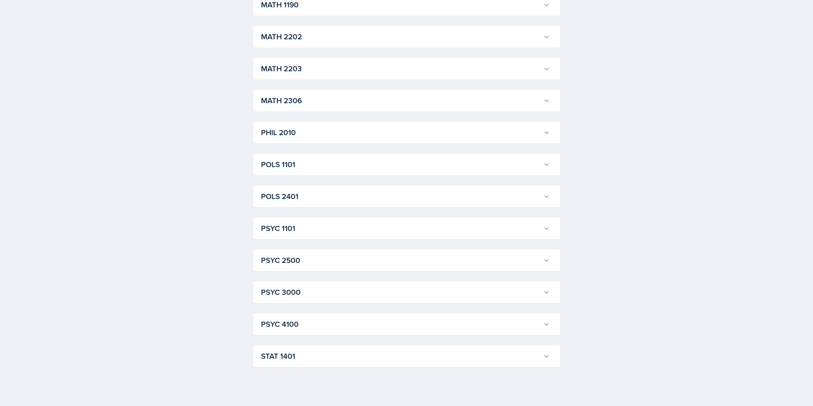
click at [333, 165] on h3 "POLS 1101" at bounding box center [401, 165] width 280 height 12
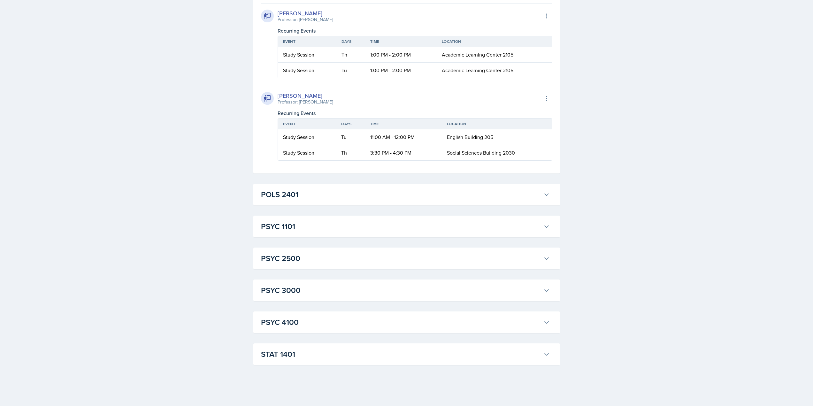
scroll to position [1406, 0]
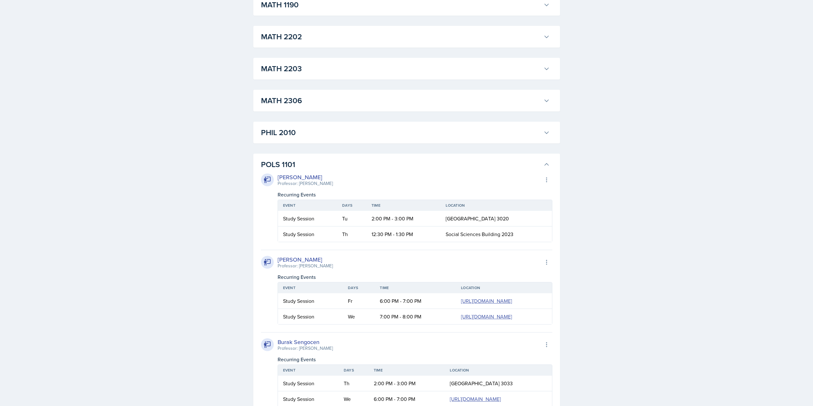
click at [329, 166] on h3 "POLS 1101" at bounding box center [401, 165] width 280 height 12
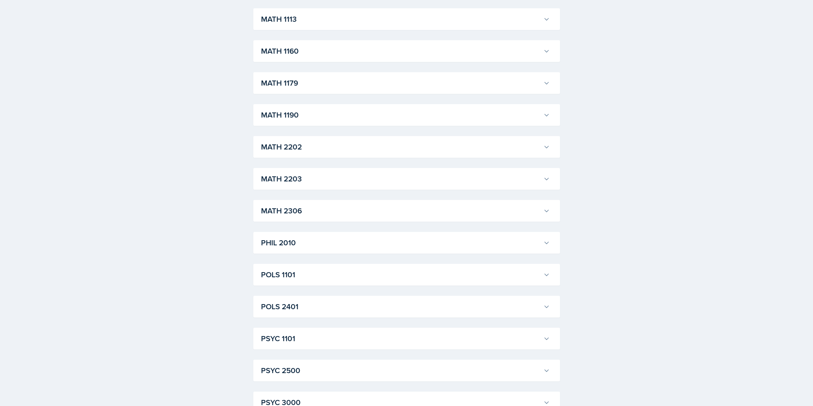
scroll to position [511, 0]
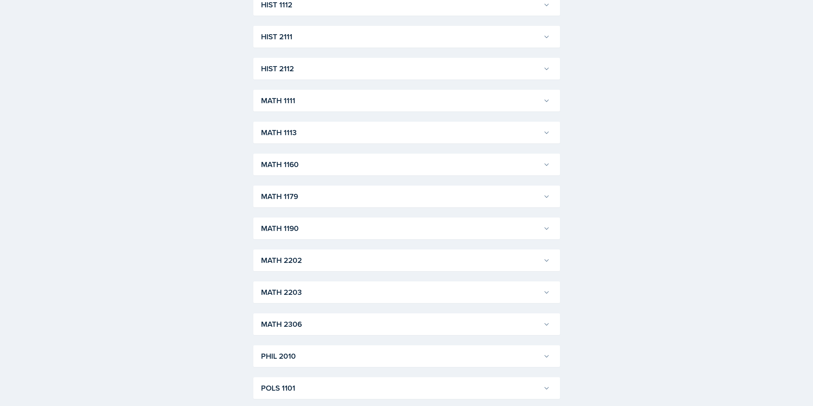
click at [314, 41] on h3 "HIST 2111" at bounding box center [401, 37] width 280 height 12
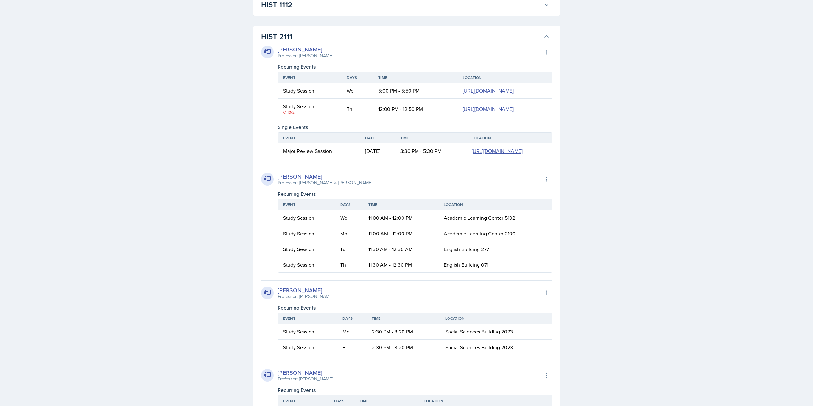
click at [314, 42] on h3 "HIST 2111" at bounding box center [401, 37] width 280 height 12
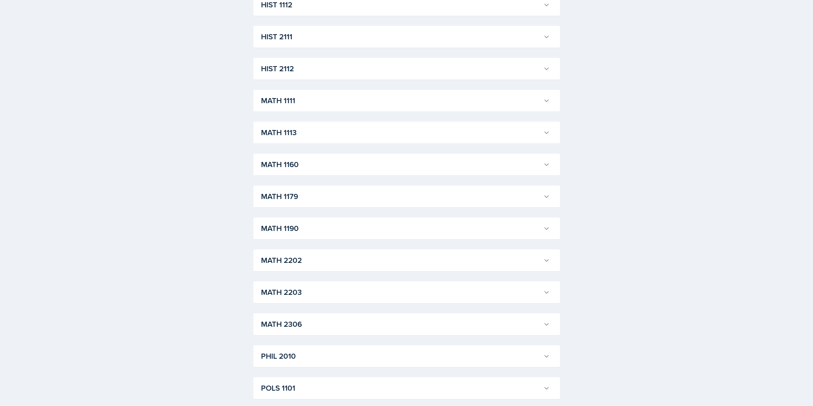
click at [311, 58] on div "HIST 2112 Tanner Deckard Professor: Irene Way Export to Google Calendar Recurri…" at bounding box center [406, 69] width 307 height 22
click at [308, 66] on h3 "HIST 2112" at bounding box center [401, 69] width 280 height 12
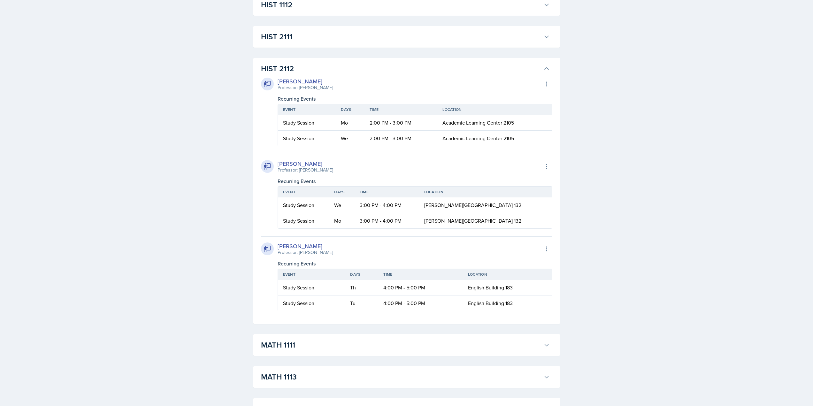
click at [411, 65] on h3 "HIST 2112" at bounding box center [401, 69] width 280 height 12
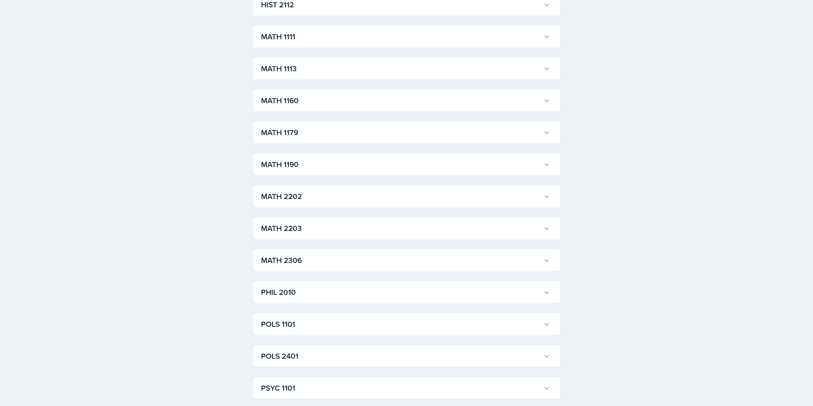
click at [333, 67] on h3 "MATH 1113" at bounding box center [401, 69] width 280 height 12
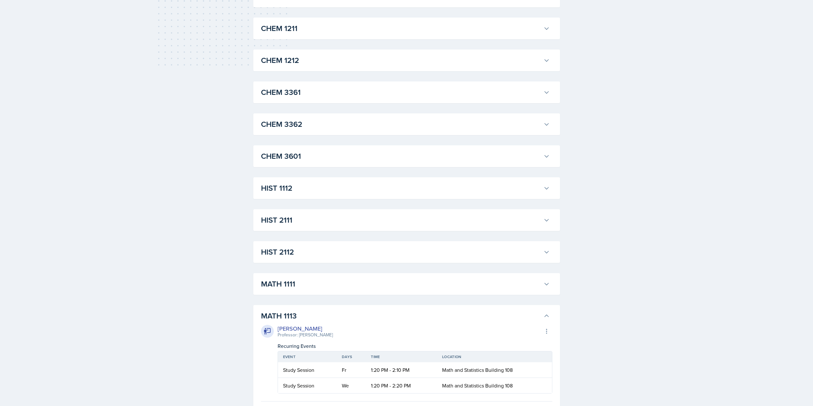
scroll to position [224, 0]
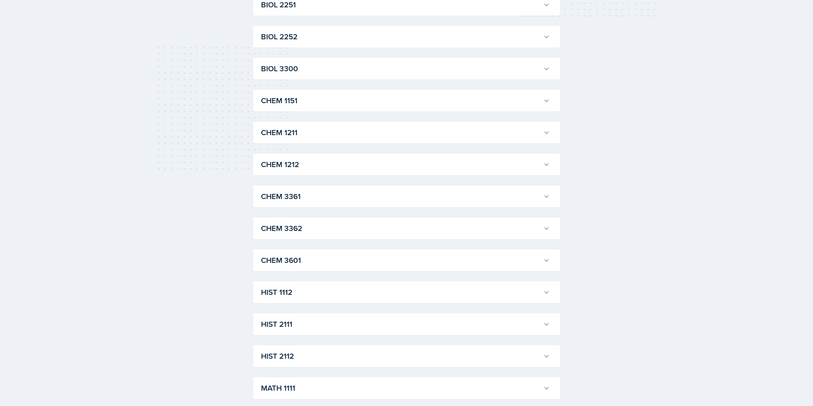
click at [358, 130] on h3 "CHEM 1211" at bounding box center [401, 133] width 280 height 12
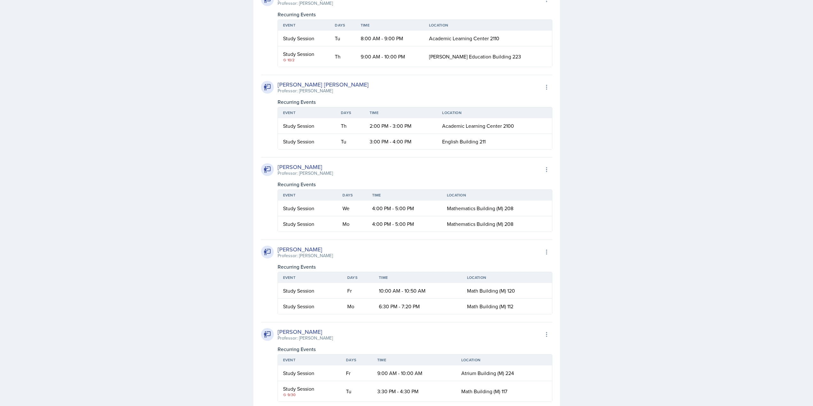
scroll to position [2076, 0]
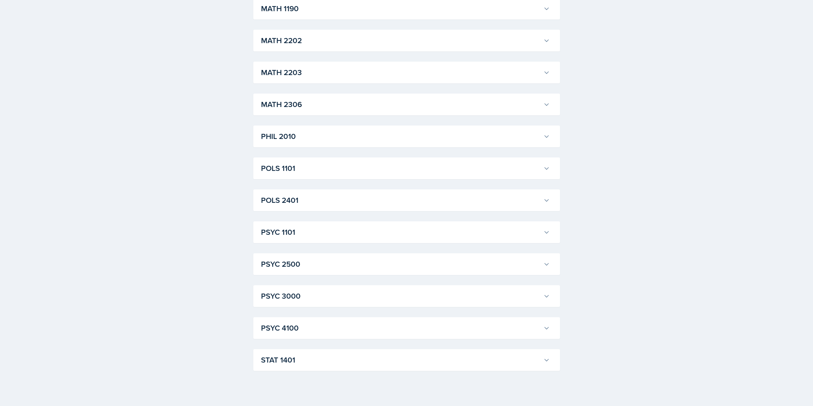
click at [321, 46] on h3 "MATH 2202" at bounding box center [401, 41] width 280 height 12
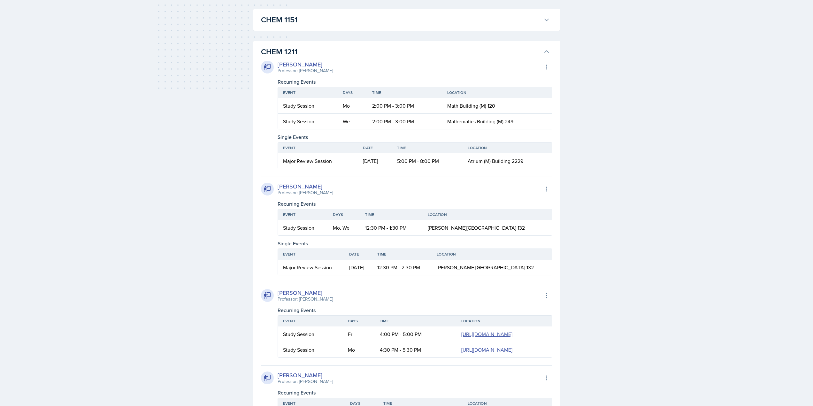
scroll to position [288, 0]
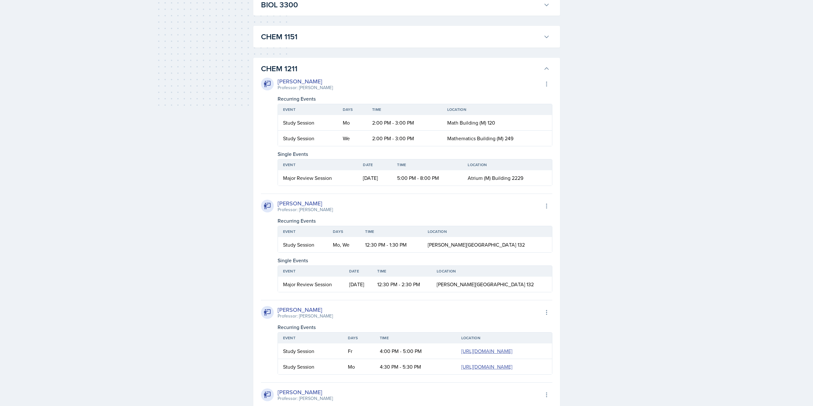
click at [516, 69] on h3 "CHEM 1211" at bounding box center [401, 69] width 280 height 12
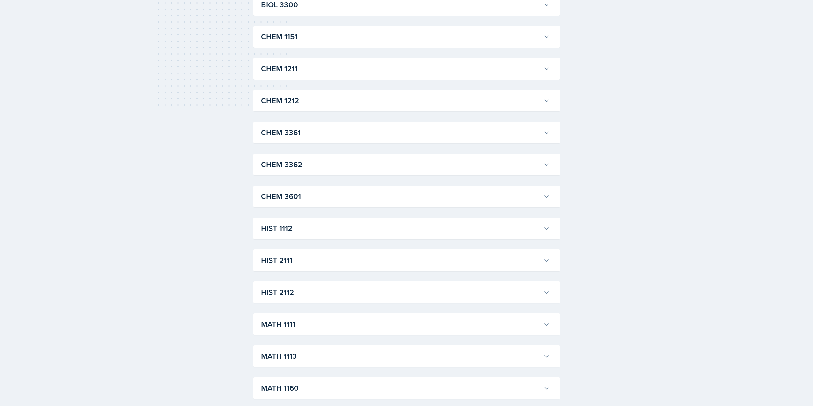
click at [471, 101] on h3 "CHEM 1212" at bounding box center [401, 101] width 280 height 12
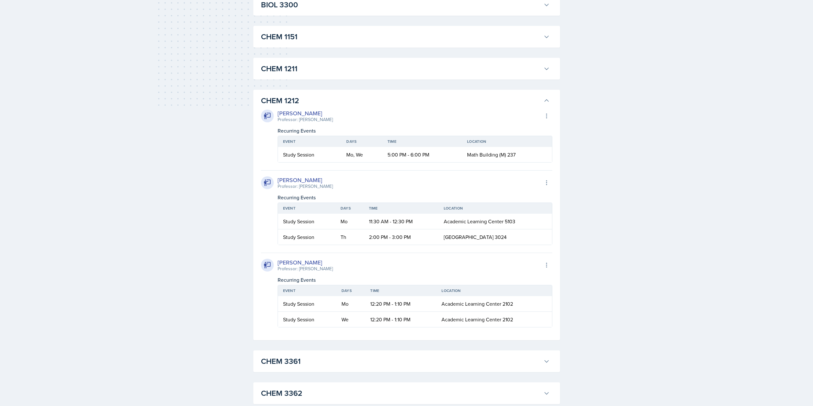
click at [378, 104] on h3 "CHEM 1212" at bounding box center [401, 101] width 280 height 12
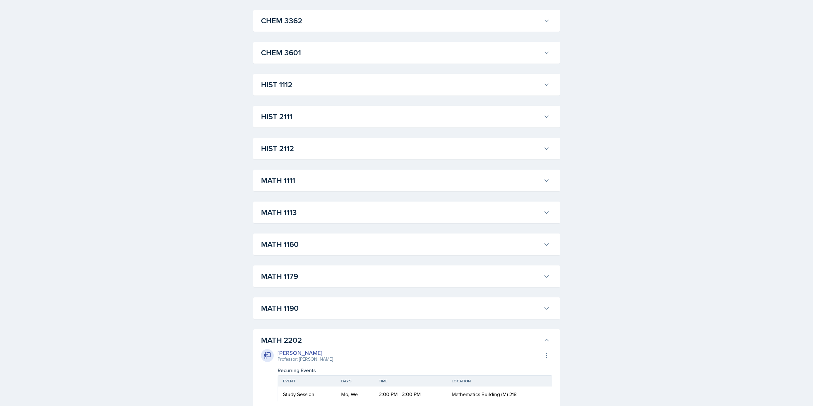
scroll to position [447, 0]
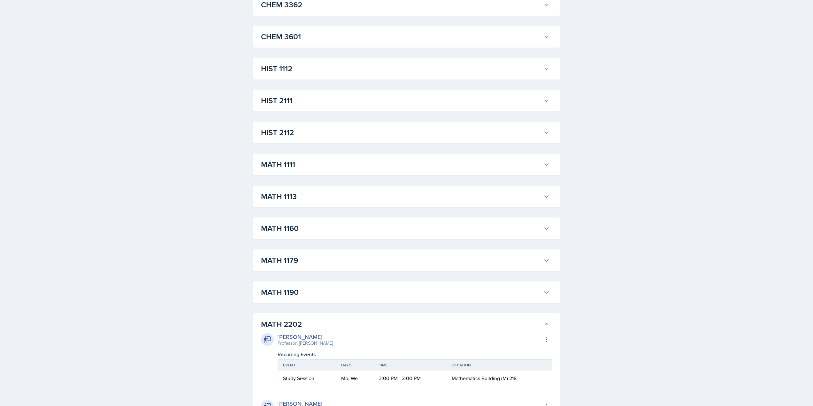
click at [328, 200] on h3 "MATH 1113" at bounding box center [401, 197] width 280 height 12
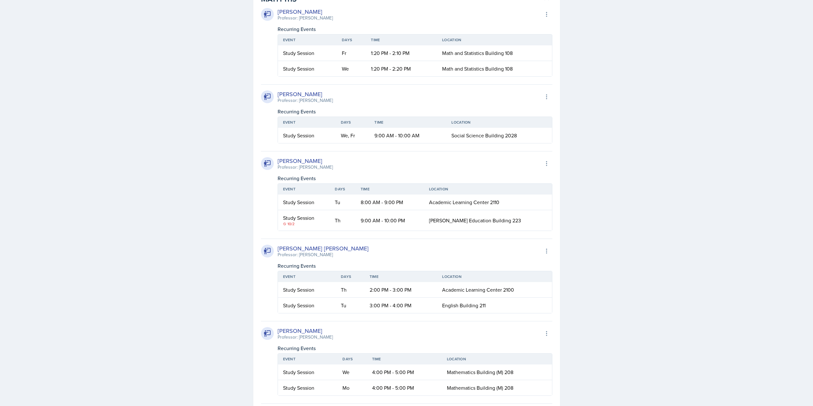
scroll to position [543, 0]
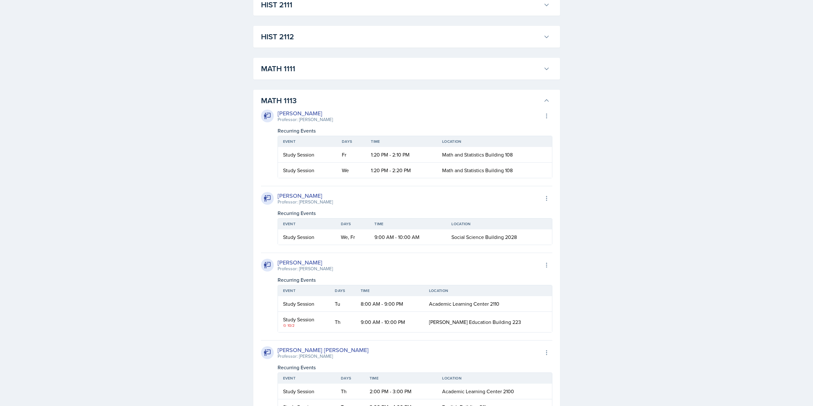
click at [325, 102] on h3 "MATH 1113" at bounding box center [401, 101] width 280 height 12
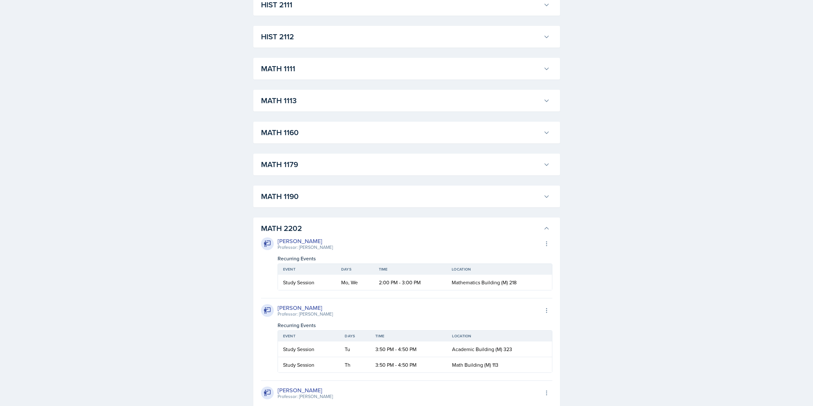
click at [303, 201] on h3 "MATH 1190" at bounding box center [401, 197] width 280 height 12
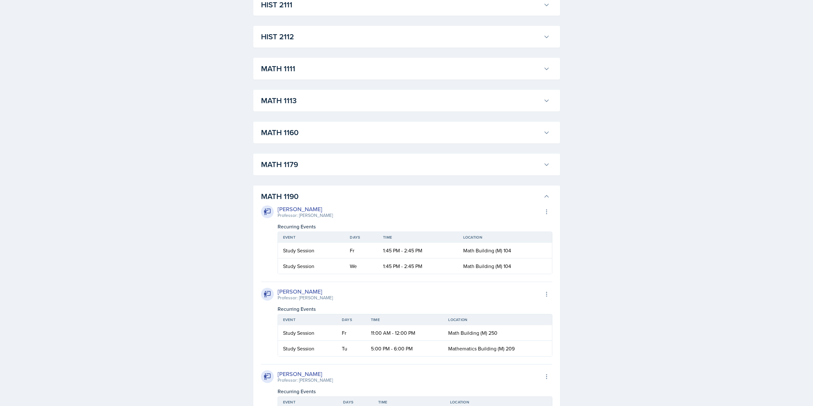
click at [303, 200] on h3 "MATH 1190" at bounding box center [401, 197] width 280 height 12
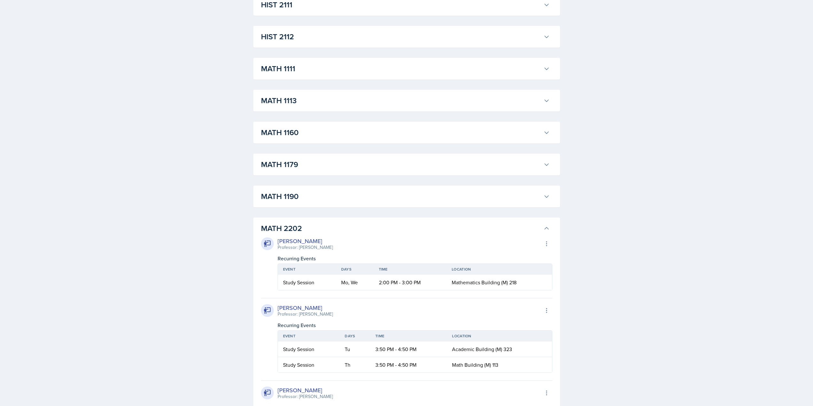
click at [301, 228] on h3 "MATH 2202" at bounding box center [401, 229] width 280 height 12
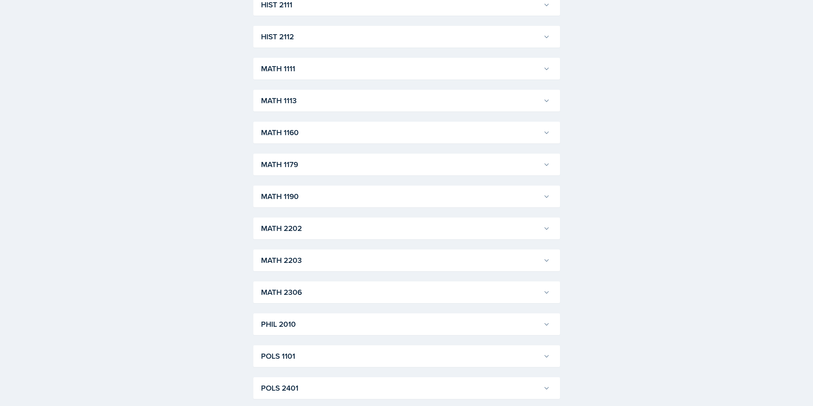
click at [318, 196] on h3 "MATH 1190" at bounding box center [401, 197] width 280 height 12
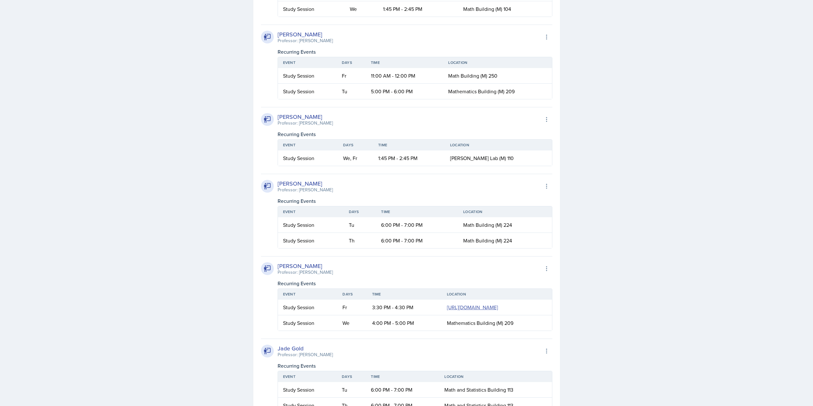
scroll to position [799, 0]
click at [500, 163] on span "[PERSON_NAME] Lab (M) 110" at bounding box center [482, 159] width 64 height 7
copy div "[PERSON_NAME] Lab (M) 110"
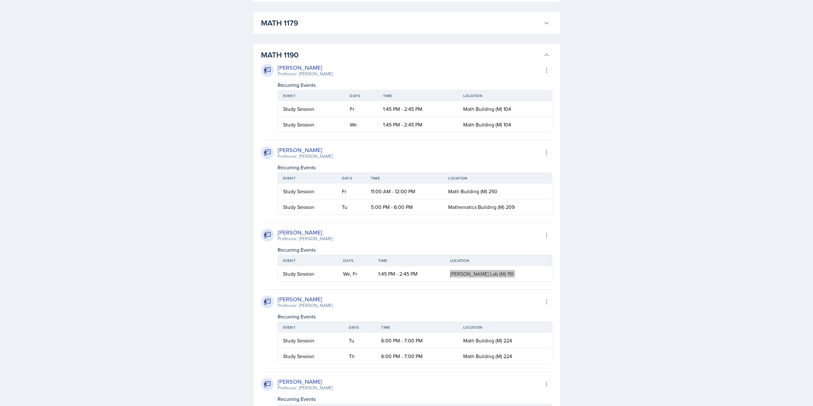
scroll to position [543, 0]
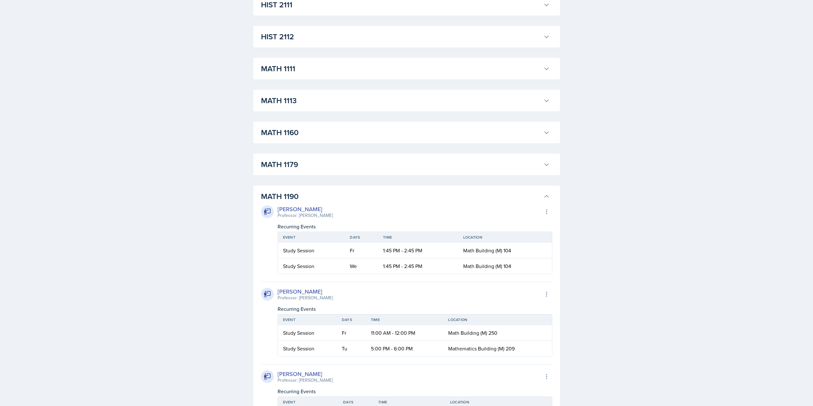
click at [304, 195] on h3 "MATH 1190" at bounding box center [401, 197] width 280 height 12
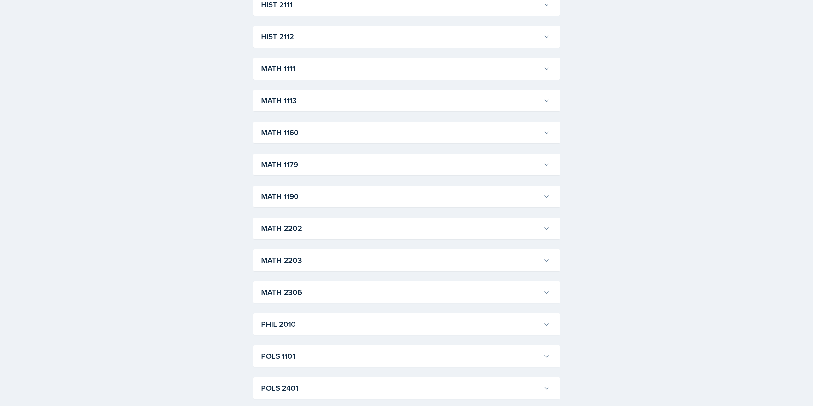
click at [324, 75] on button "MATH 1111" at bounding box center [405, 69] width 291 height 14
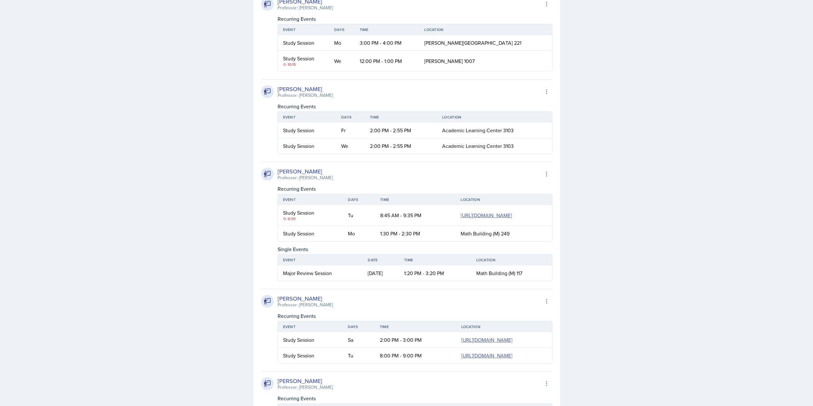
scroll to position [511, 0]
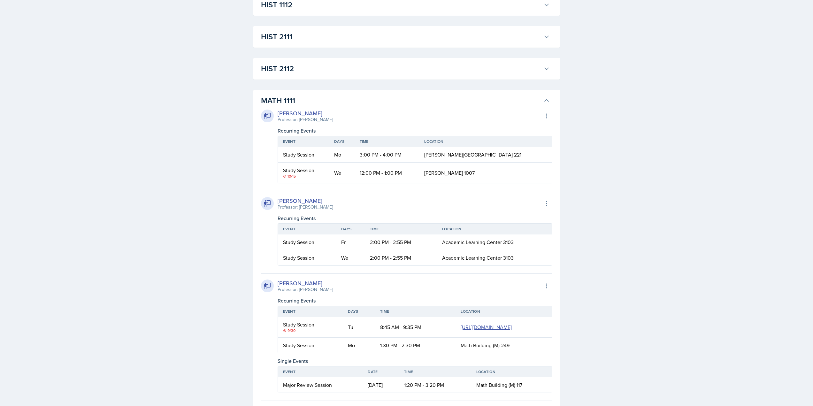
click at [358, 98] on h3 "MATH 1111" at bounding box center [401, 101] width 280 height 12
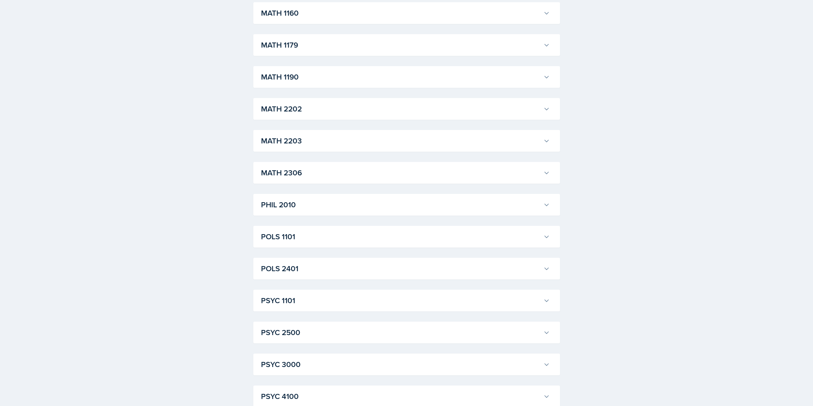
scroll to position [671, 0]
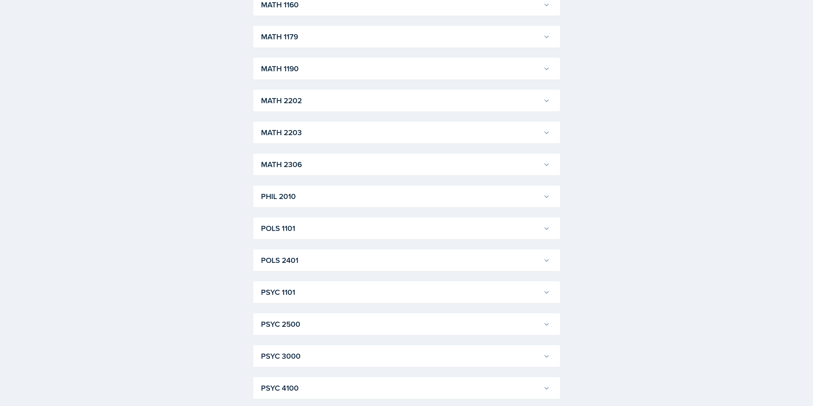
click at [320, 123] on div "MATH 2203 Jeslyn Rejimon Professor: Zhu Cao Export to Google Calendar Recurring…" at bounding box center [406, 133] width 307 height 22
click at [300, 167] on h3 "MATH 2306" at bounding box center [401, 165] width 280 height 12
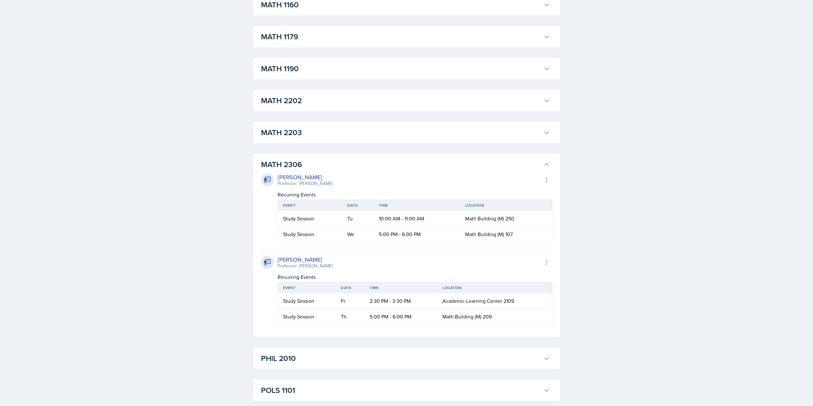
click at [411, 164] on h3 "MATH 2306" at bounding box center [401, 165] width 280 height 12
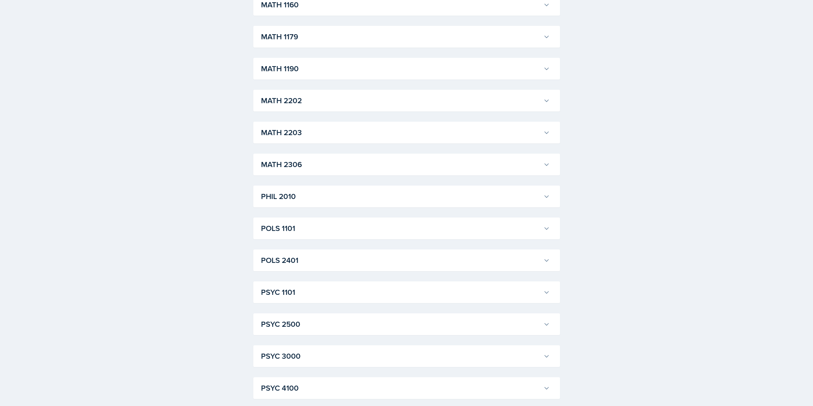
click at [334, 103] on h3 "MATH 2202" at bounding box center [401, 101] width 280 height 12
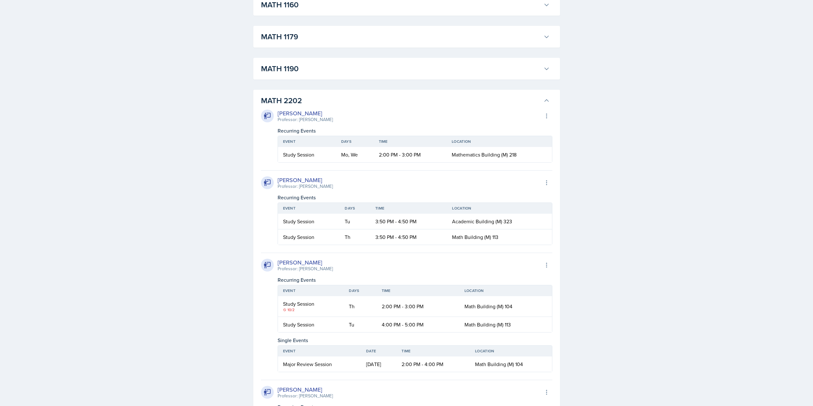
click at [290, 174] on div "Joseph Franklin Professor: Victor Glasgo Export to Google Calendar Recurring Ev…" at bounding box center [406, 207] width 291 height 75
click at [292, 185] on div "Professor: [PERSON_NAME]" at bounding box center [305, 186] width 55 height 7
click at [315, 186] on div "Professor: [PERSON_NAME]" at bounding box center [305, 186] width 55 height 7
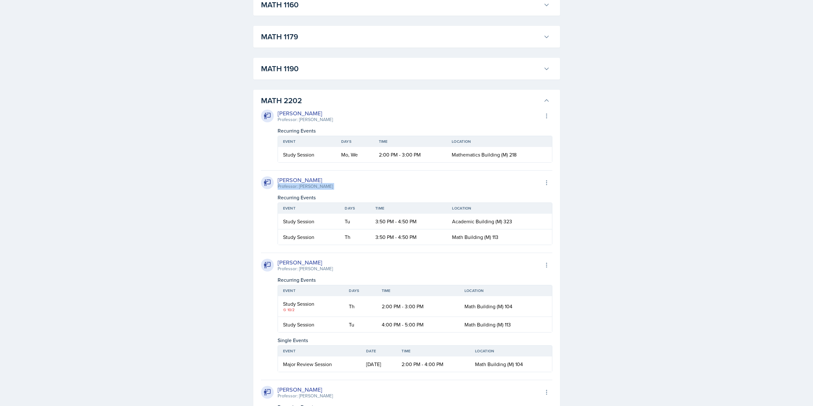
click at [322, 186] on div "Professor: [PERSON_NAME]" at bounding box center [305, 186] width 55 height 7
drag, startPoint x: 326, startPoint y: 186, endPoint x: 281, endPoint y: 181, distance: 44.3
click at [281, 181] on div "Joseph Franklin Professor: Victor Glasgo Export to Google Calendar" at bounding box center [406, 183] width 291 height 14
click at [281, 181] on div "[PERSON_NAME]" at bounding box center [305, 180] width 55 height 9
drag, startPoint x: 281, startPoint y: 181, endPoint x: 317, endPoint y: 187, distance: 35.9
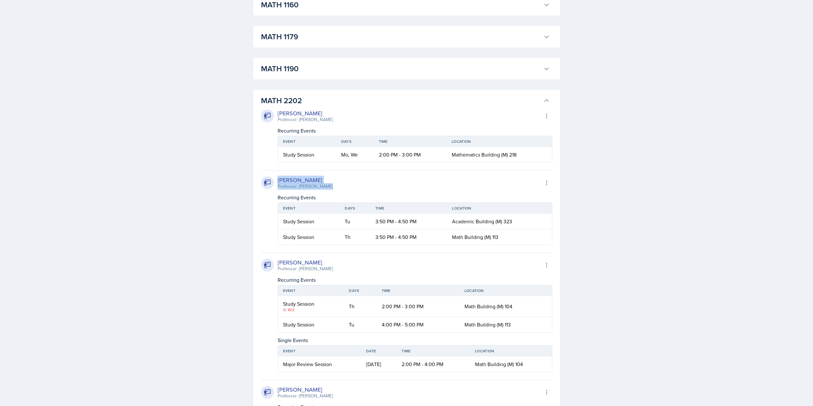
click at [317, 187] on div "Joseph Franklin Professor: Victor Glasgo" at bounding box center [305, 183] width 55 height 14
click at [317, 187] on div "Professor: [PERSON_NAME]" at bounding box center [305, 186] width 55 height 7
click at [369, 98] on h3 "MATH 2202" at bounding box center [401, 101] width 280 height 12
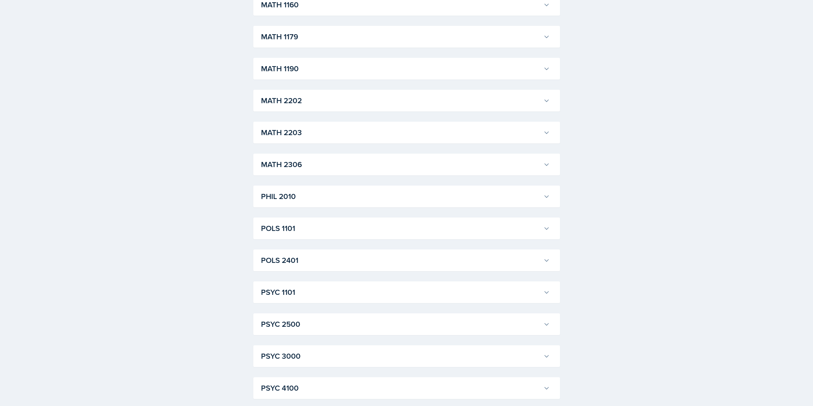
click at [370, 74] on h3 "MATH 1190" at bounding box center [401, 69] width 280 height 12
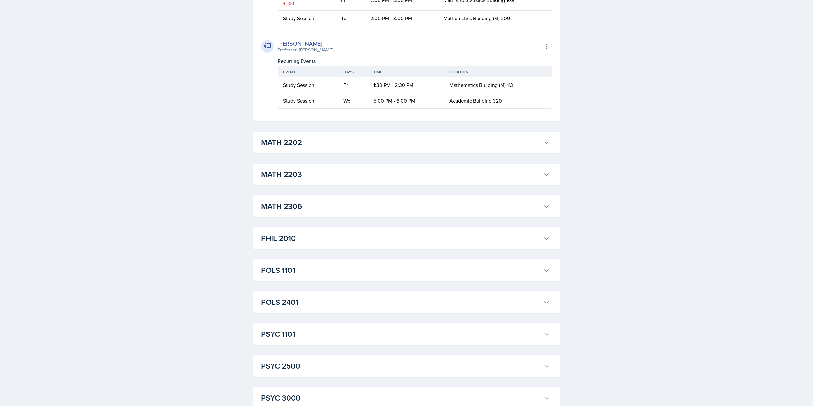
scroll to position [1565, 0]
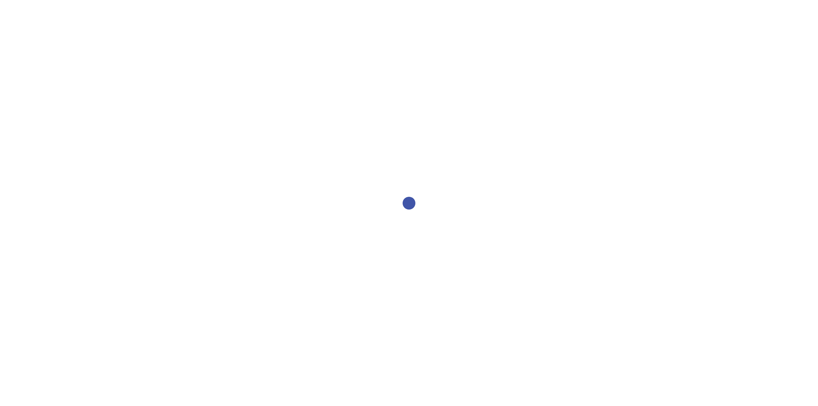
select select "2bed604d-1099-4043-b1bc-2365e8740244"
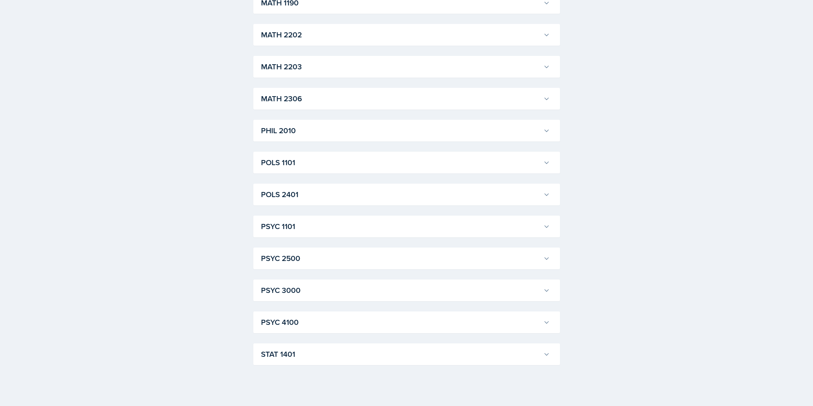
click at [310, 192] on h3 "POLS 2401" at bounding box center [401, 195] width 280 height 12
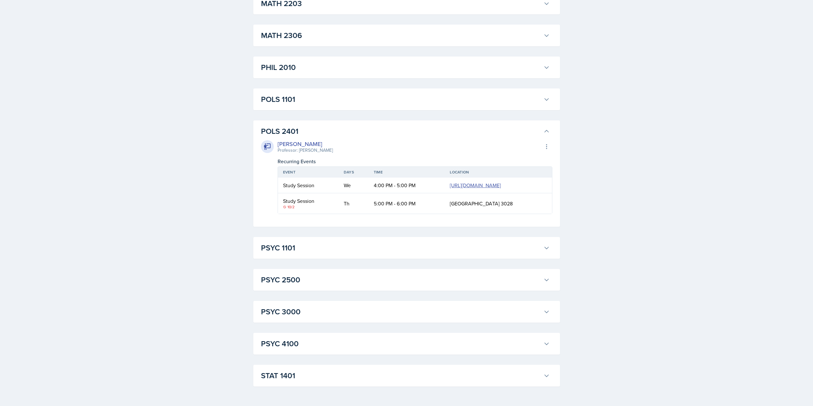
scroll to position [801, 0]
